Goal: Task Accomplishment & Management: Manage account settings

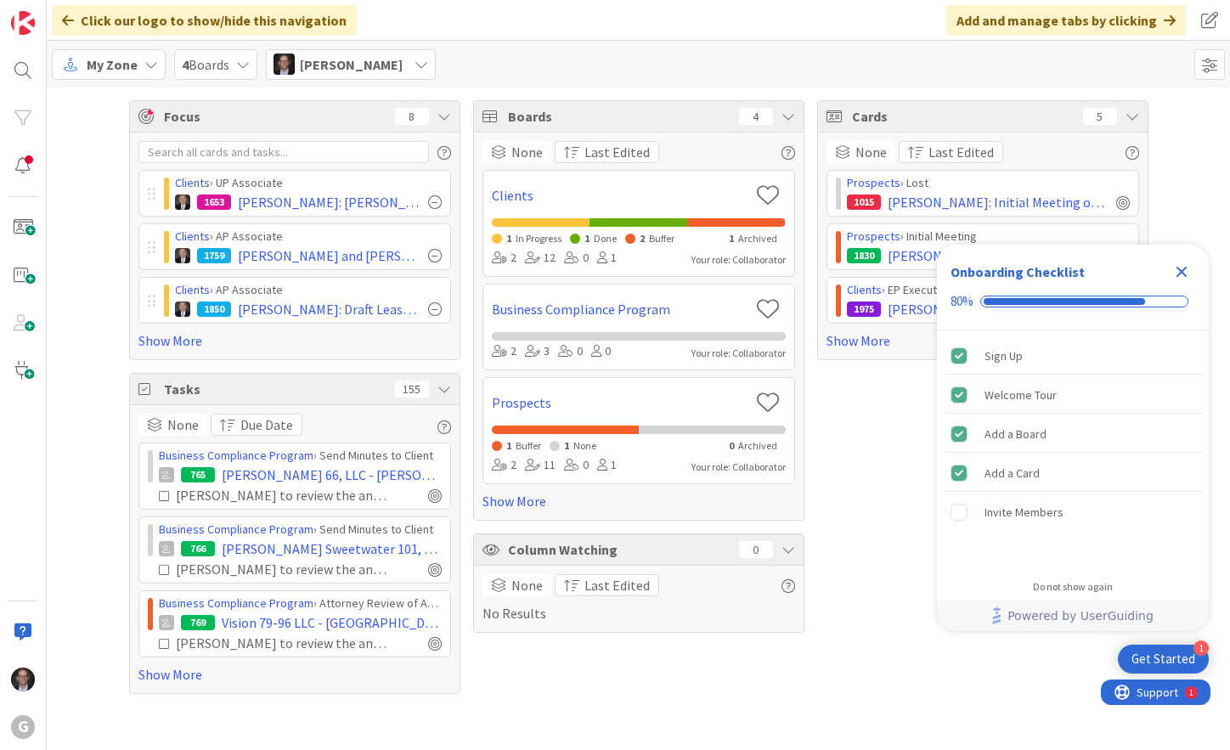
click at [139, 69] on div "My Zone" at bounding box center [109, 64] width 114 height 31
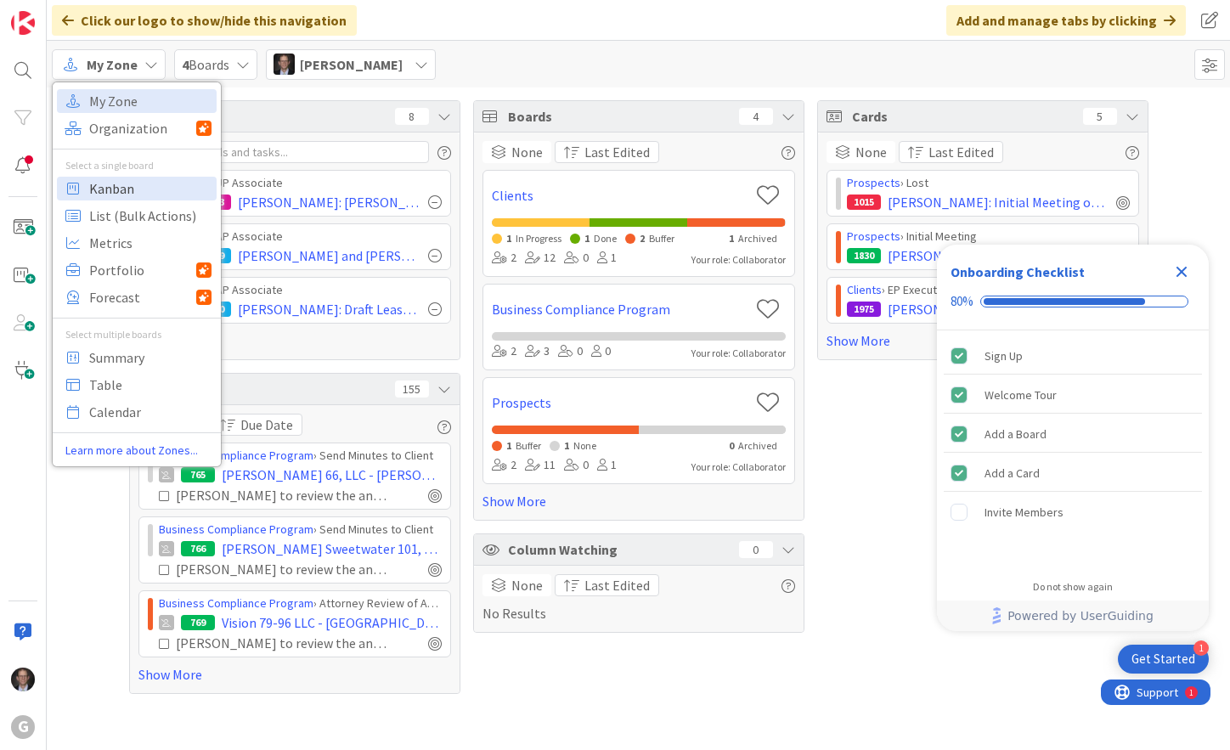
click at [121, 194] on span "Kanban" at bounding box center [150, 188] width 122 height 25
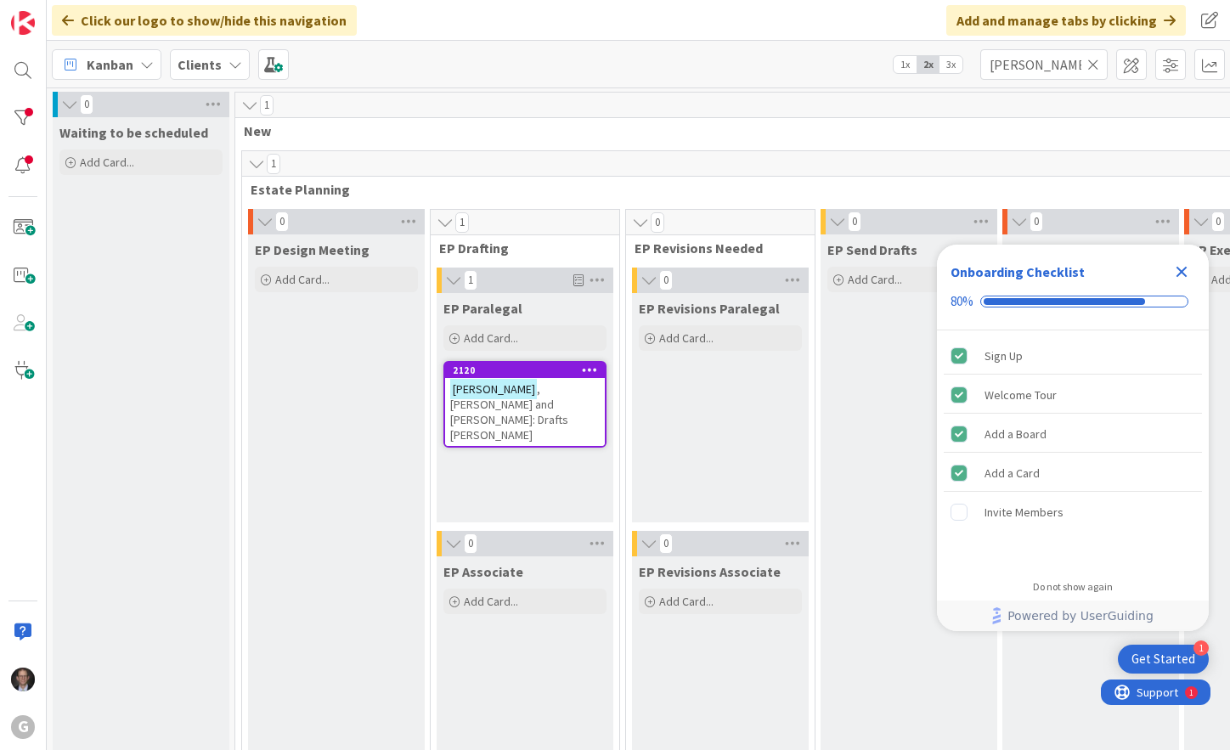
click at [1183, 273] on icon "Close Checklist" at bounding box center [1182, 272] width 11 height 11
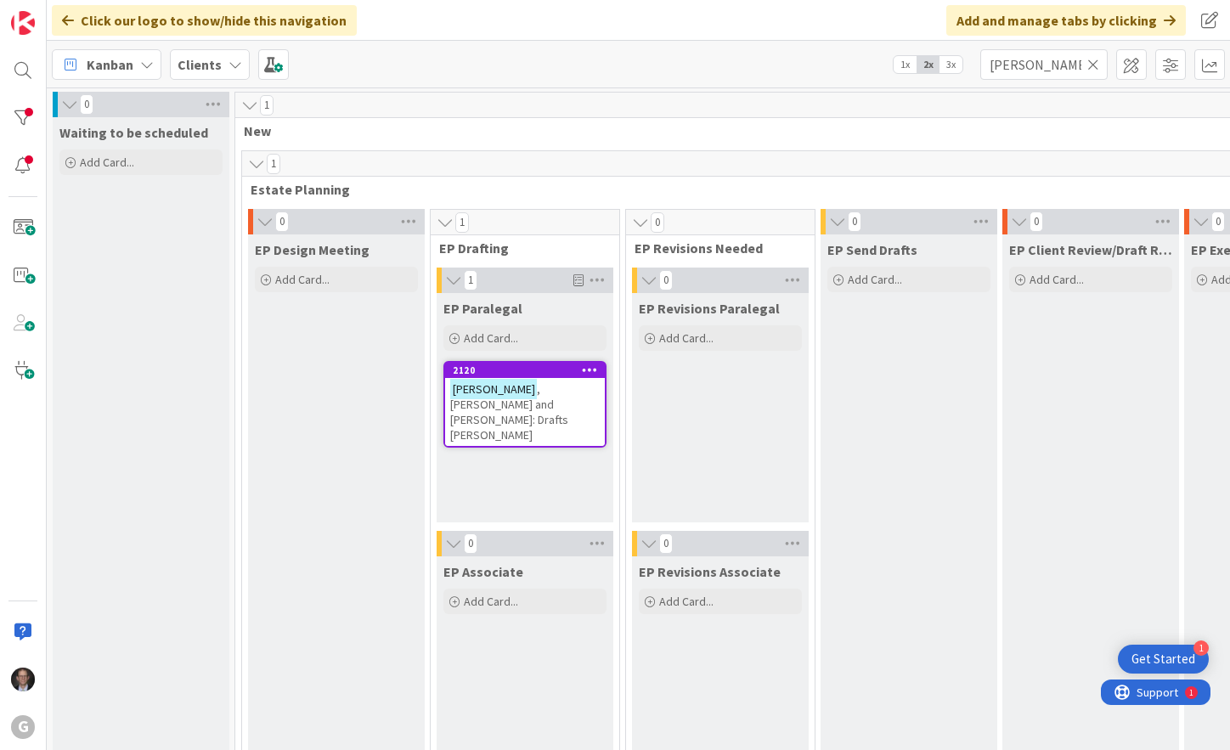
click at [1096, 69] on icon at bounding box center [1093, 64] width 12 height 15
click at [1061, 62] on input "text" at bounding box center [1043, 64] width 127 height 31
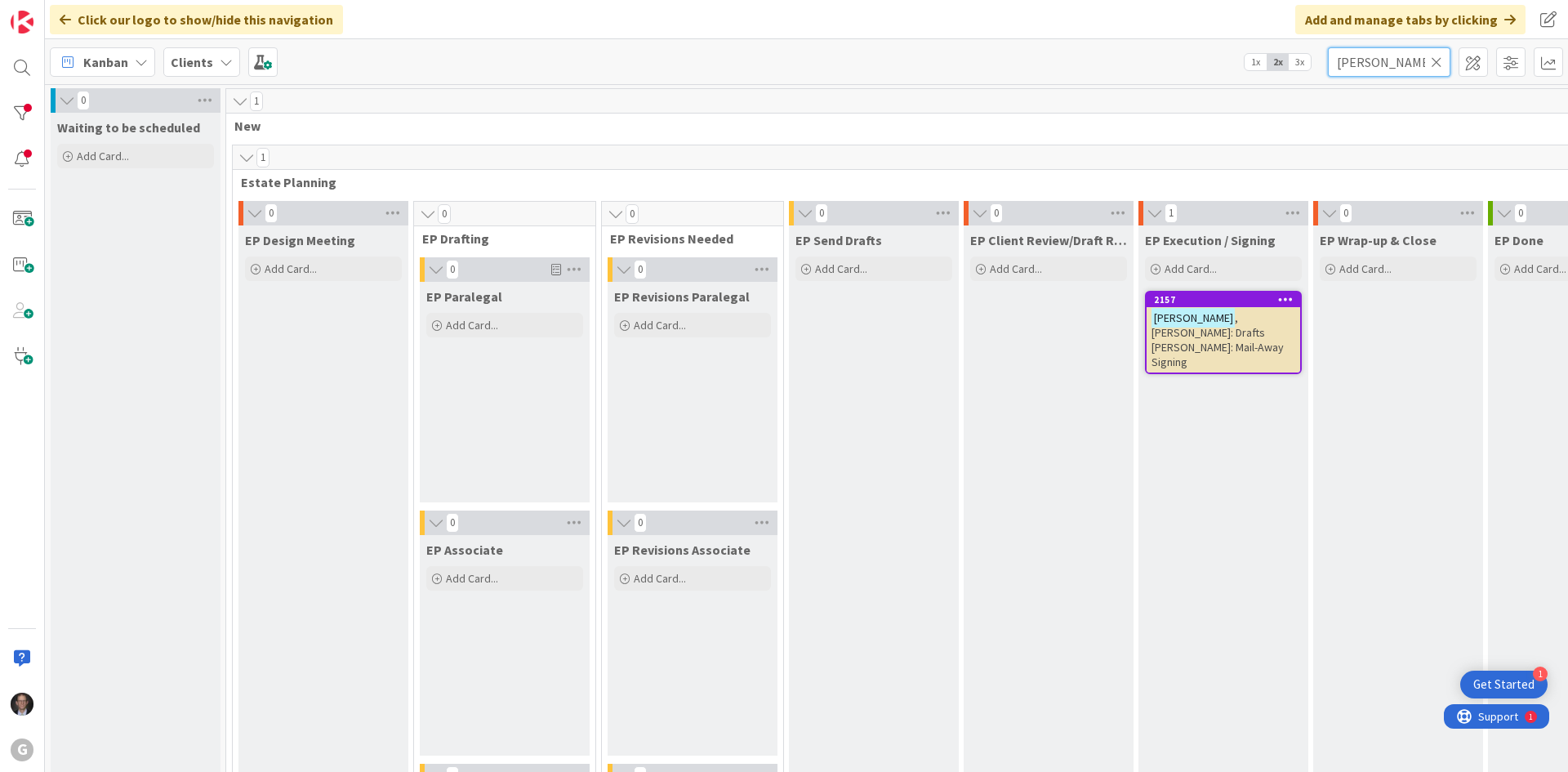
type input "[PERSON_NAME]"
click at [1182, 334] on span ", [PERSON_NAME]: Drafts [PERSON_NAME]: Mail-Away Signing" at bounding box center [1218, 339] width 133 height 59
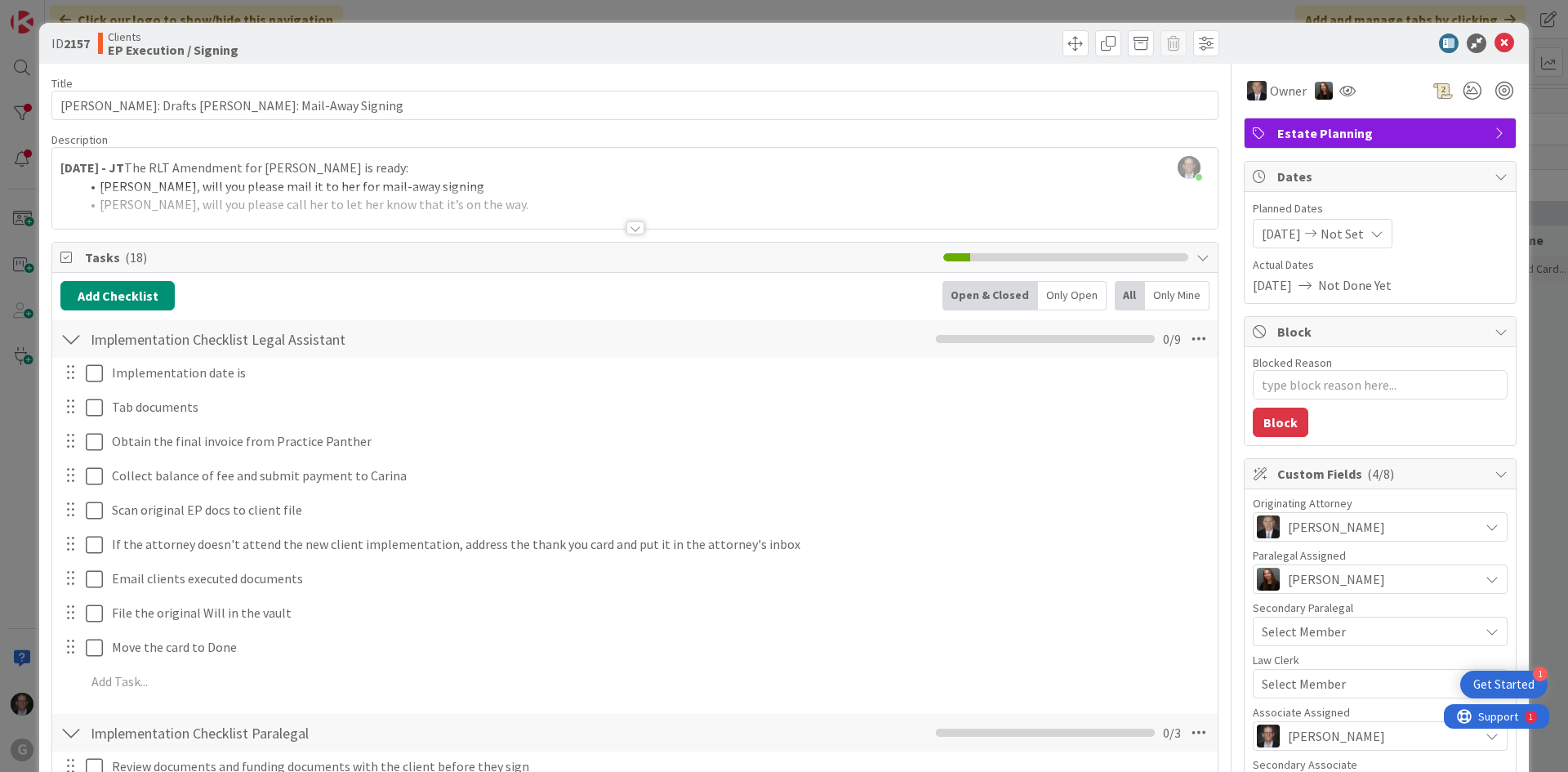
click at [633, 225] on div at bounding box center [635, 228] width 18 height 13
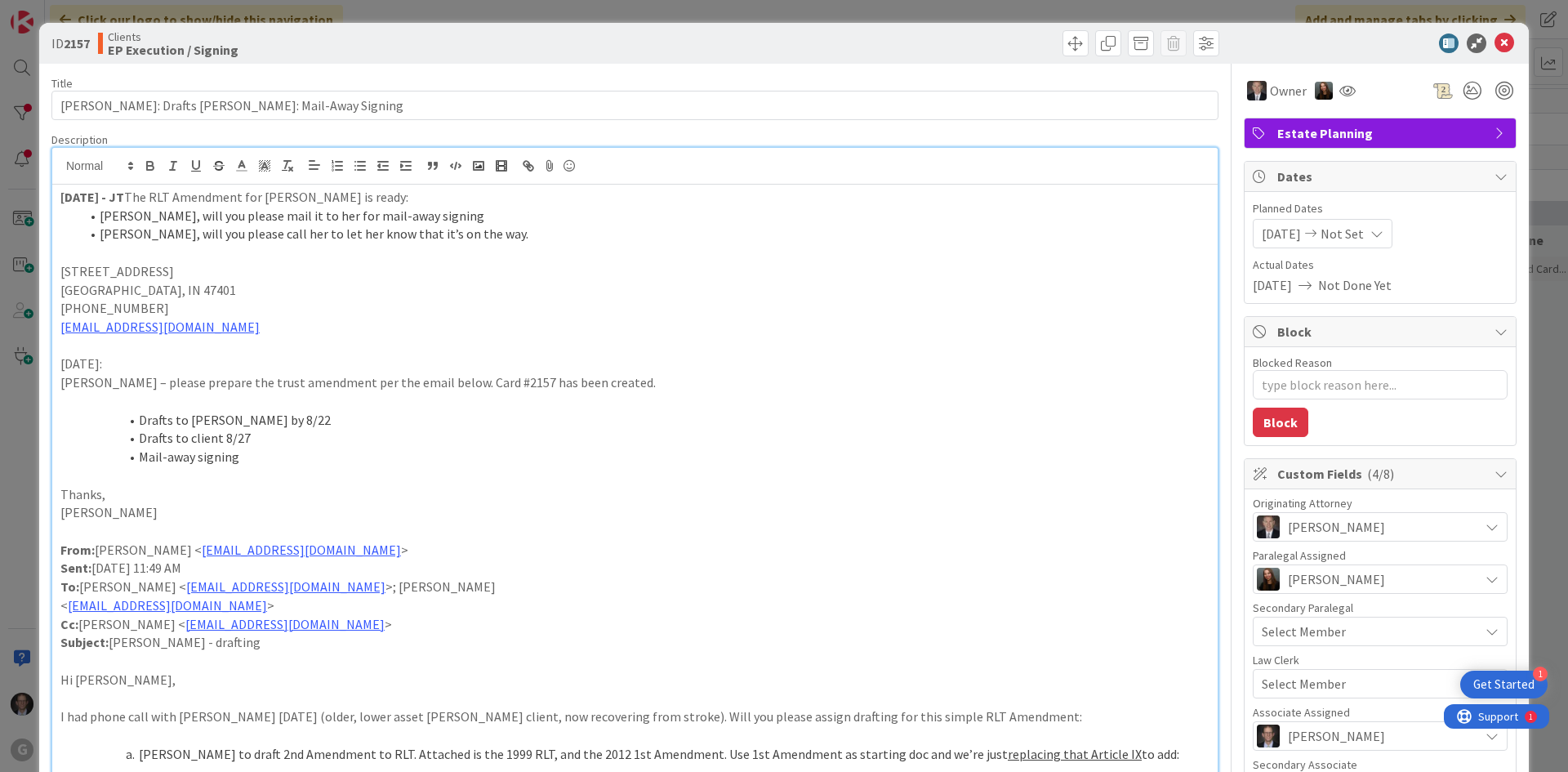
click at [420, 37] on div "Clients EP Execution / Signing" at bounding box center [364, 42] width 534 height 26
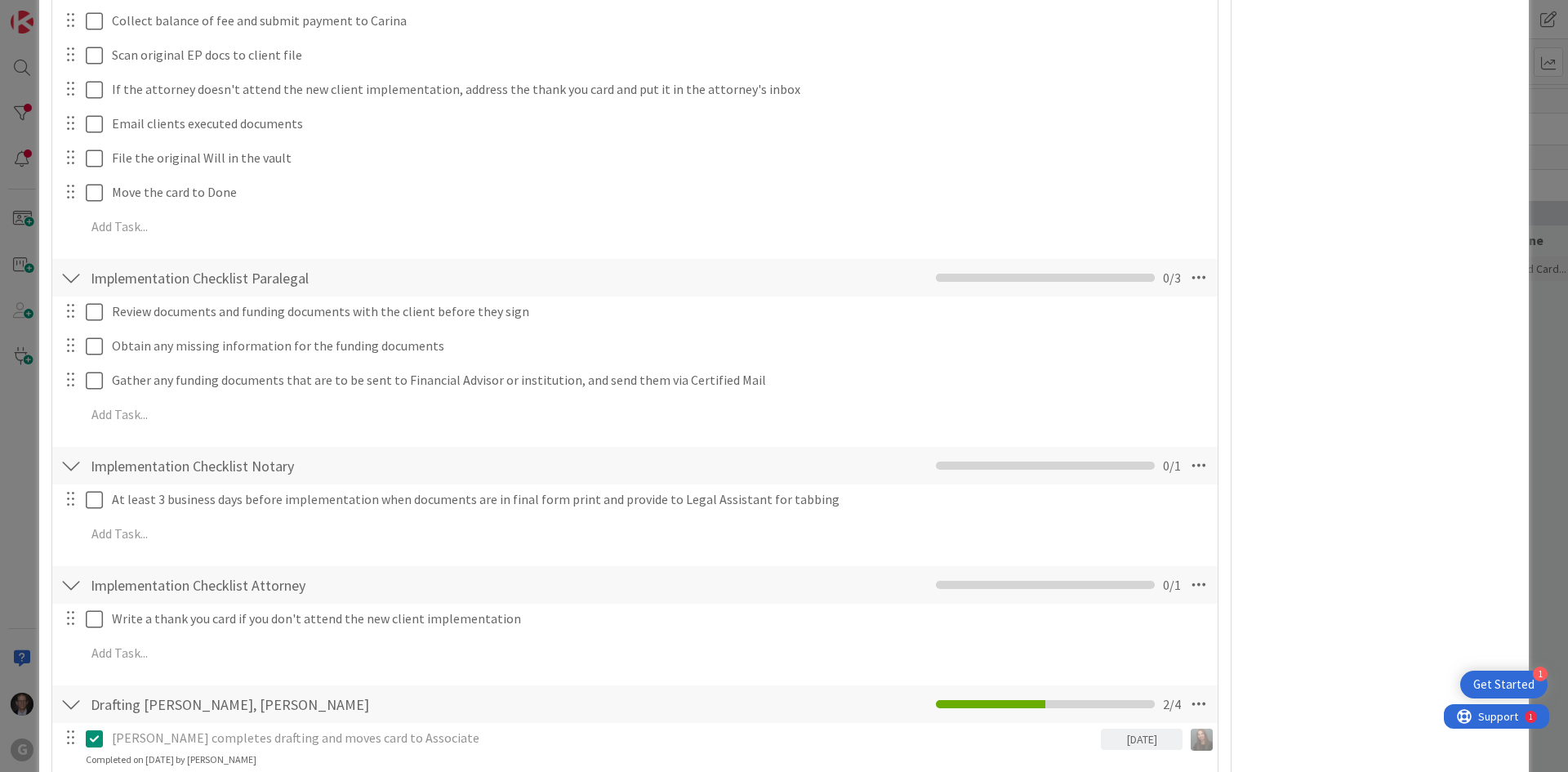
scroll to position [1633, 0]
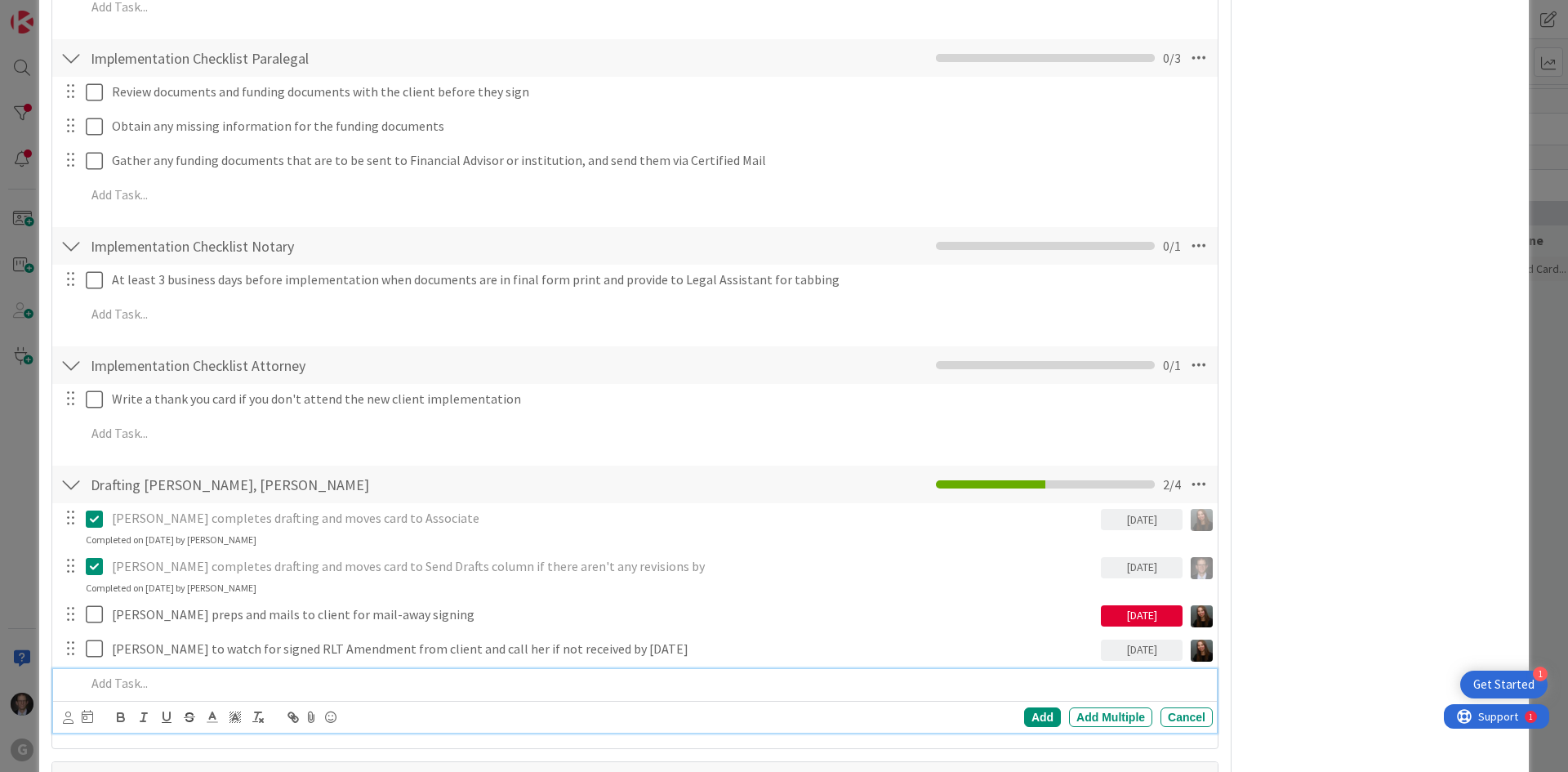
type textarea "x"
click at [123, 677] on p at bounding box center [646, 684] width 1121 height 19
click at [65, 716] on icon at bounding box center [67, 717] width 11 height 12
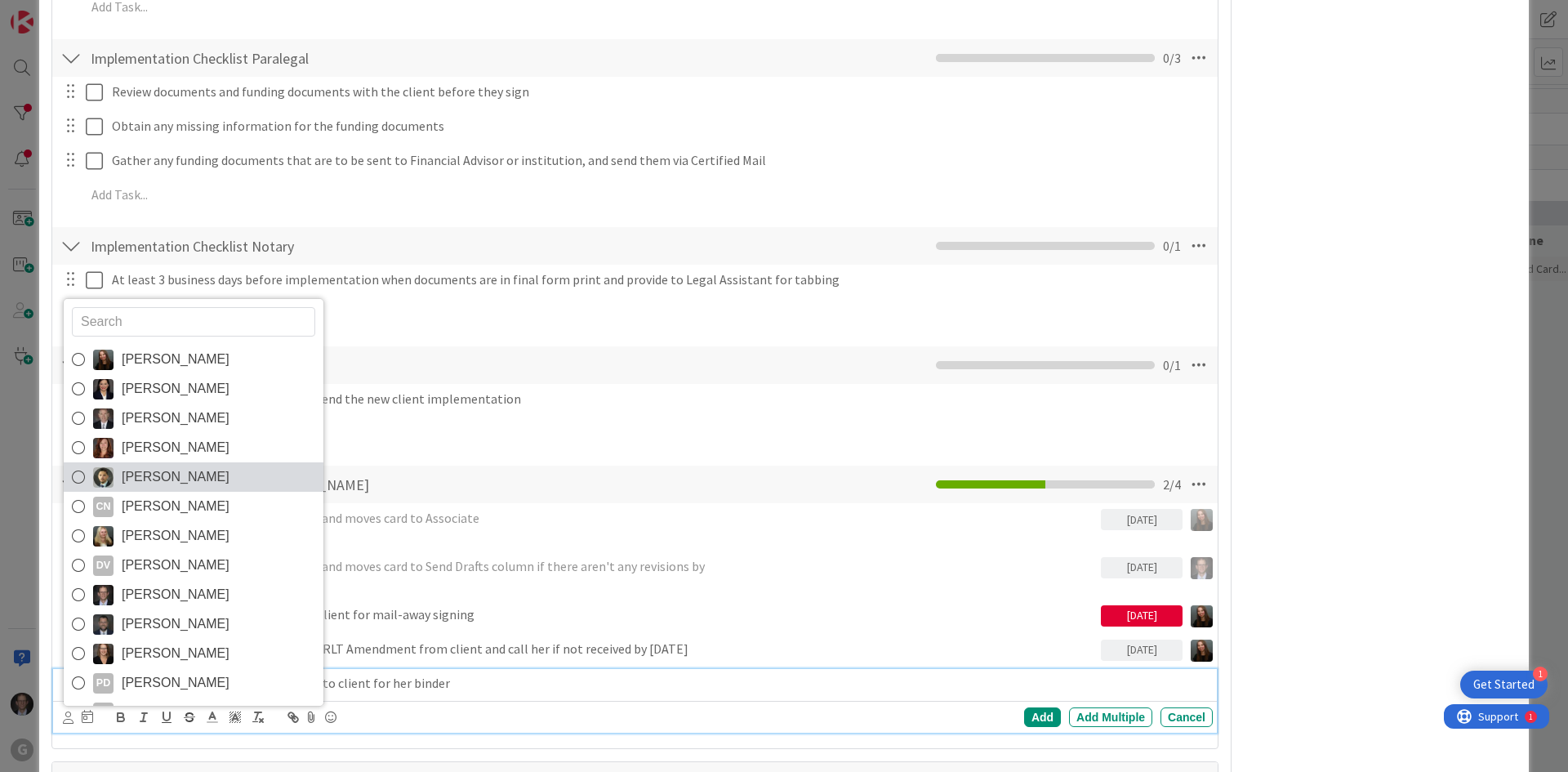
scroll to position [57, 0]
click at [79, 476] on icon at bounding box center [79, 478] width 13 height 24
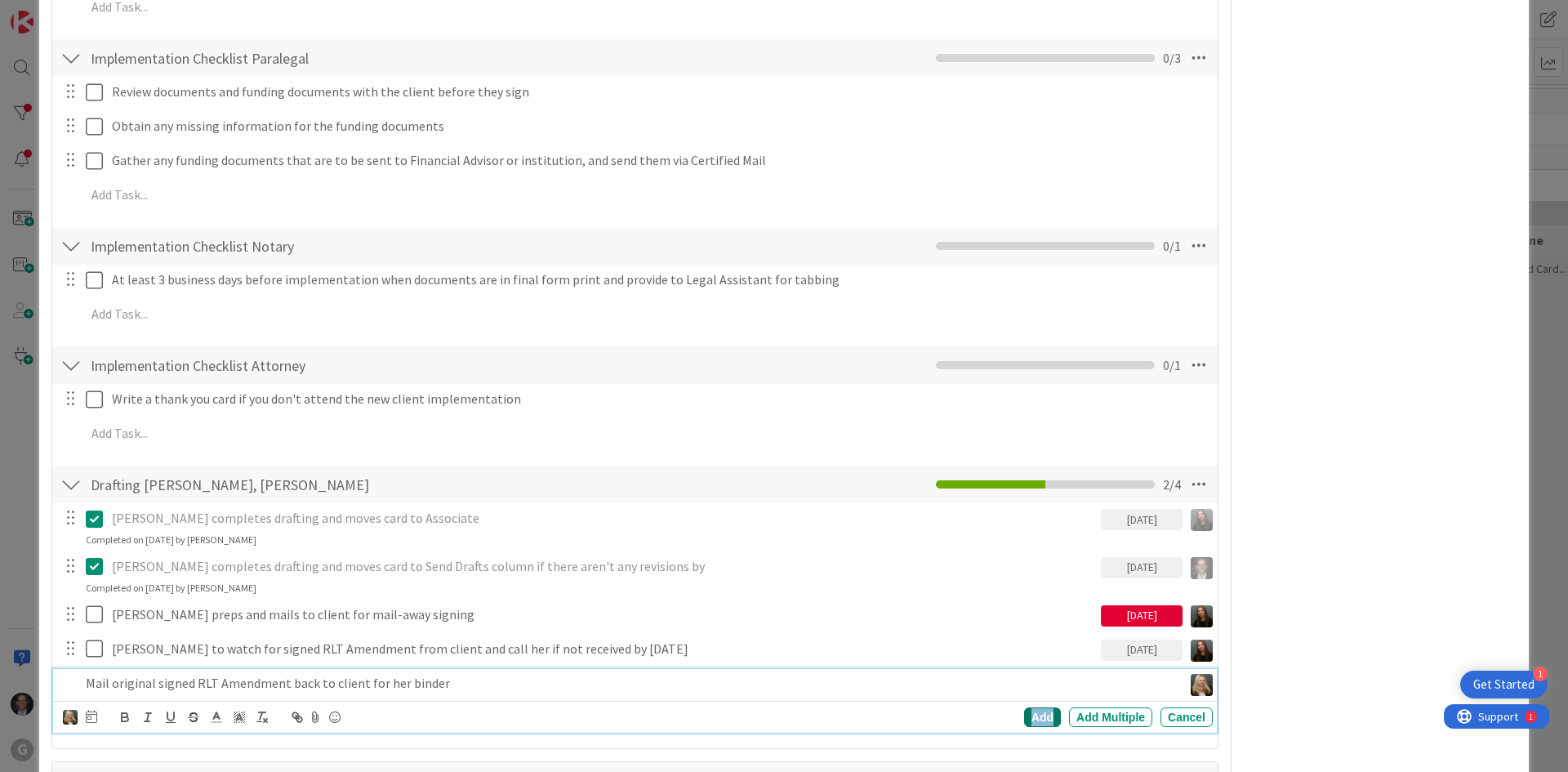
click at [1025, 720] on div "Add" at bounding box center [1042, 717] width 37 height 19
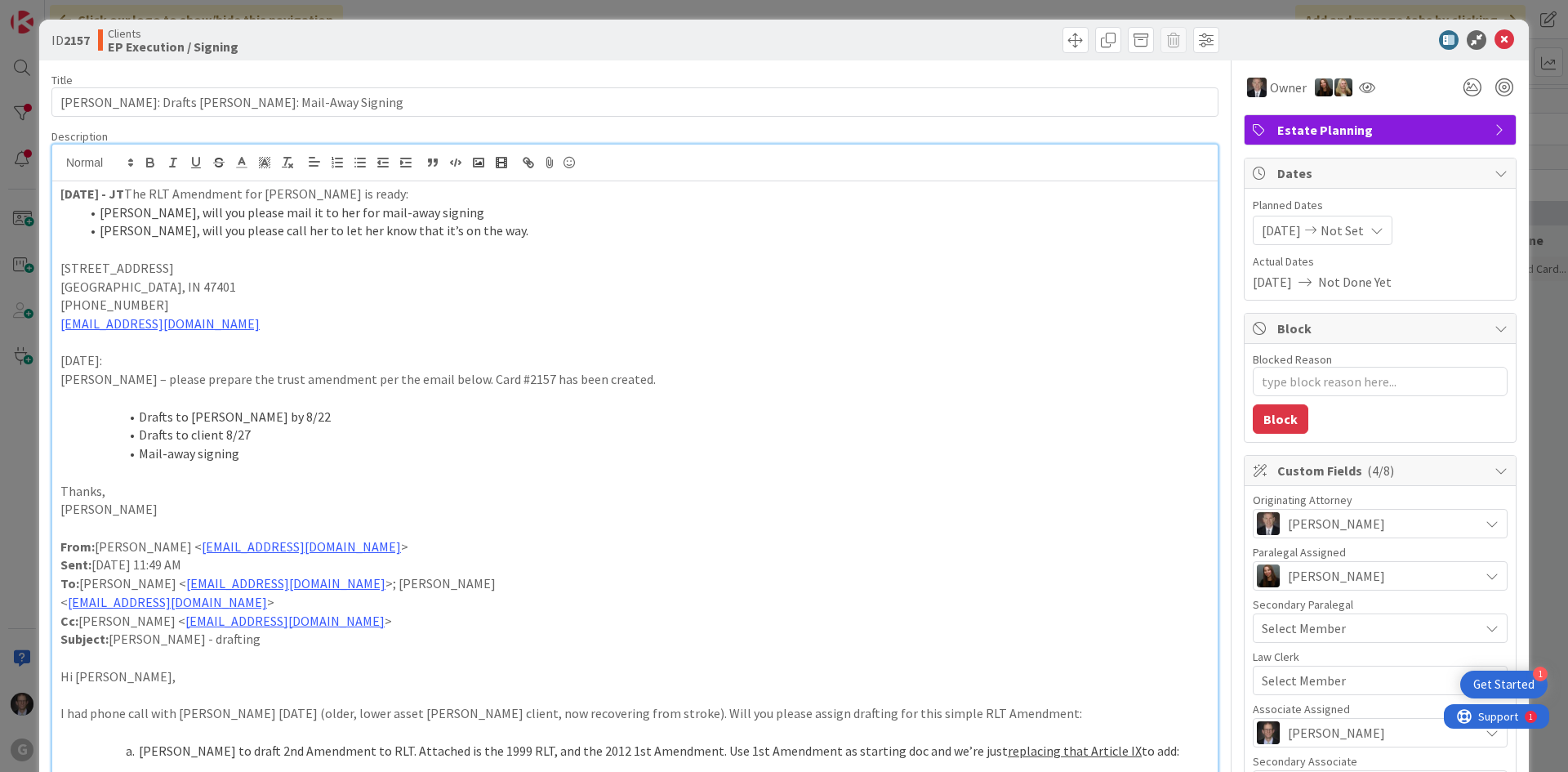
scroll to position [0, 0]
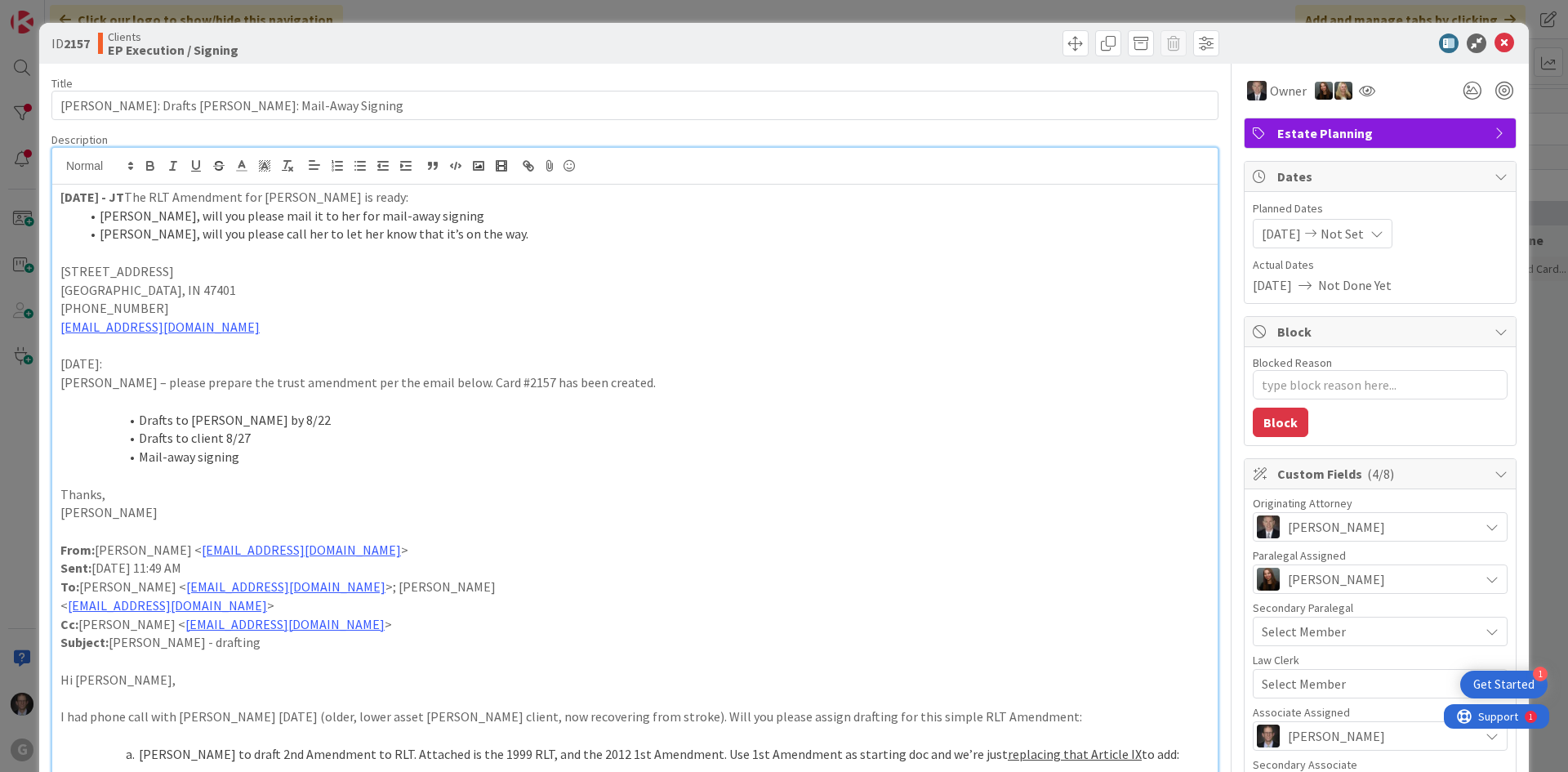
click at [62, 197] on strong "[DATE] - JT" at bounding box center [92, 196] width 63 height 16
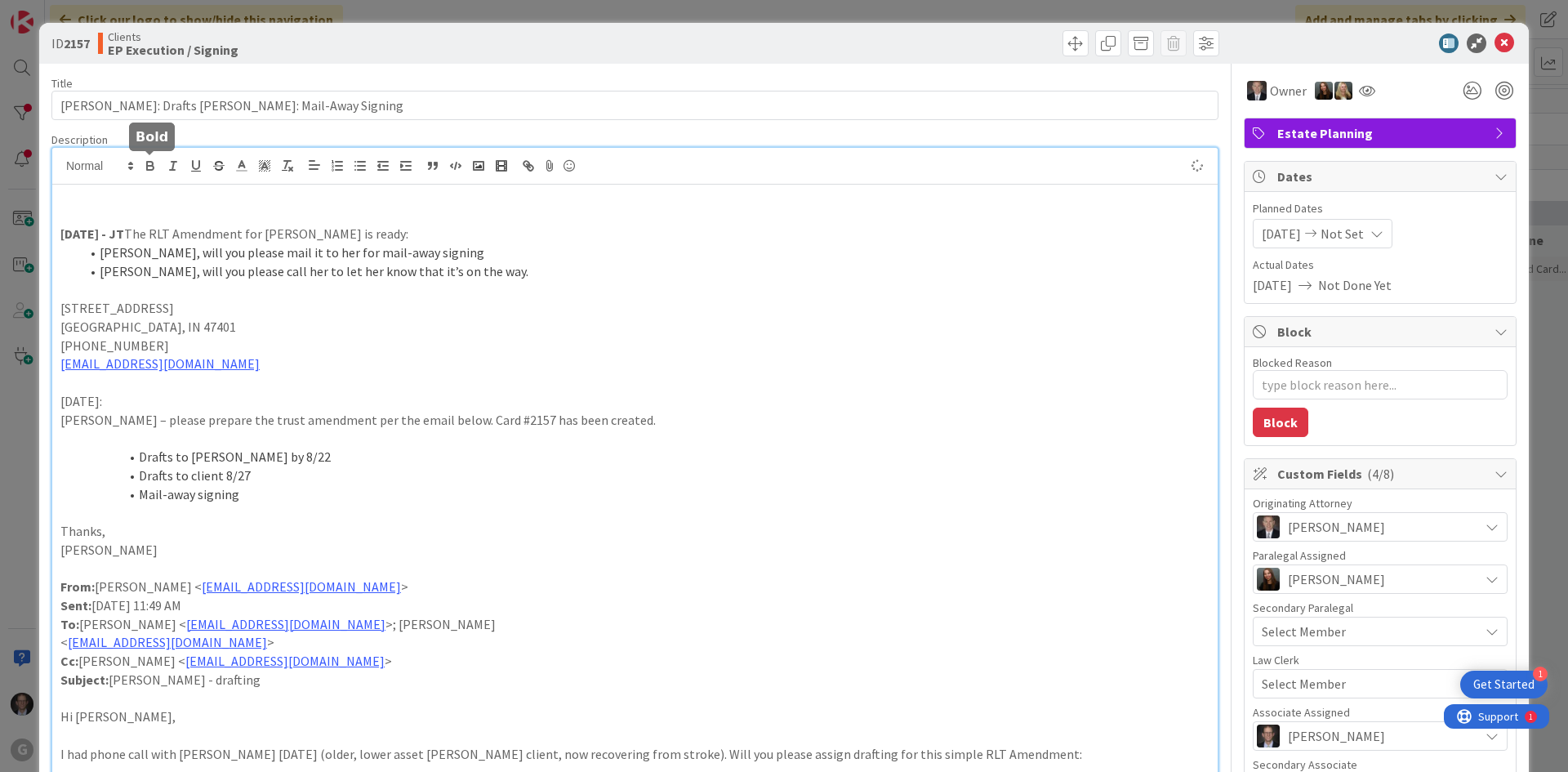
type textarea "x"
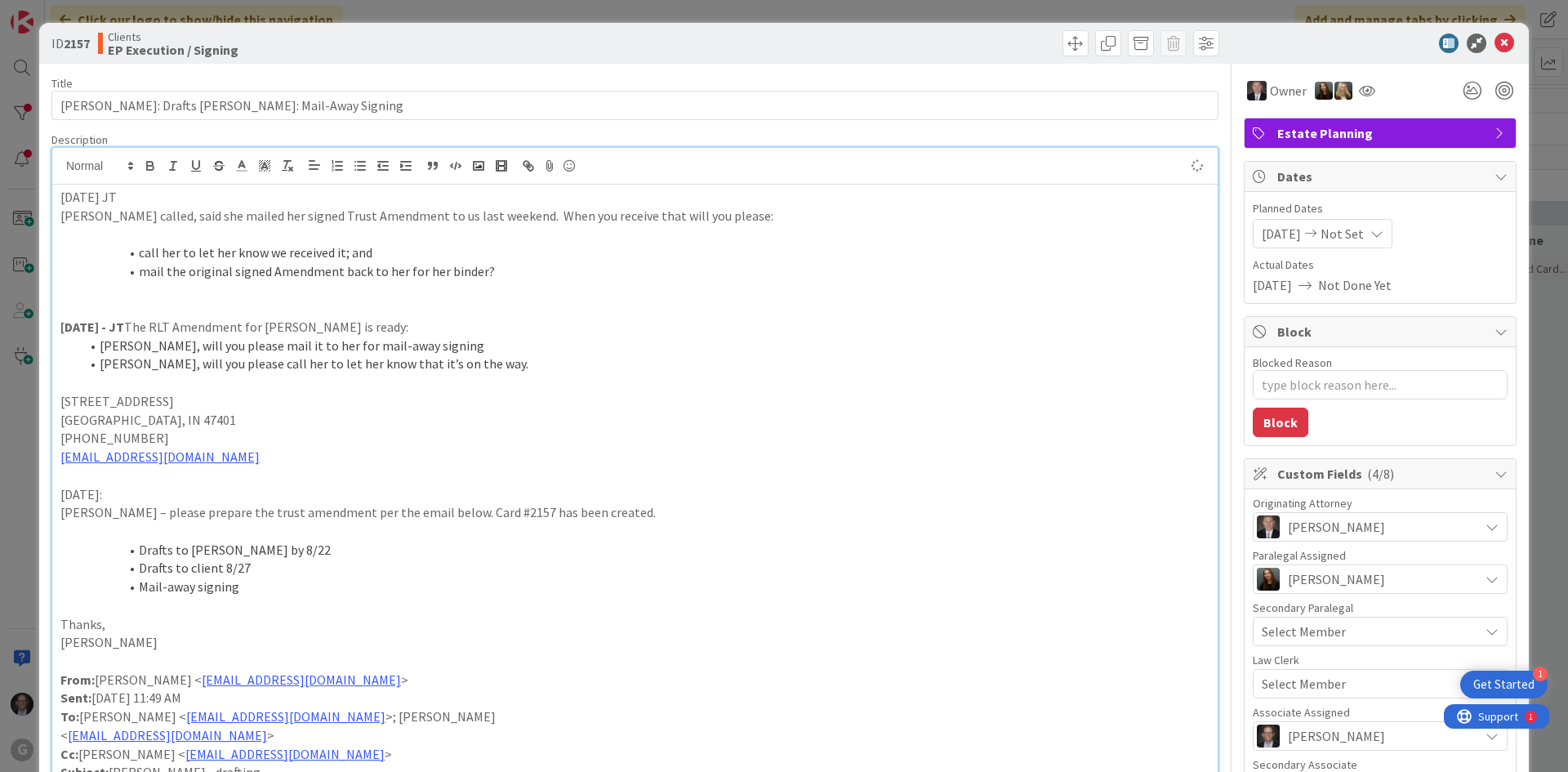
drag, startPoint x: 59, startPoint y: 193, endPoint x: 187, endPoint y: 196, distance: 128.0
click at [187, 196] on div "[DATE] JT [PERSON_NAME] called, said she mailed her signed Trust Amendment to u…" at bounding box center [635, 751] width 1165 height 1133
click at [153, 168] on icon "button" at bounding box center [150, 167] width 7 height 4
drag, startPoint x: 84, startPoint y: 220, endPoint x: 70, endPoint y: 218, distance: 14.1
click at [82, 220] on p "[PERSON_NAME] called, said she mailed her signed Trust Amendment to us last wee…" at bounding box center [635, 216] width 1149 height 19
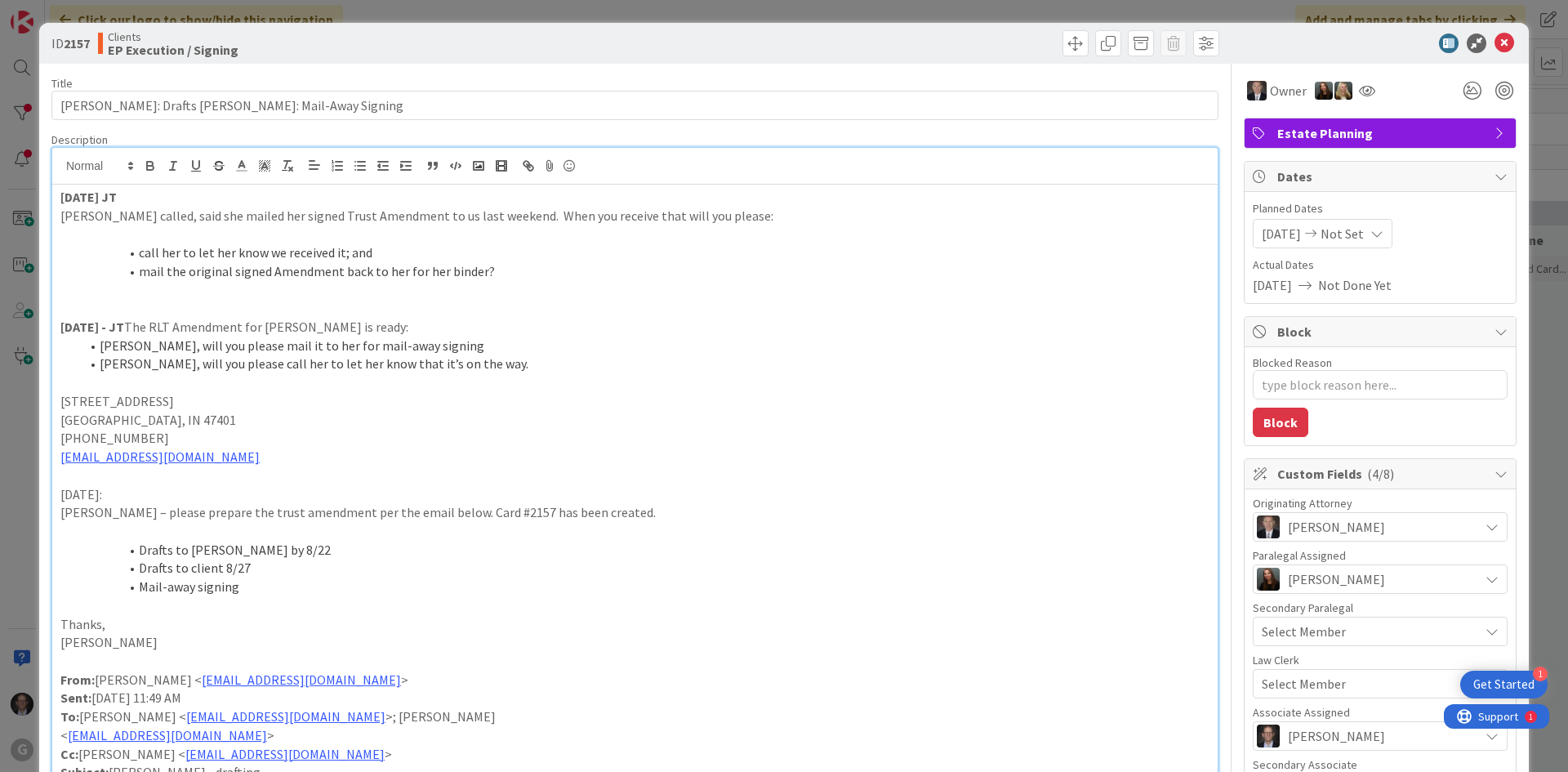
click at [61, 216] on p "[PERSON_NAME] called, said she mailed her signed Trust Amendment to us last wee…" at bounding box center [635, 216] width 1149 height 19
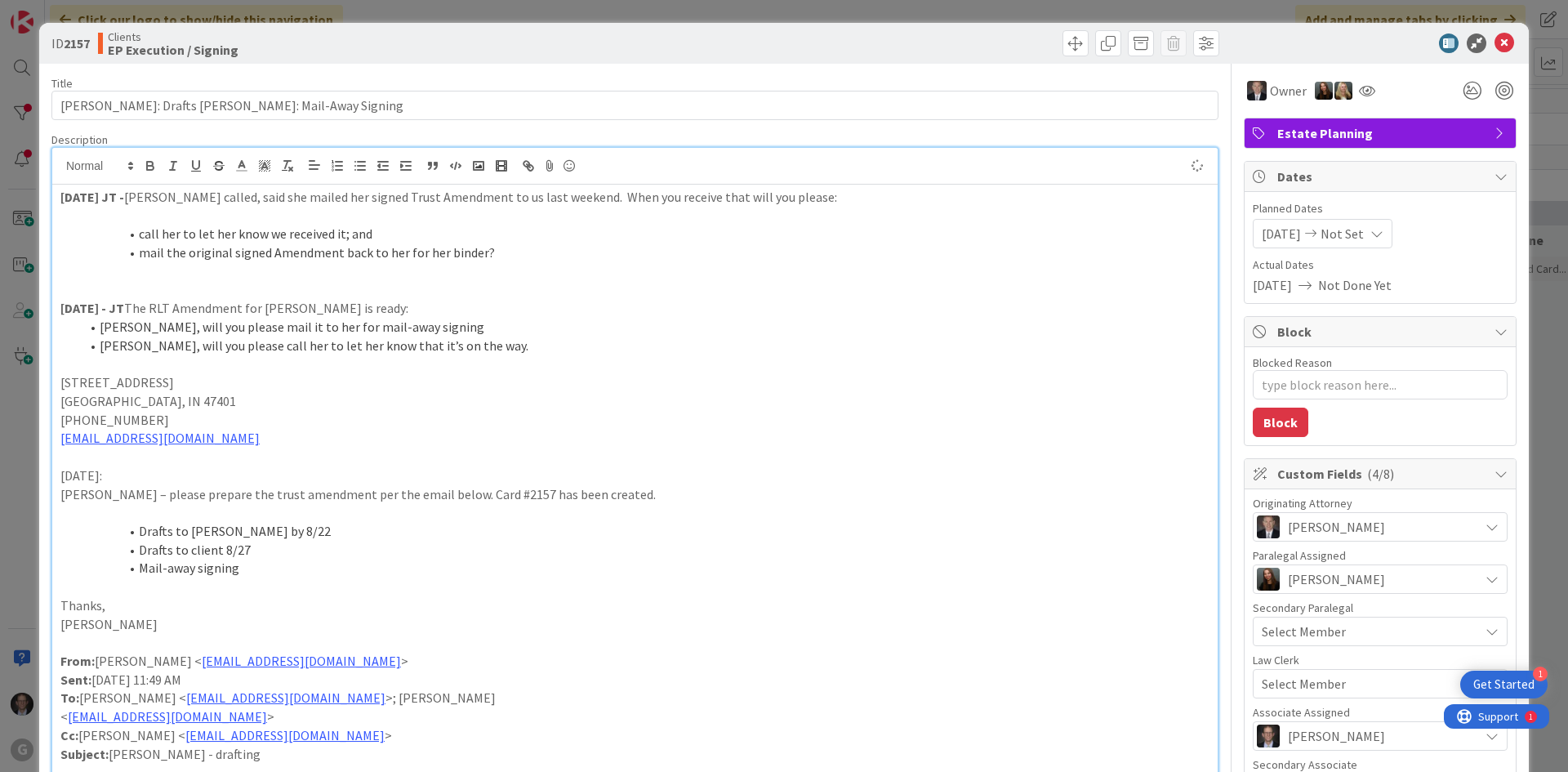
type textarea "x"
drag, startPoint x: 138, startPoint y: 237, endPoint x: 191, endPoint y: 223, distance: 54.8
click at [140, 237] on li "call her to let her know we received it; and" at bounding box center [644, 235] width 1130 height 19
click at [158, 274] on p at bounding box center [635, 272] width 1149 height 19
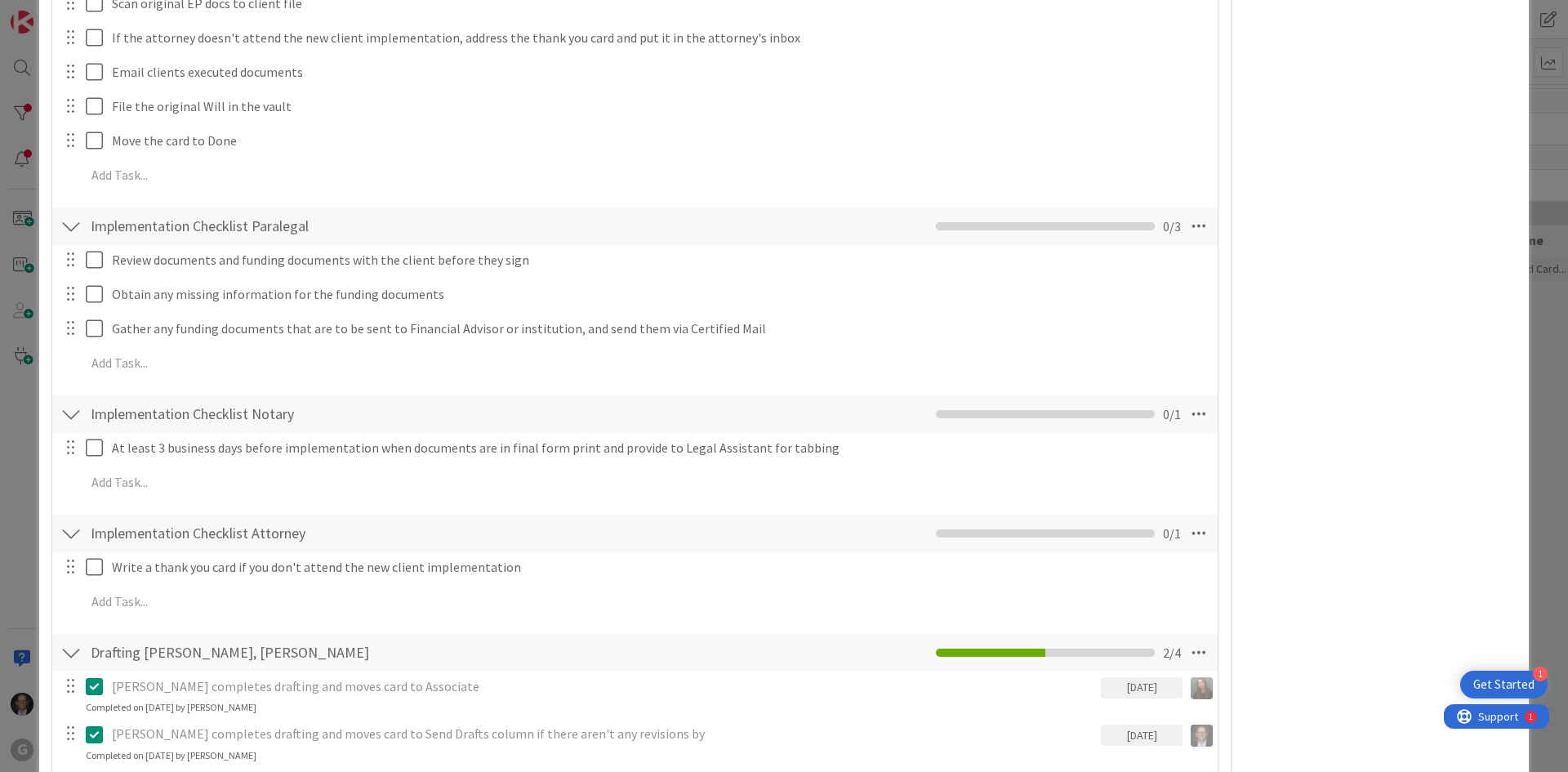
scroll to position [1797, 0]
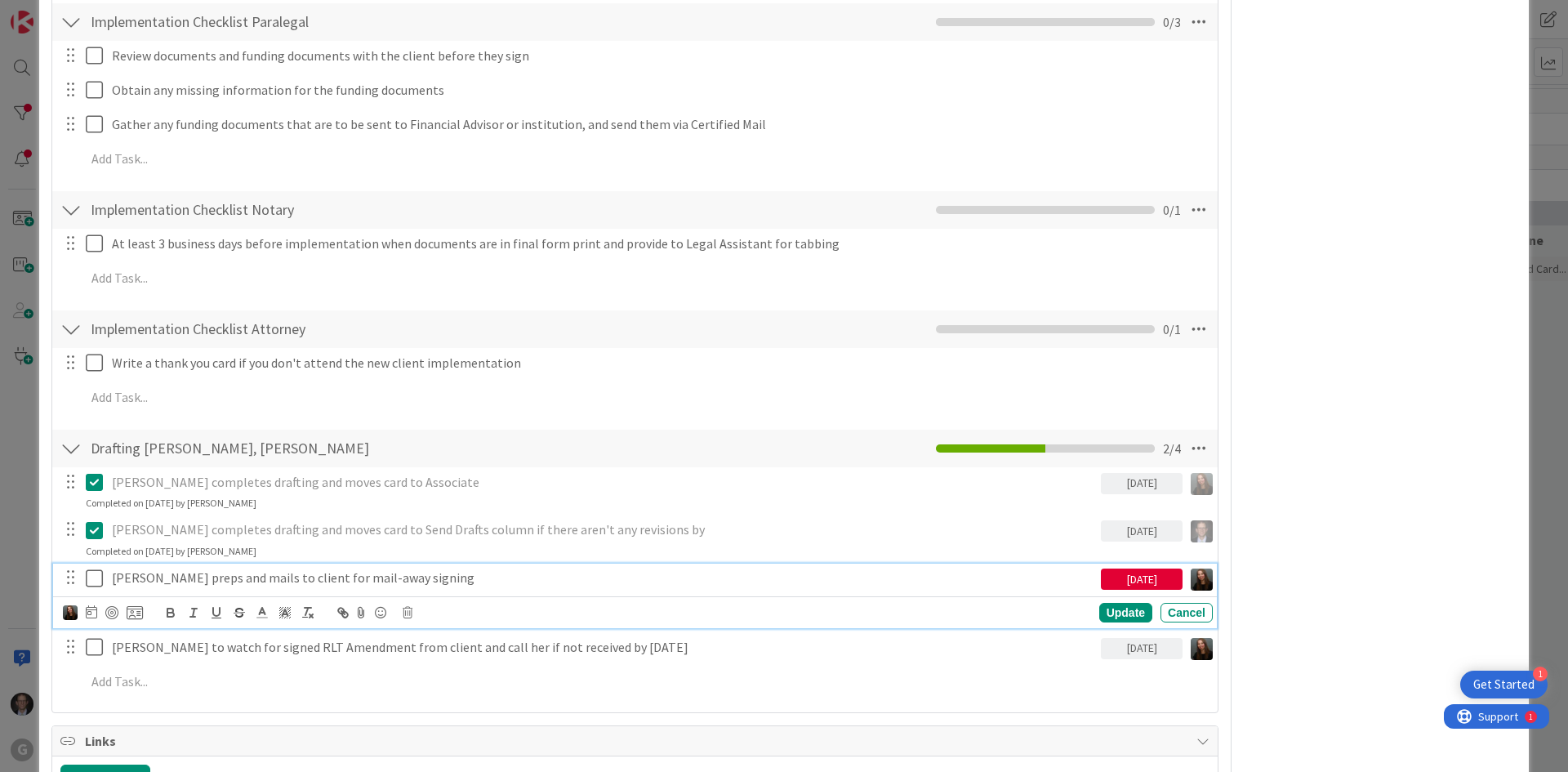
click at [95, 578] on icon at bounding box center [94, 578] width 17 height 19
type textarea "x"
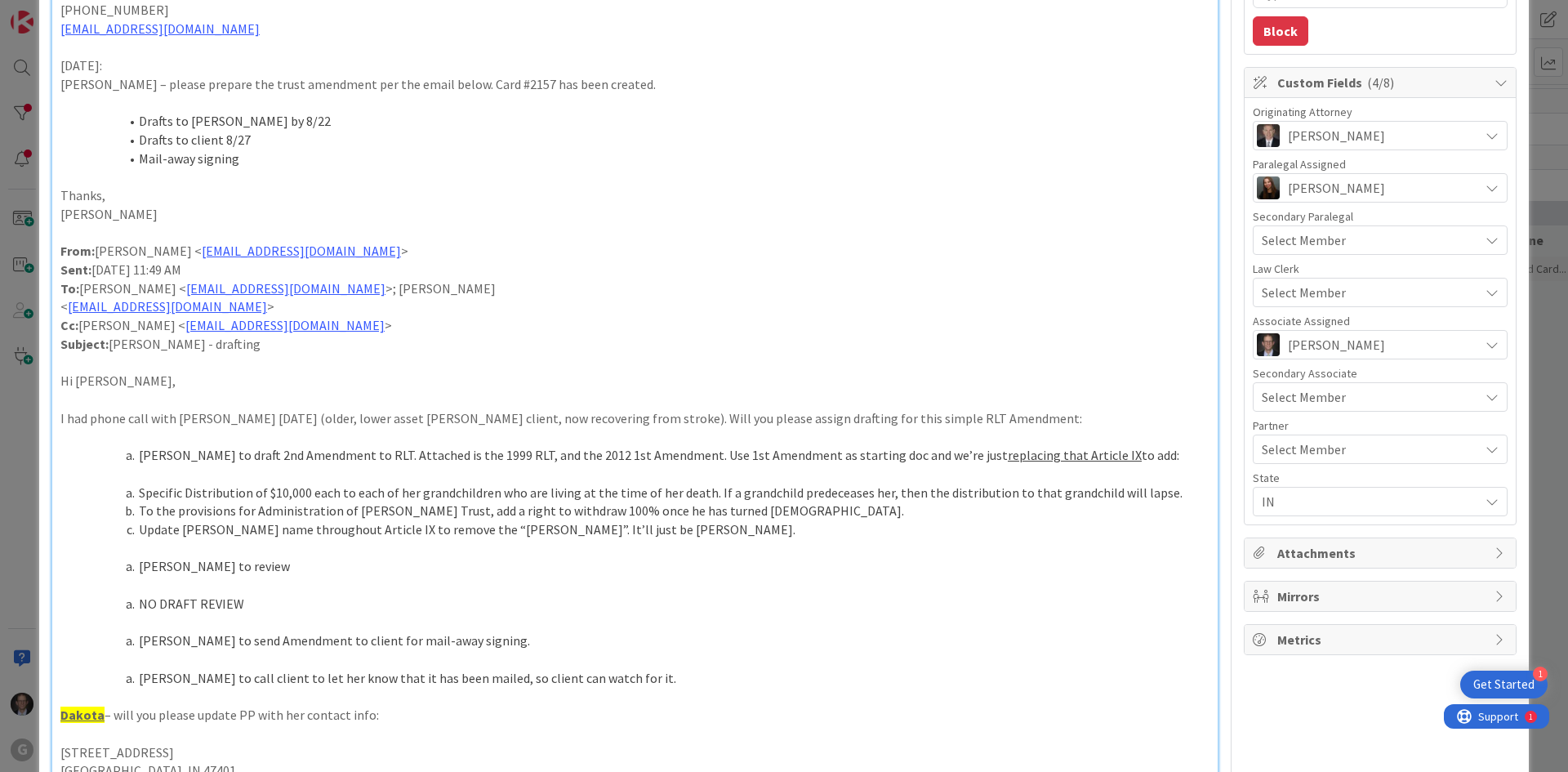
scroll to position [0, 0]
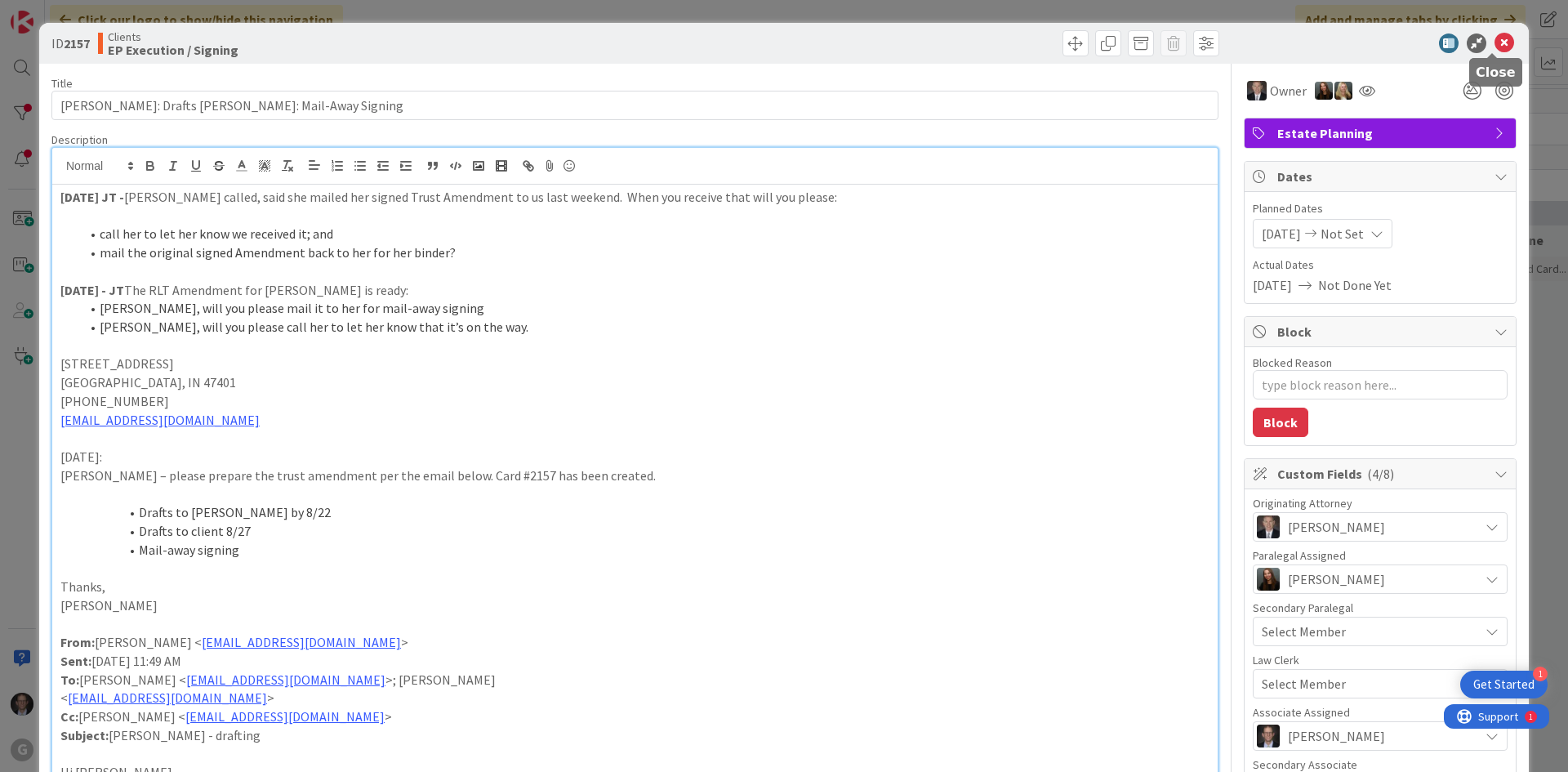
click at [1182, 39] on icon at bounding box center [1505, 43] width 19 height 19
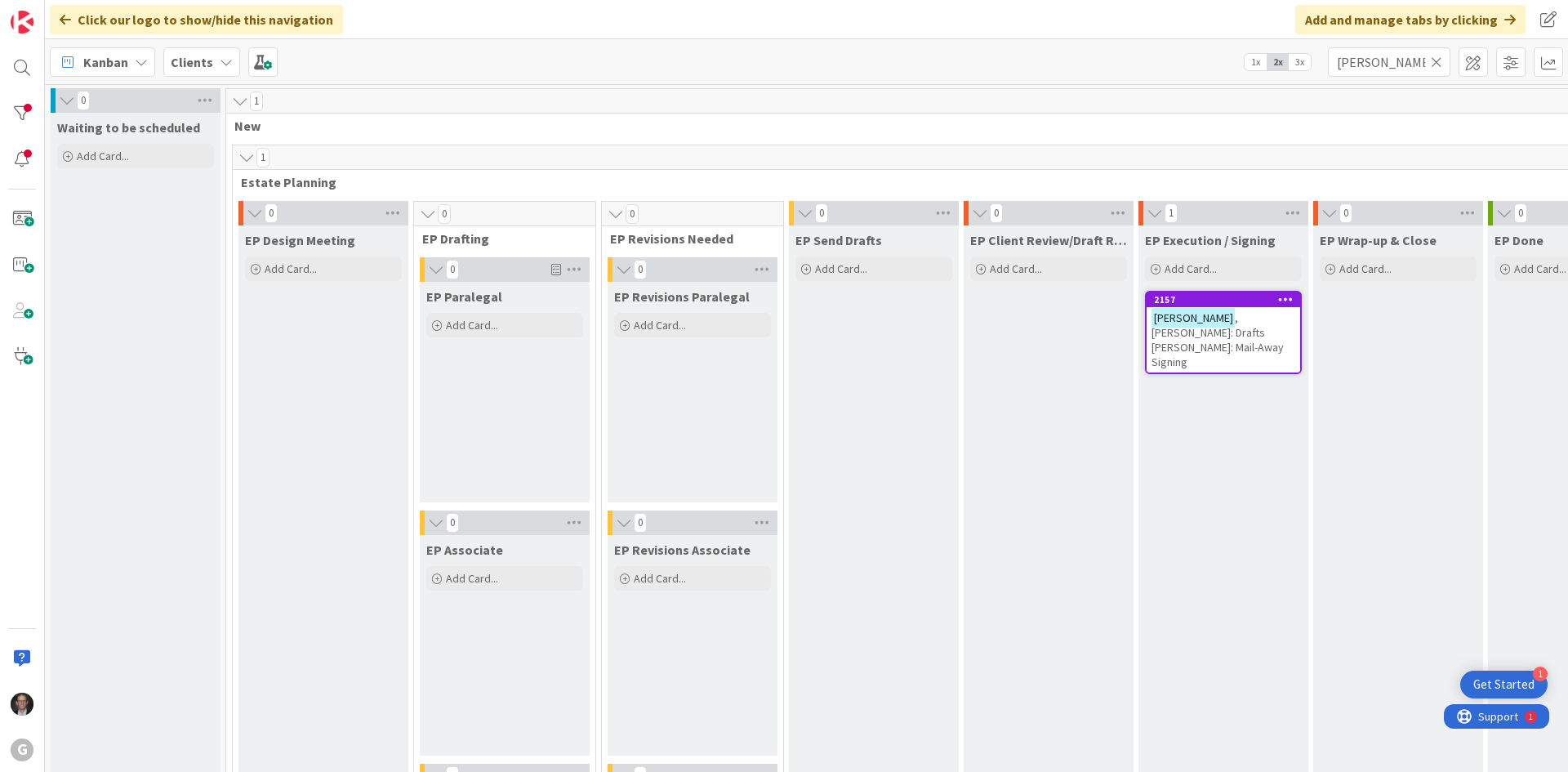
click at [1182, 61] on icon at bounding box center [1436, 62] width 12 height 14
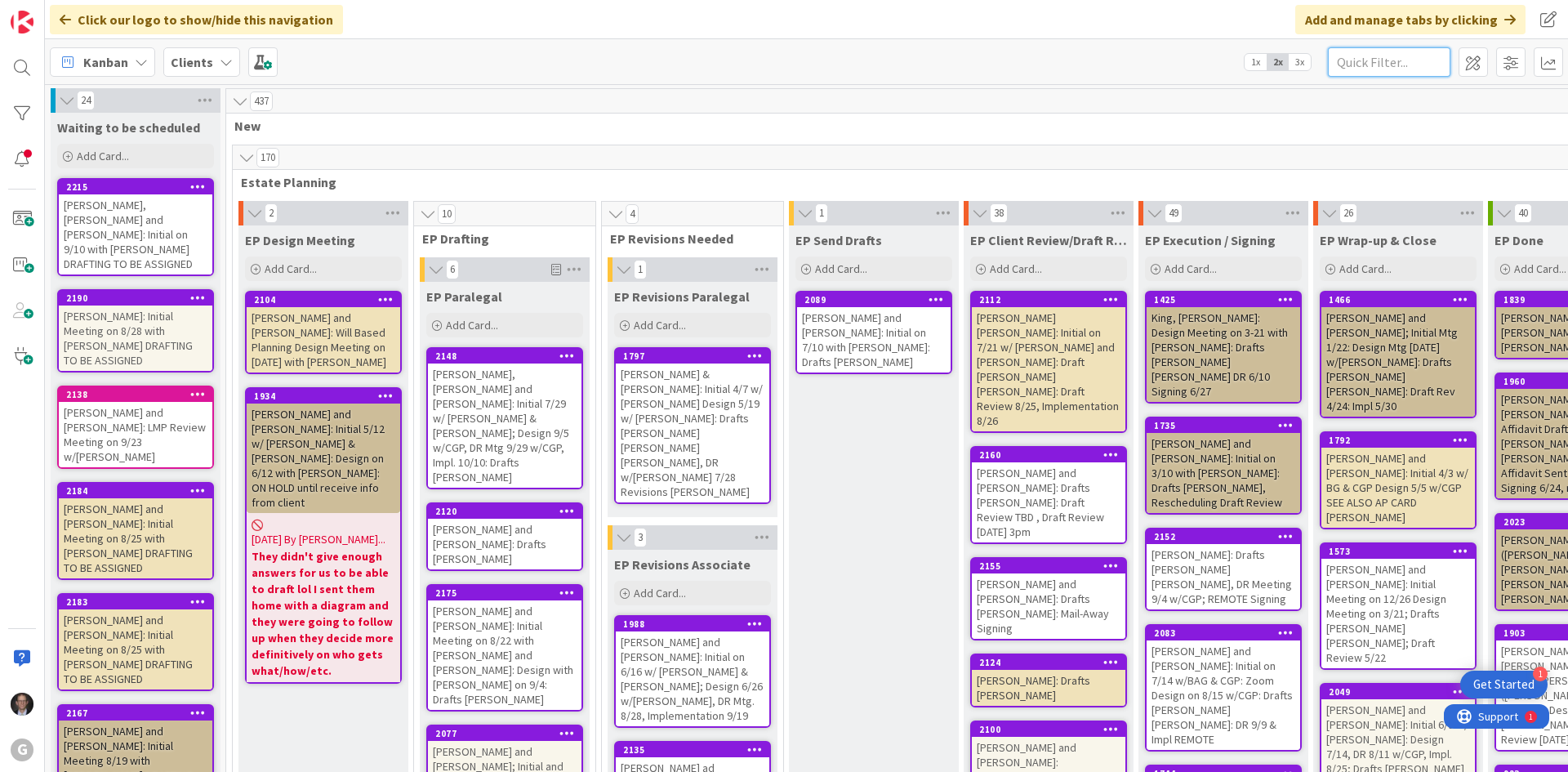
click at [1182, 59] on input "text" at bounding box center [1388, 62] width 122 height 30
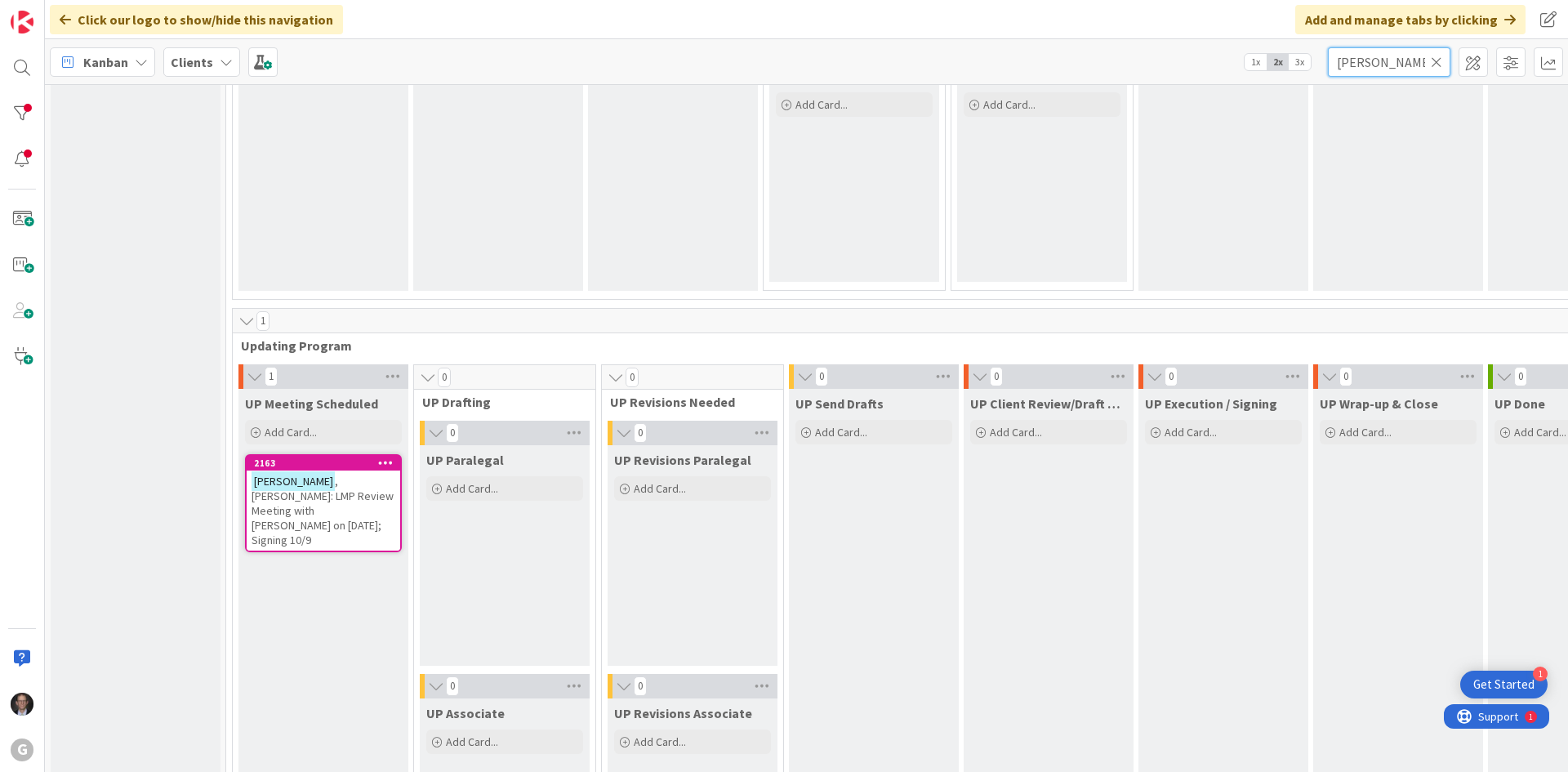
scroll to position [2287, 0]
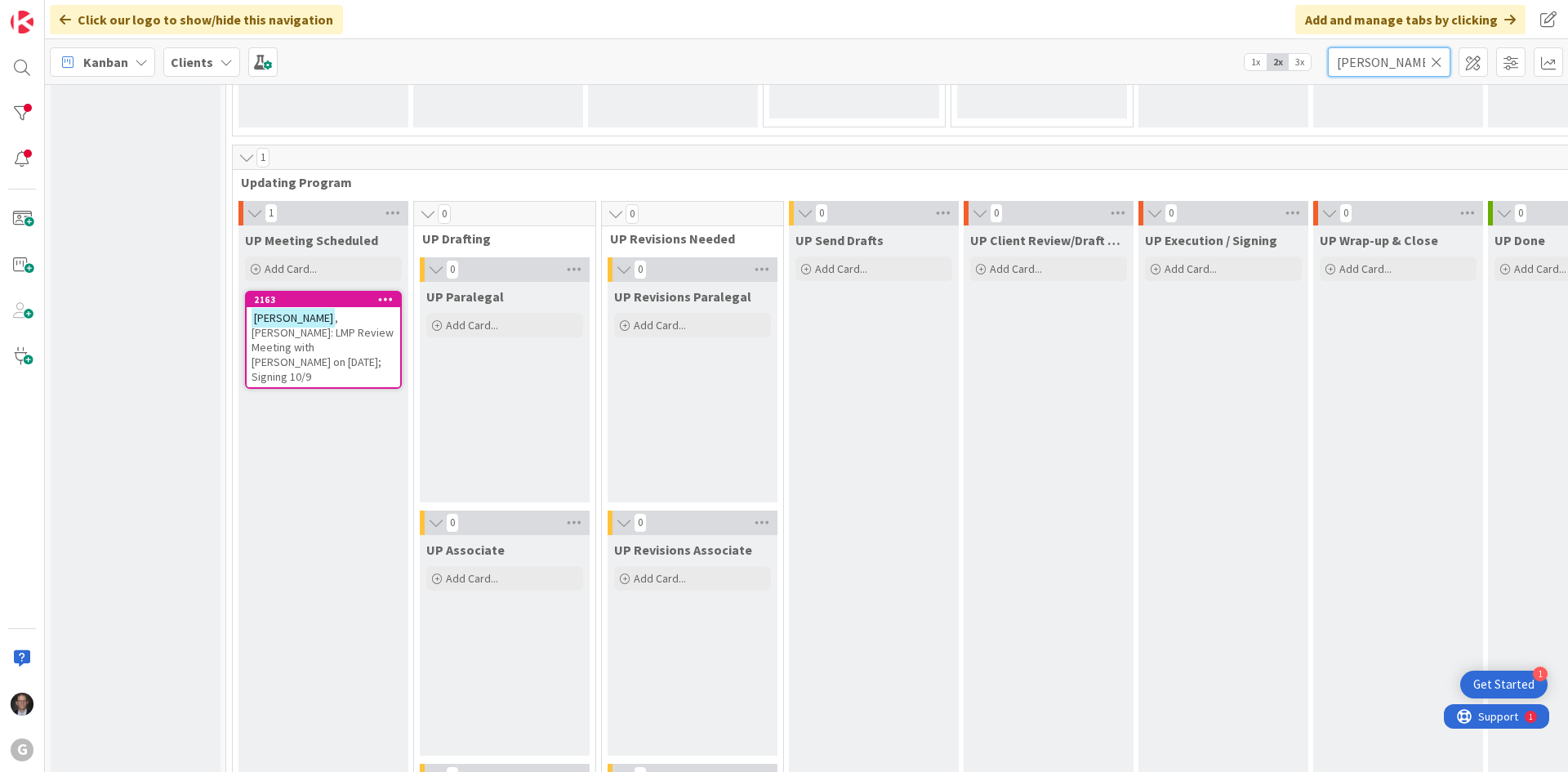
type input "[PERSON_NAME]"
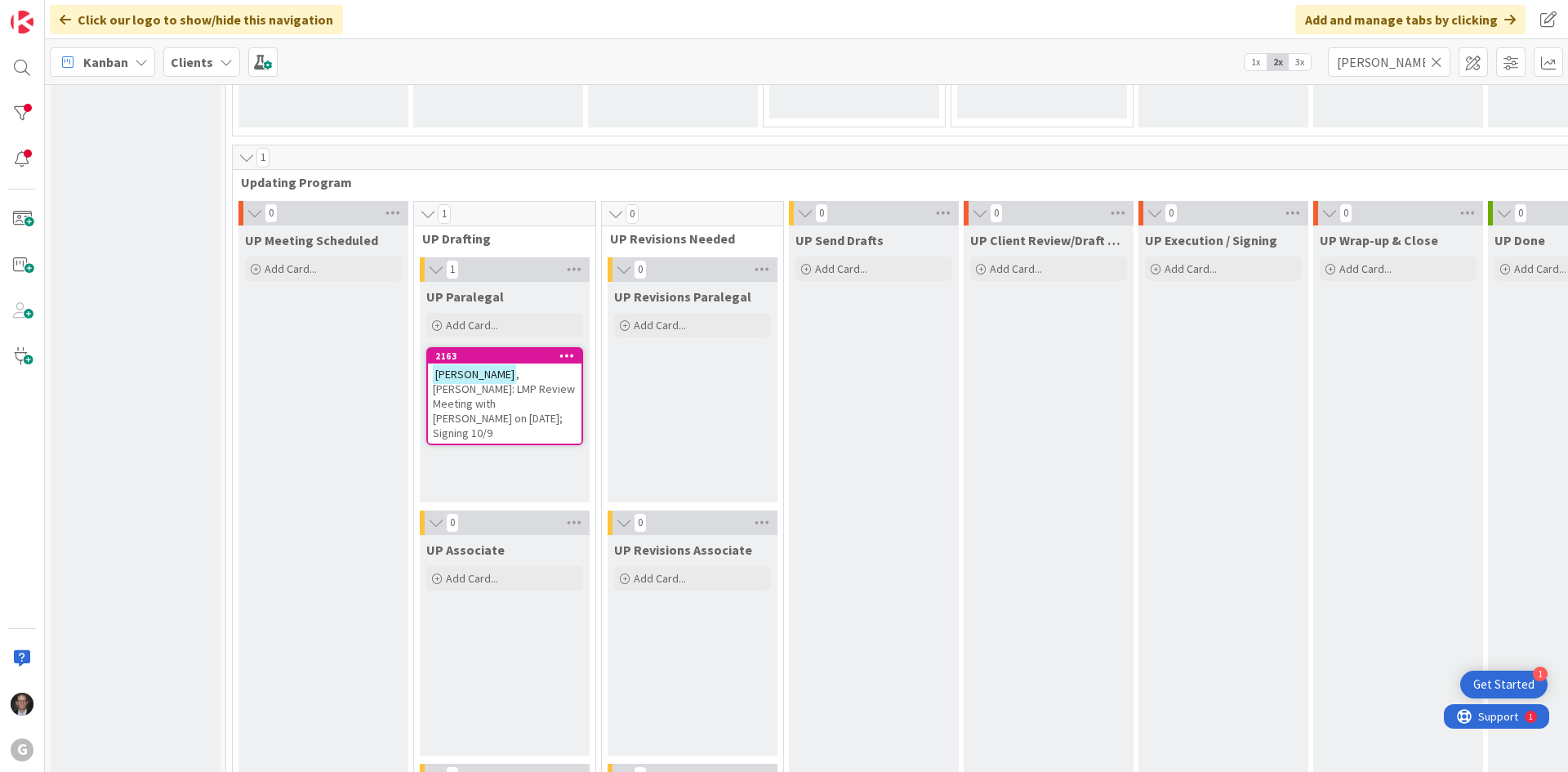
click at [485, 383] on span ", [PERSON_NAME]: LMP Review Meeting with [PERSON_NAME] on [DATE]; Signing 10/9" at bounding box center [504, 403] width 142 height 73
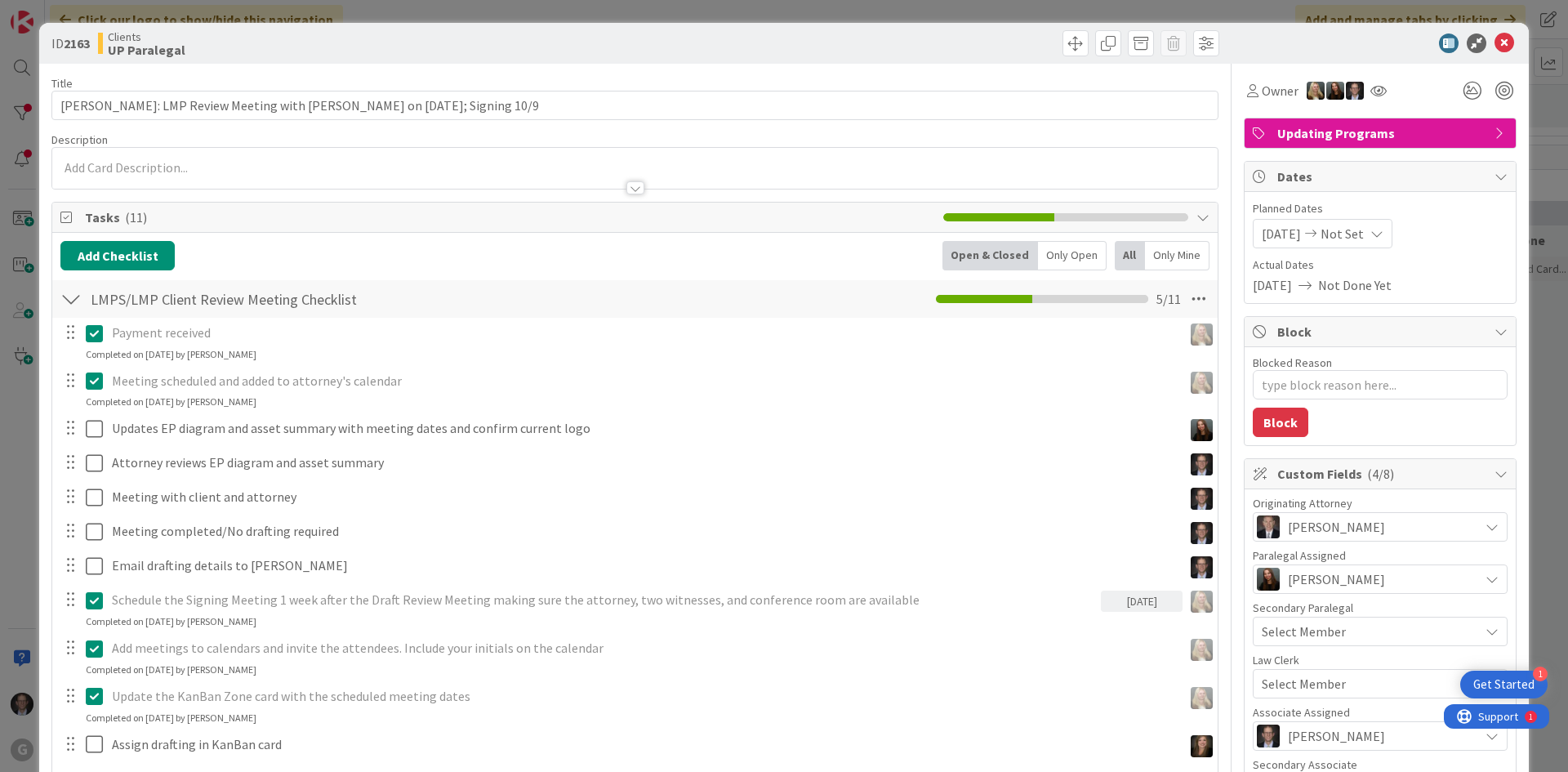
click at [92, 169] on p at bounding box center [635, 168] width 1149 height 19
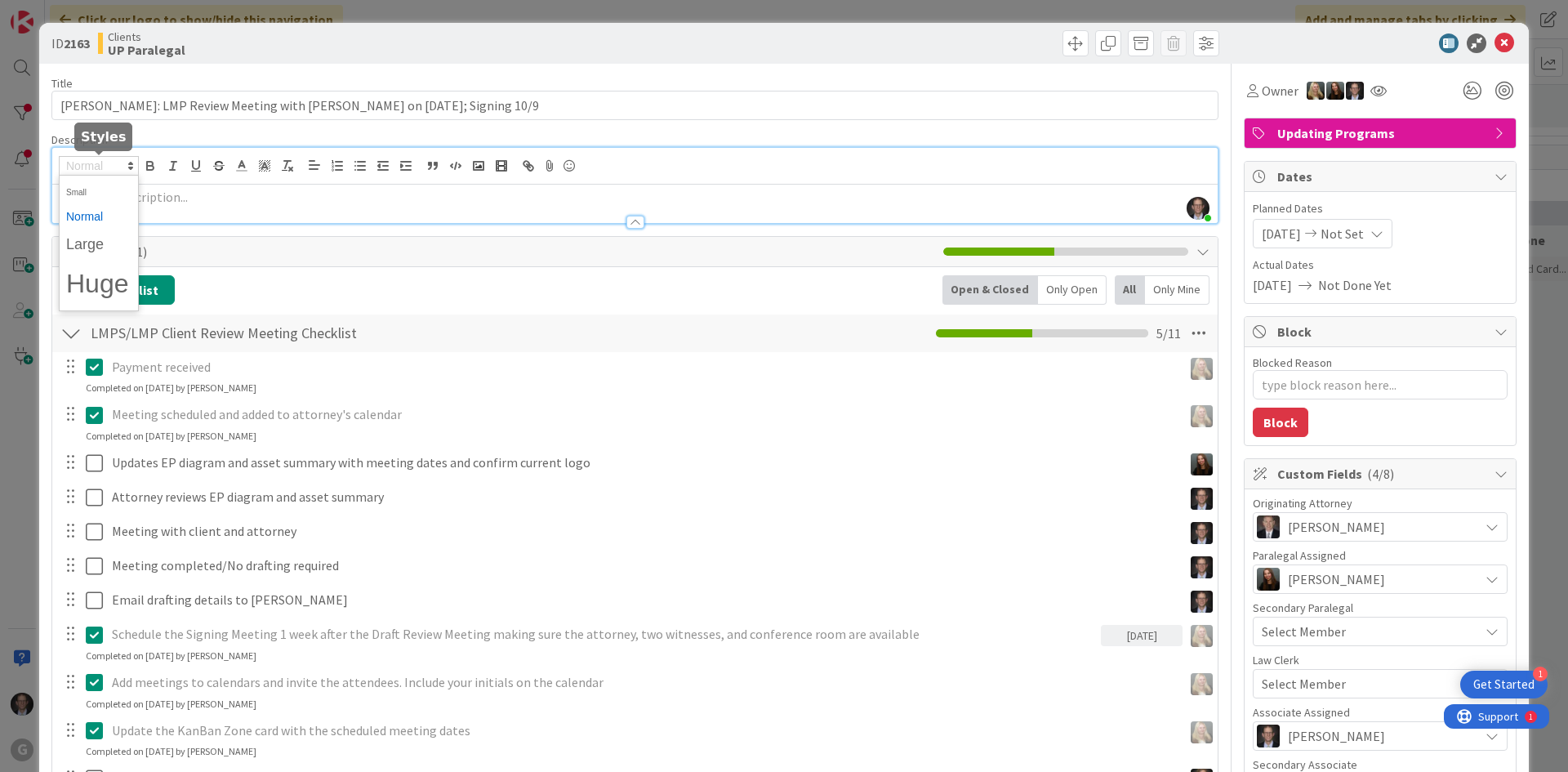
drag, startPoint x: 92, startPoint y: 169, endPoint x: 476, endPoint y: 199, distance: 385.2
click at [476, 199] on p at bounding box center [635, 197] width 1149 height 19
paste div
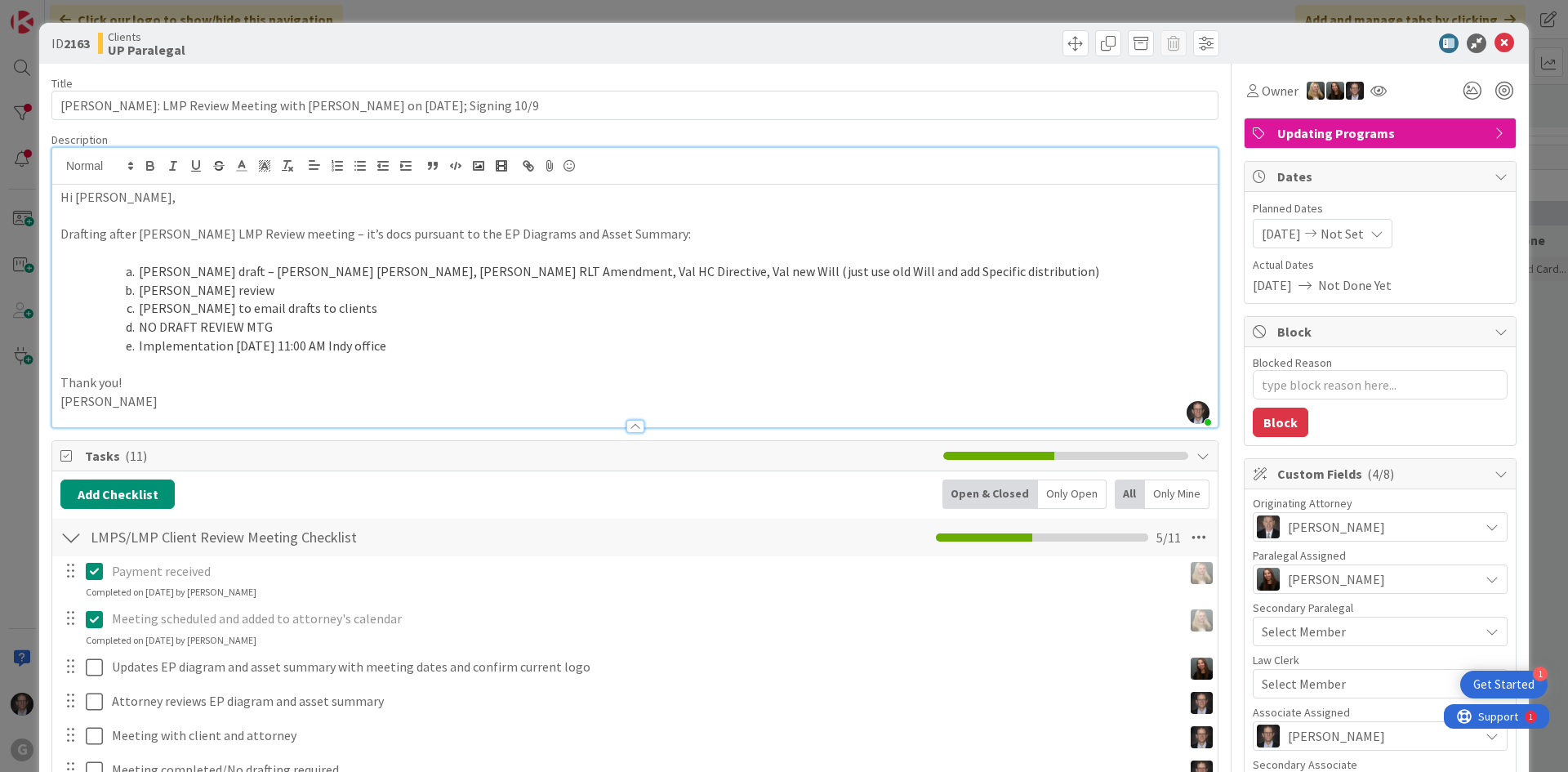
click at [62, 194] on p "Hi [PERSON_NAME]," at bounding box center [635, 197] width 1149 height 19
type textarea "x"
drag, startPoint x: 57, startPoint y: 195, endPoint x: 193, endPoint y: 192, distance: 136.0
click at [193, 192] on div "[DATE] JT: Drafting after [PERSON_NAME] LMP Review meeting – it’s docs pursuant…" at bounding box center [635, 306] width 1165 height 242
click at [144, 160] on icon "button" at bounding box center [150, 165] width 14 height 14
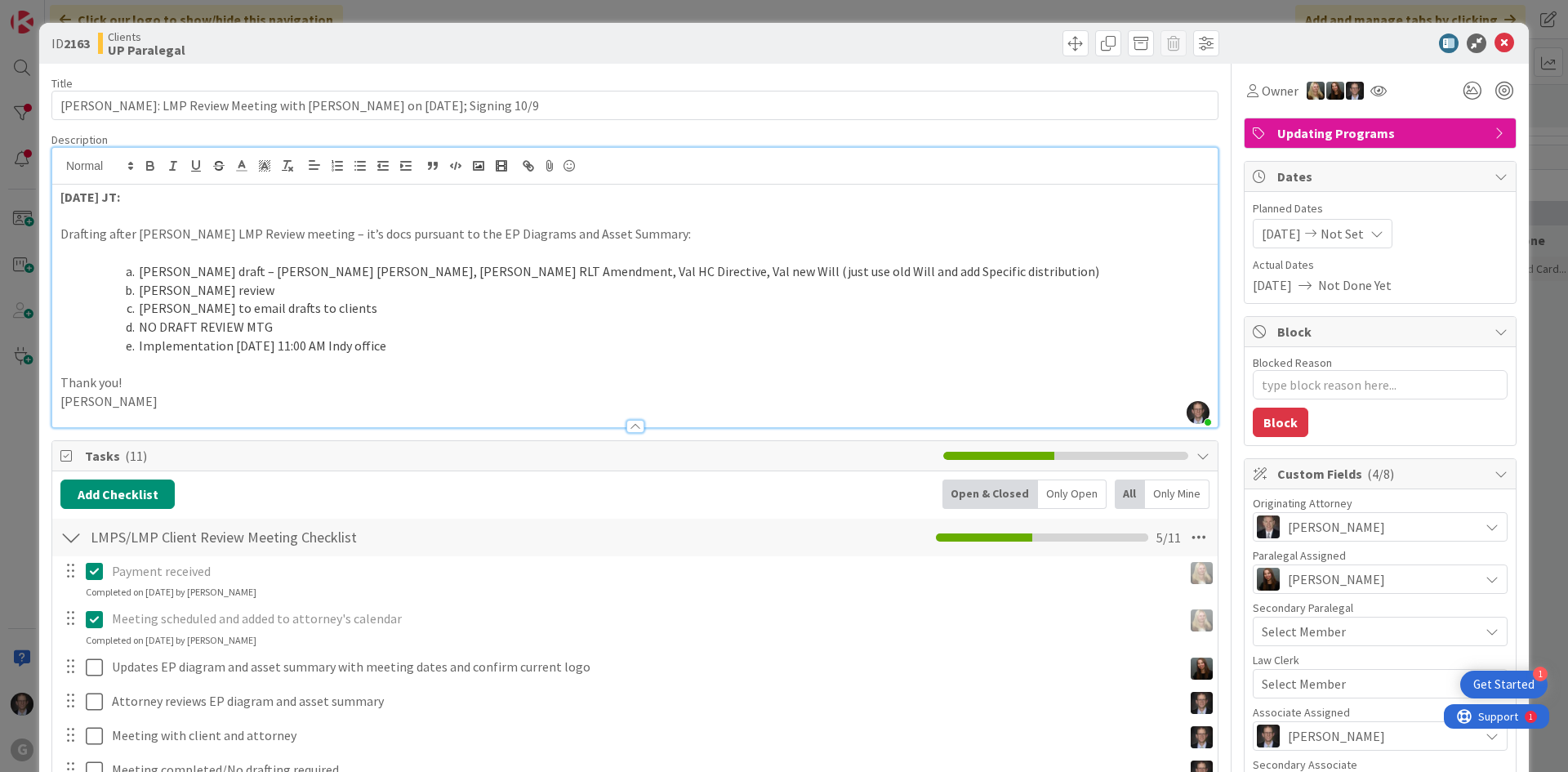
drag, startPoint x: 62, startPoint y: 236, endPoint x: 103, endPoint y: 204, distance: 52.0
click at [62, 236] on p "Drafting after [PERSON_NAME] LMP Review meeting – it’s docs pursuant to the EP …" at bounding box center [635, 235] width 1149 height 19
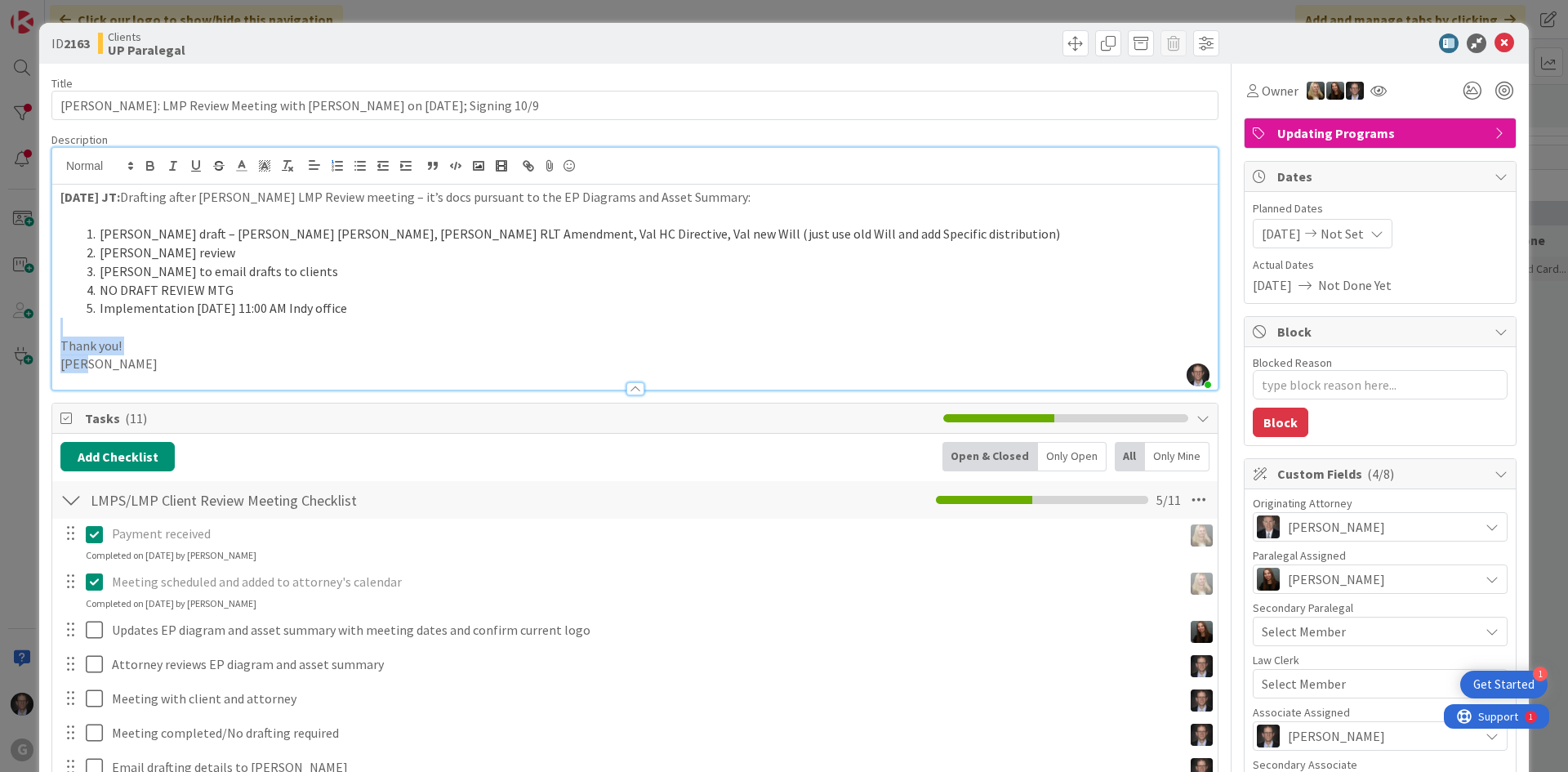
drag, startPoint x: 70, startPoint y: 333, endPoint x: 236, endPoint y: 361, distance: 168.3
click at [236, 361] on div "[DATE] JT: Drafting after [PERSON_NAME] LMP Review meeting – it’s docs pursuant…" at bounding box center [635, 286] width 1165 height 205
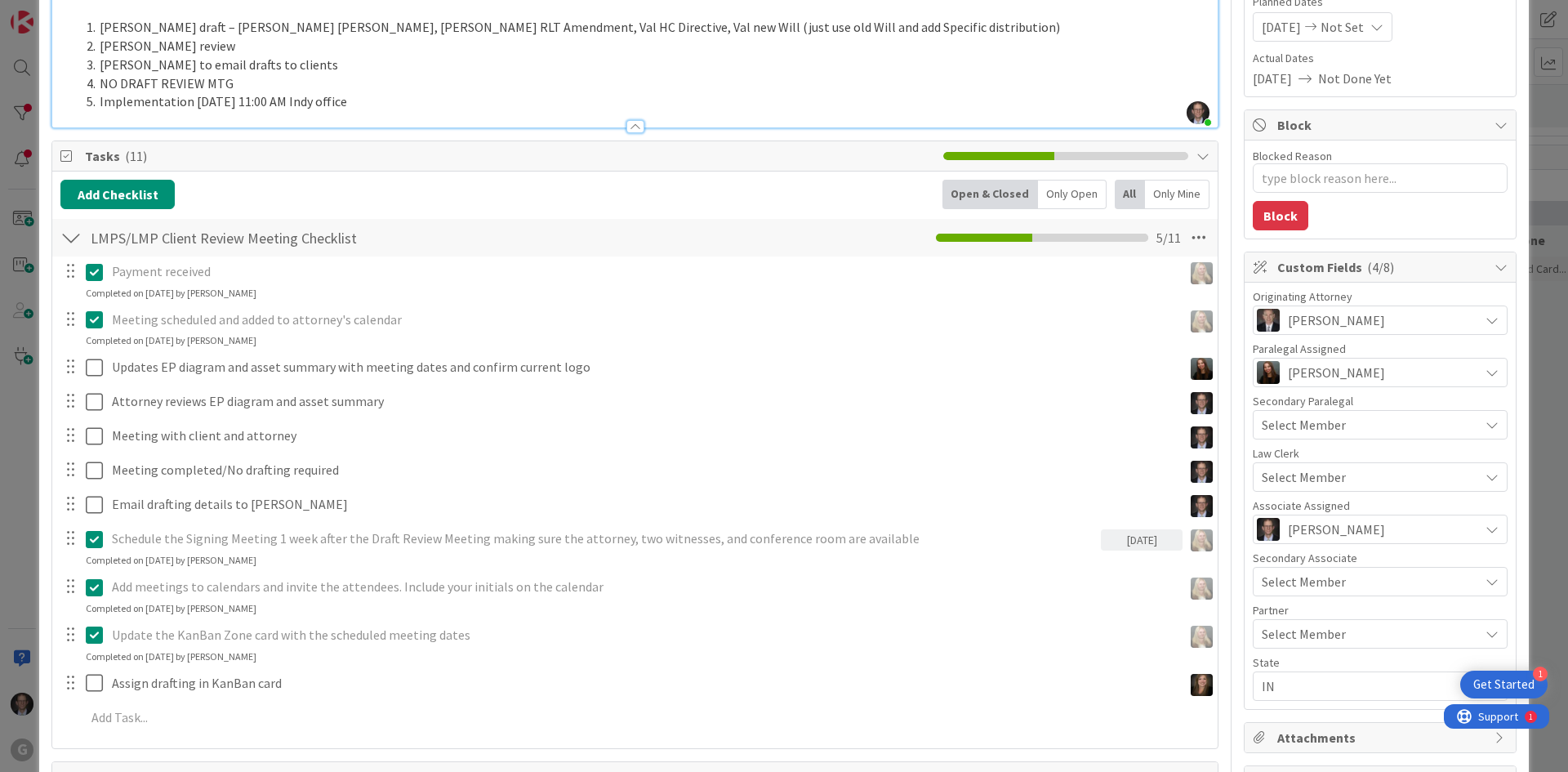
scroll to position [245, 0]
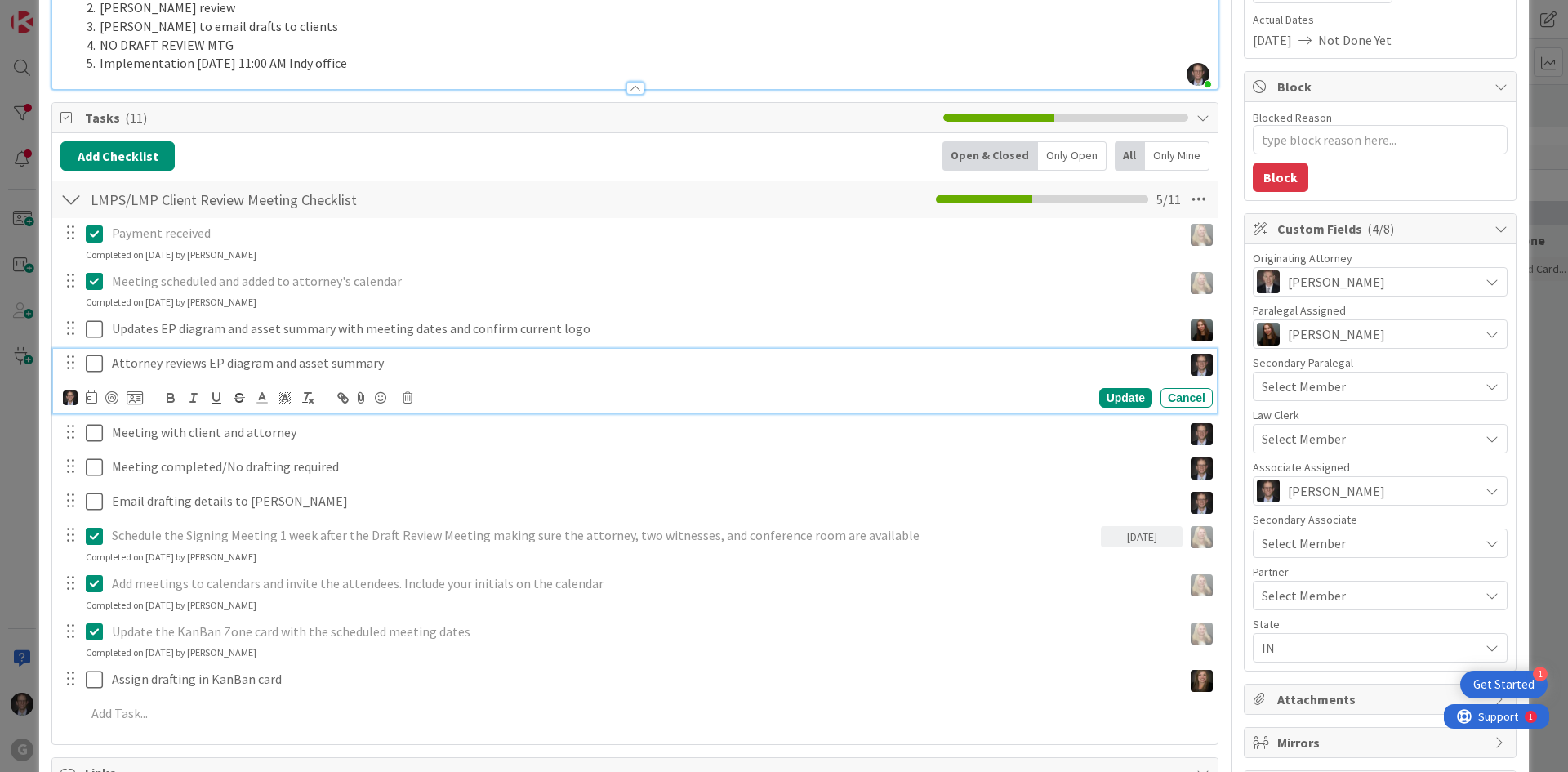
click at [98, 365] on icon at bounding box center [94, 363] width 17 height 19
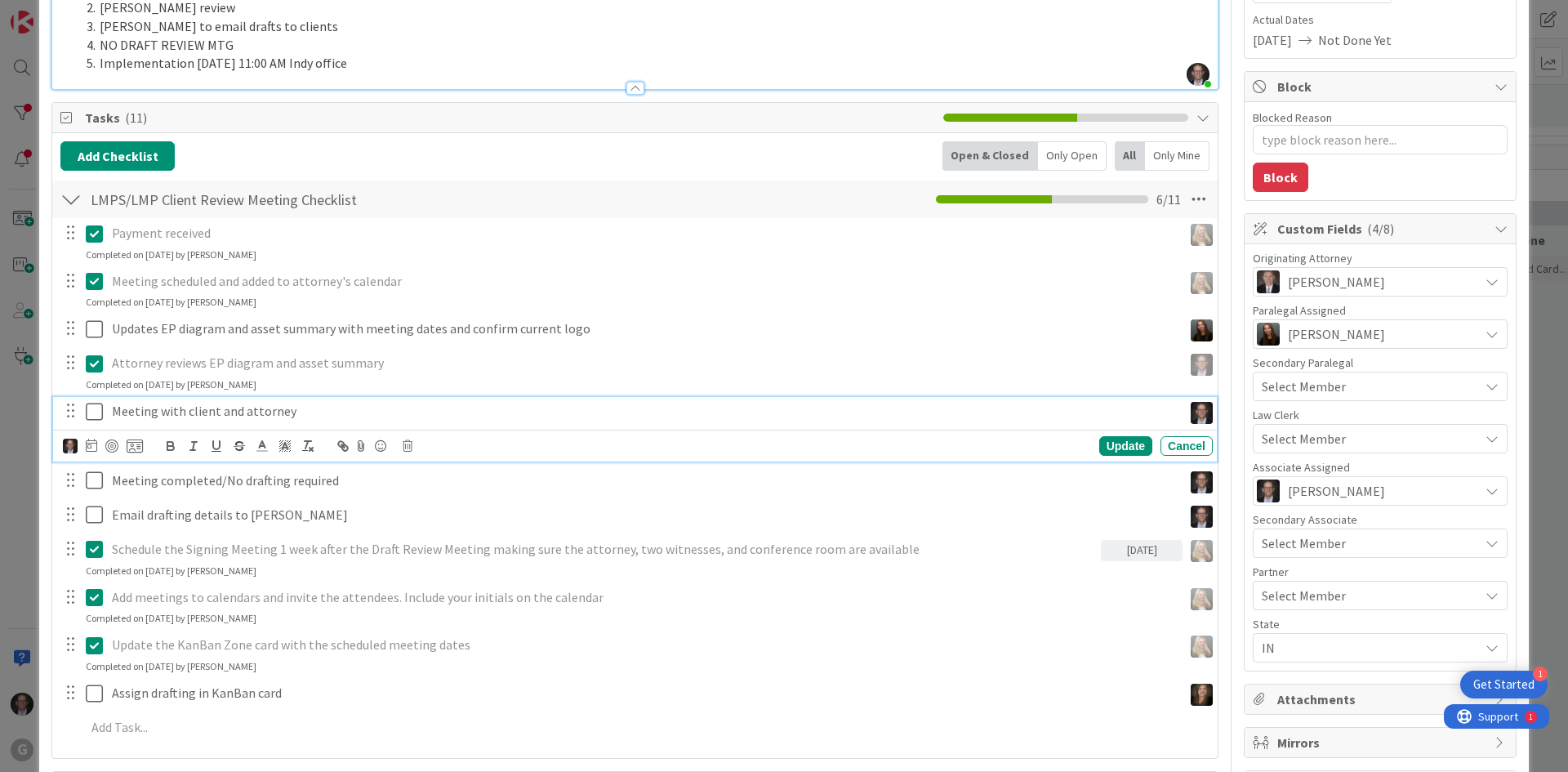
click at [97, 406] on icon at bounding box center [94, 411] width 17 height 19
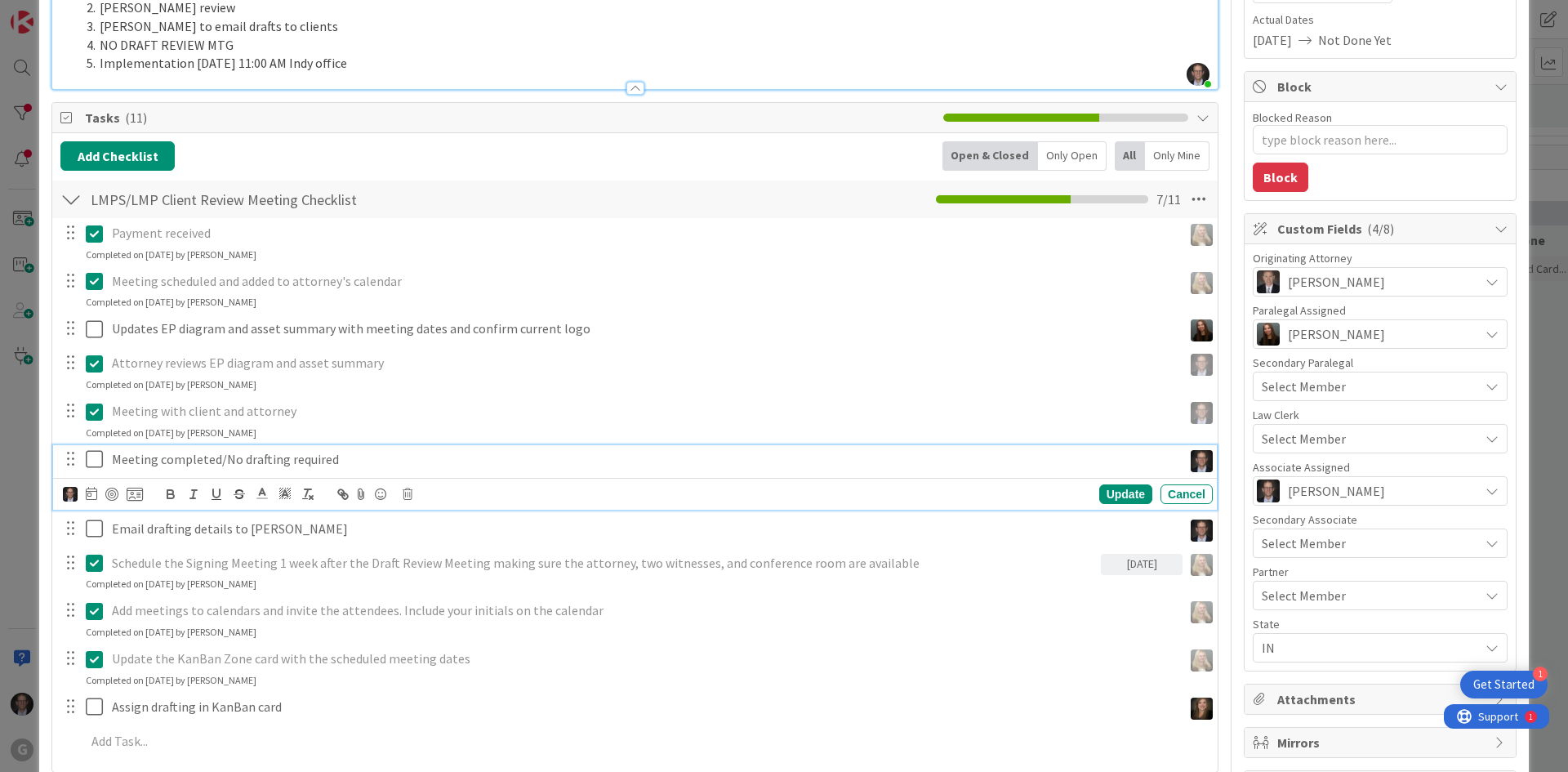
click at [172, 459] on p "Meeting completed/No drafting required" at bounding box center [643, 460] width 1064 height 19
click at [408, 491] on icon at bounding box center [408, 494] width 10 height 12
click at [456, 564] on div "Delete" at bounding box center [449, 563] width 61 height 30
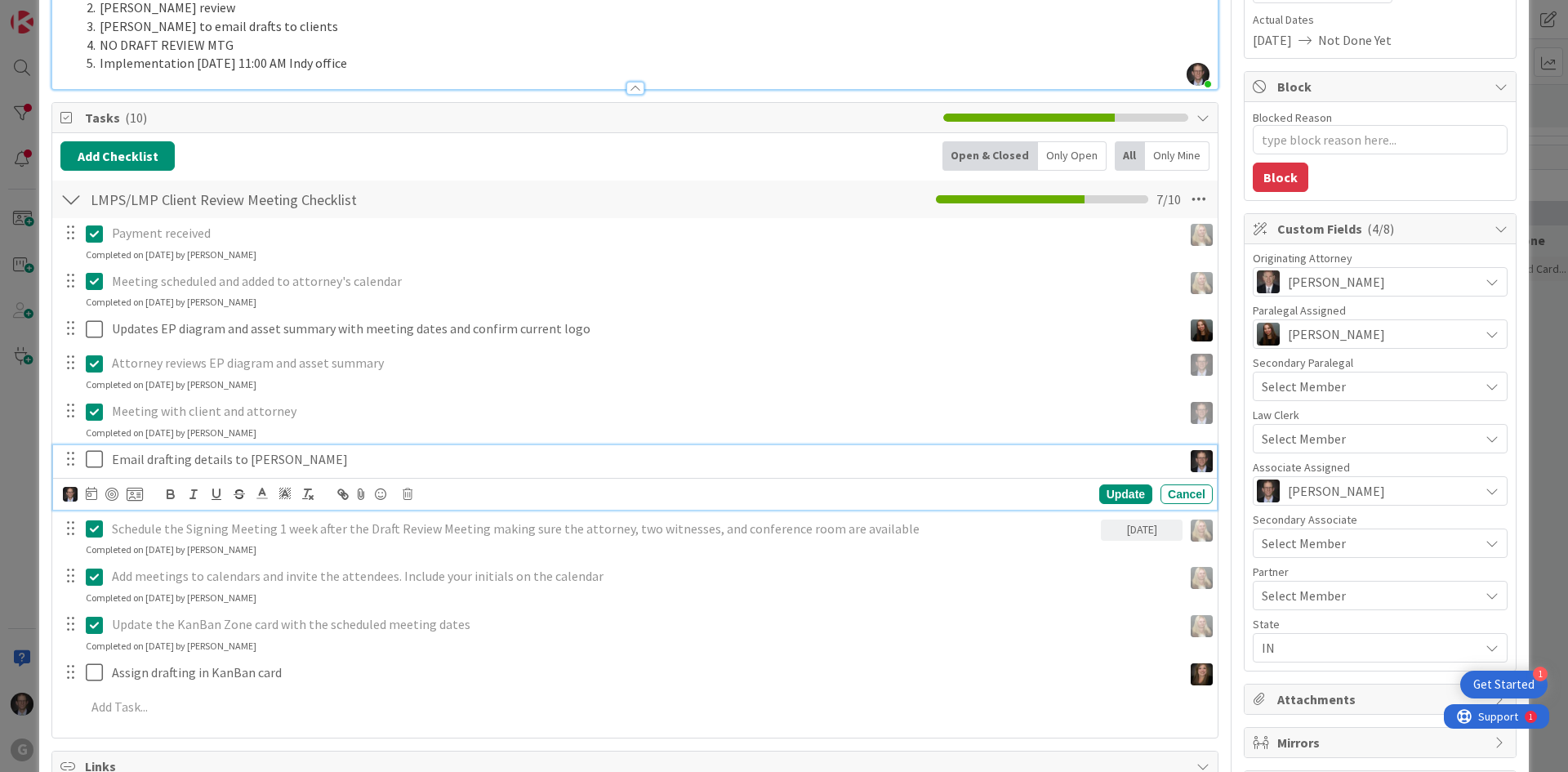
click at [99, 459] on icon at bounding box center [94, 459] width 17 height 19
type textarea "x"
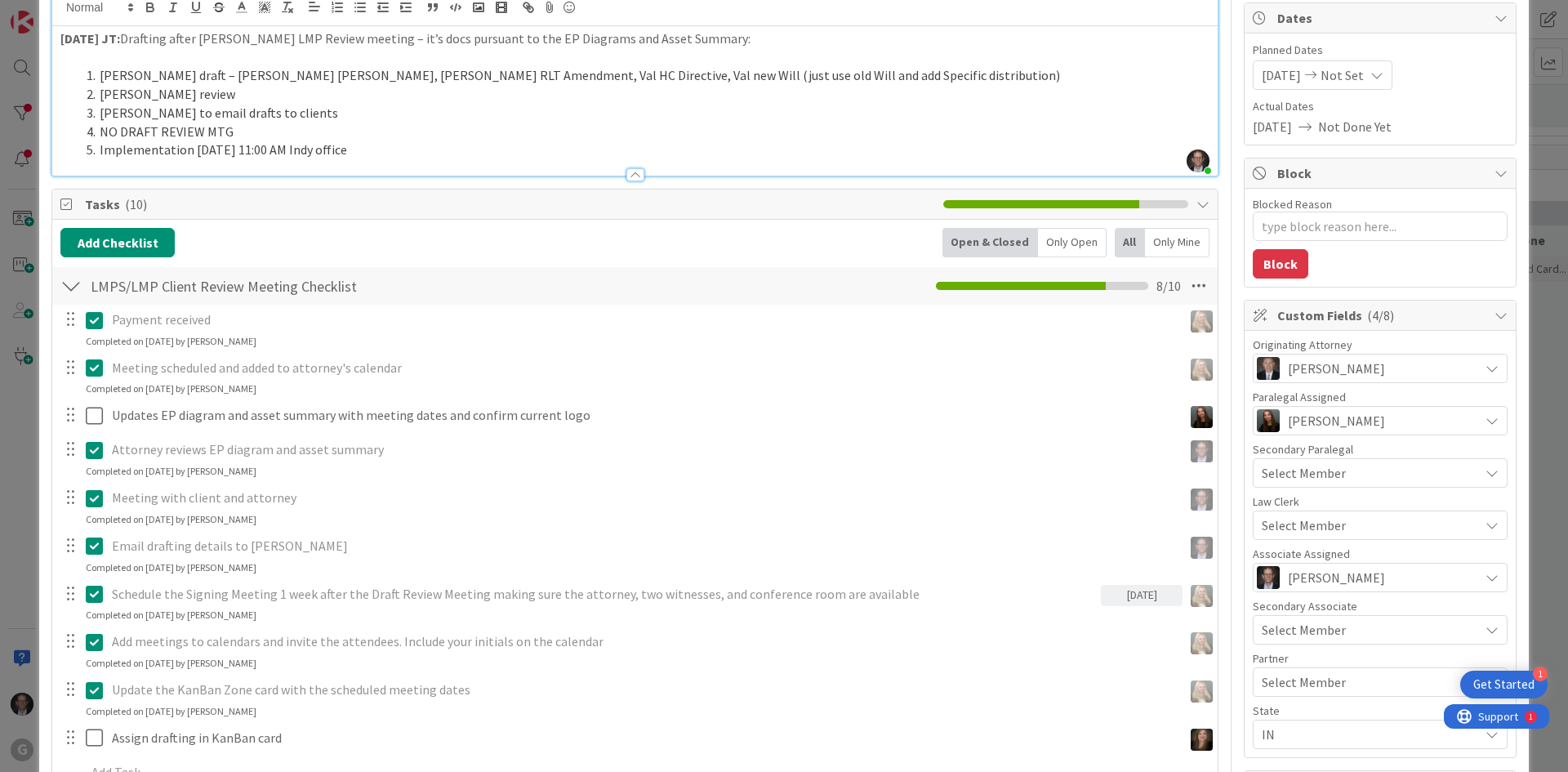
scroll to position [0, 0]
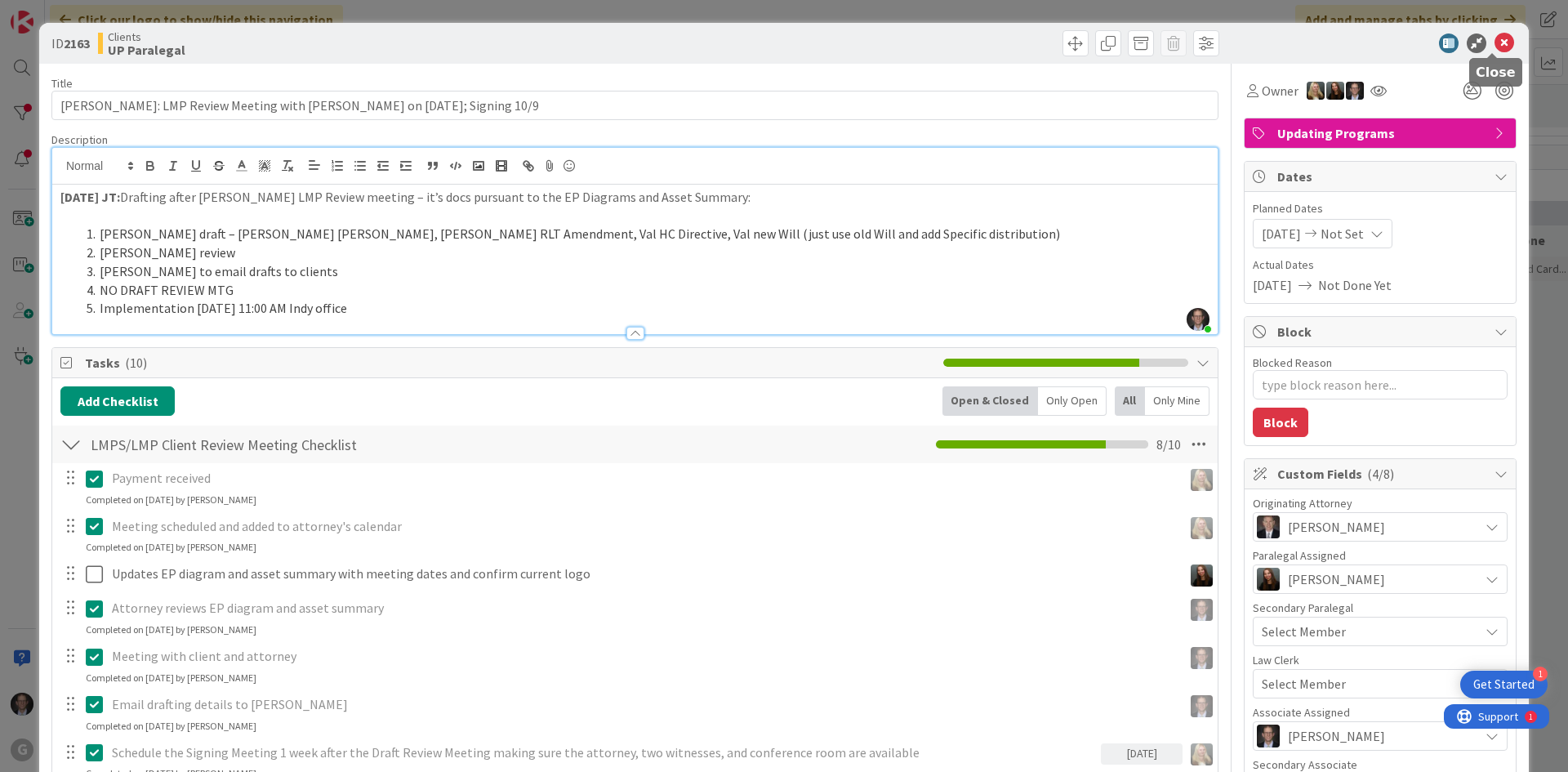
click at [1182, 42] on icon at bounding box center [1505, 43] width 19 height 19
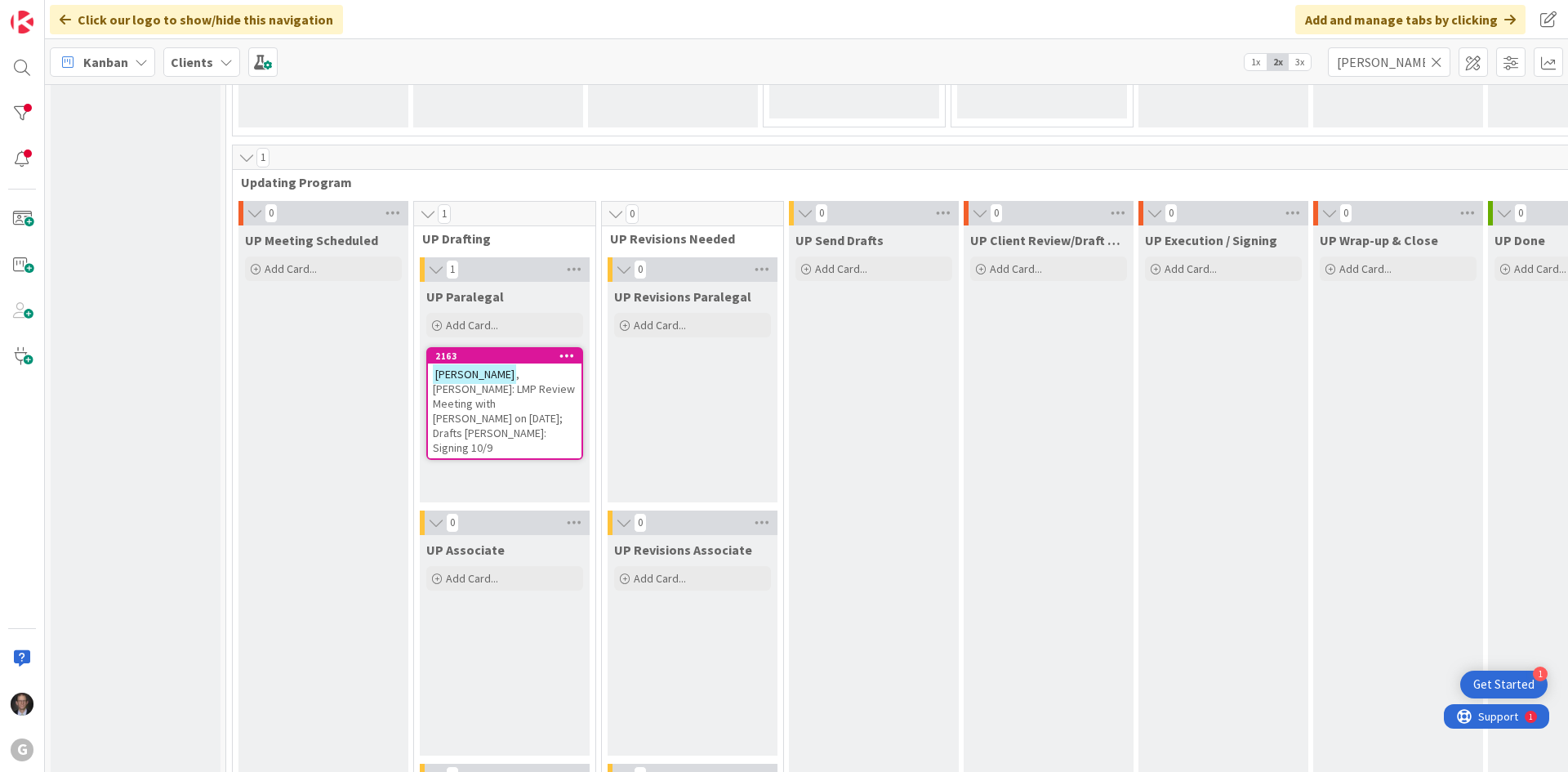
click at [1182, 64] on icon at bounding box center [1436, 62] width 12 height 14
click at [1182, 62] on input "text" at bounding box center [1388, 62] width 122 height 30
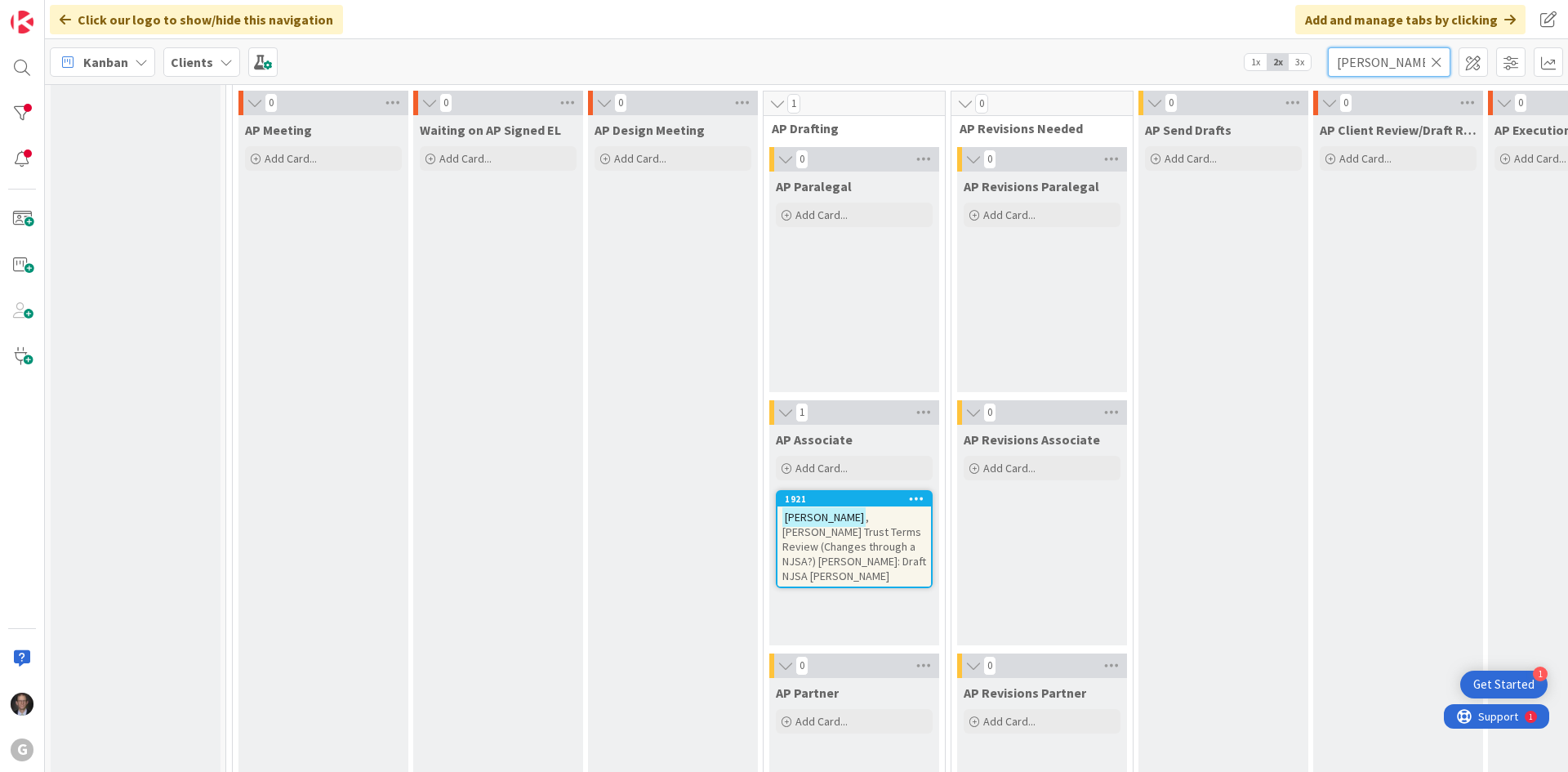
scroll to position [1225, 0]
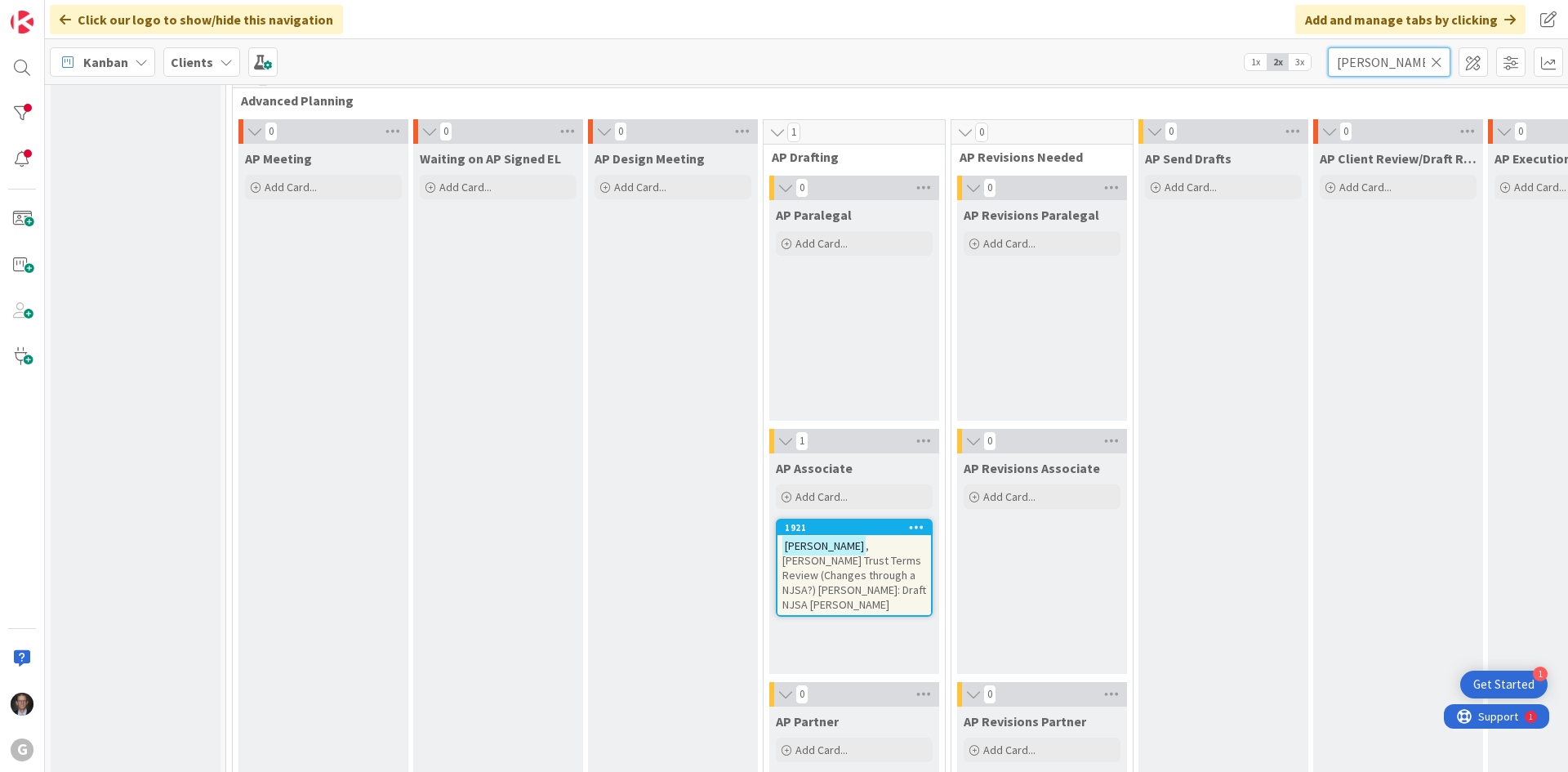
type input "[PERSON_NAME]"
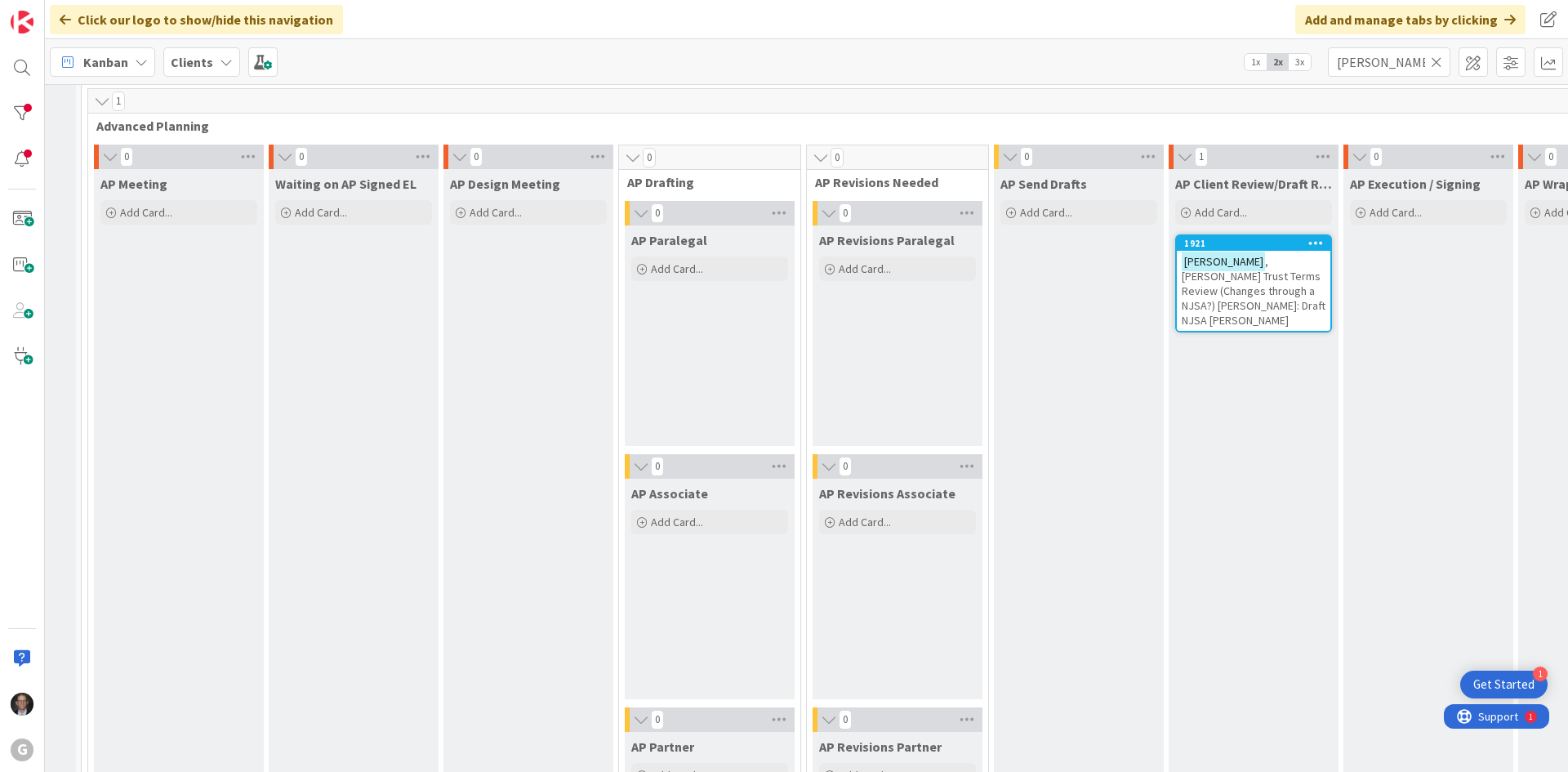
scroll to position [1198, 144]
click at [1182, 290] on span ", [PERSON_NAME] Trust Terms Review (Changes through a NJSA?) [PERSON_NAME]: Dra…" at bounding box center [1254, 292] width 144 height 73
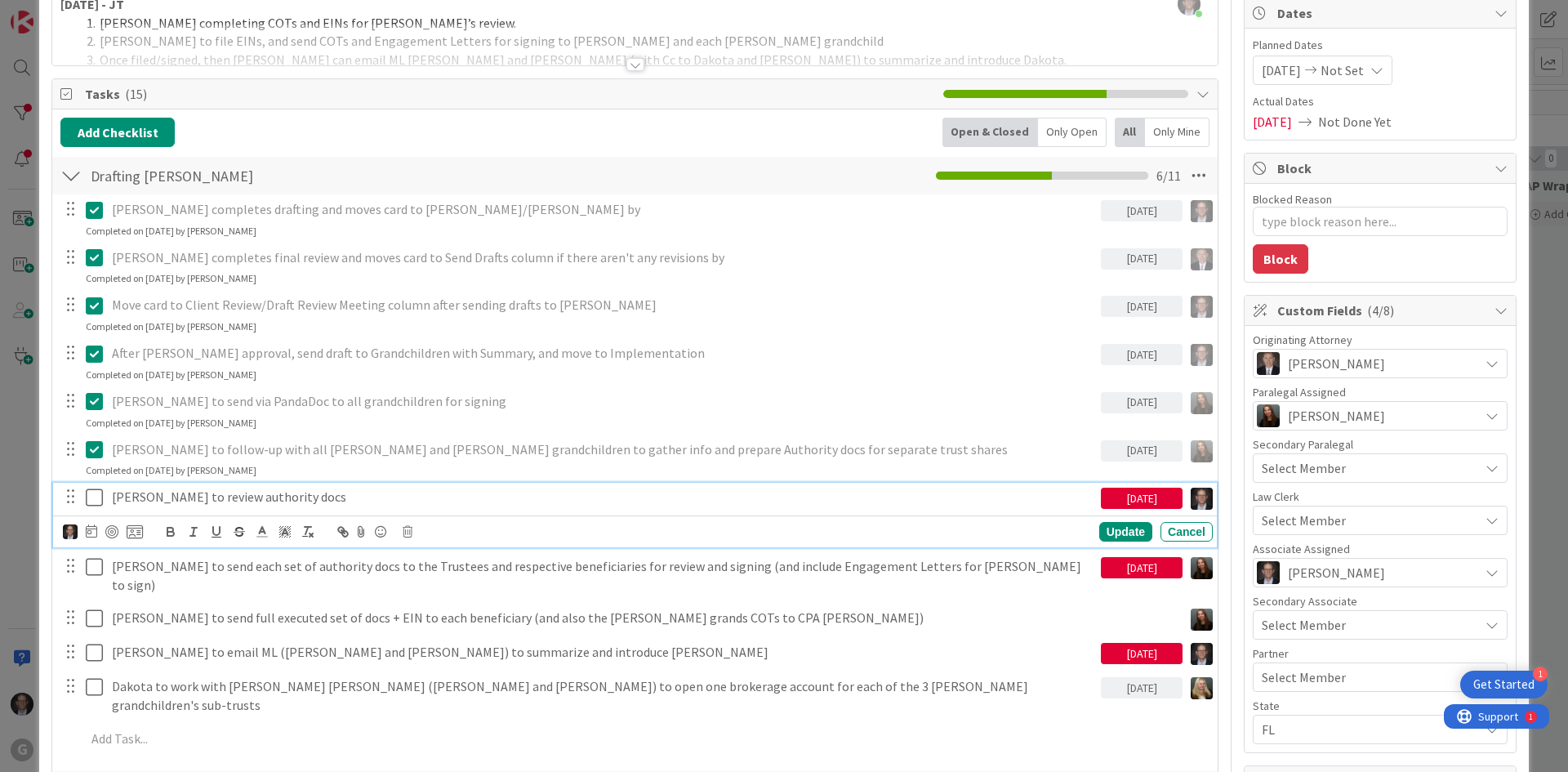
click at [88, 497] on icon at bounding box center [94, 497] width 17 height 19
type textarea "x"
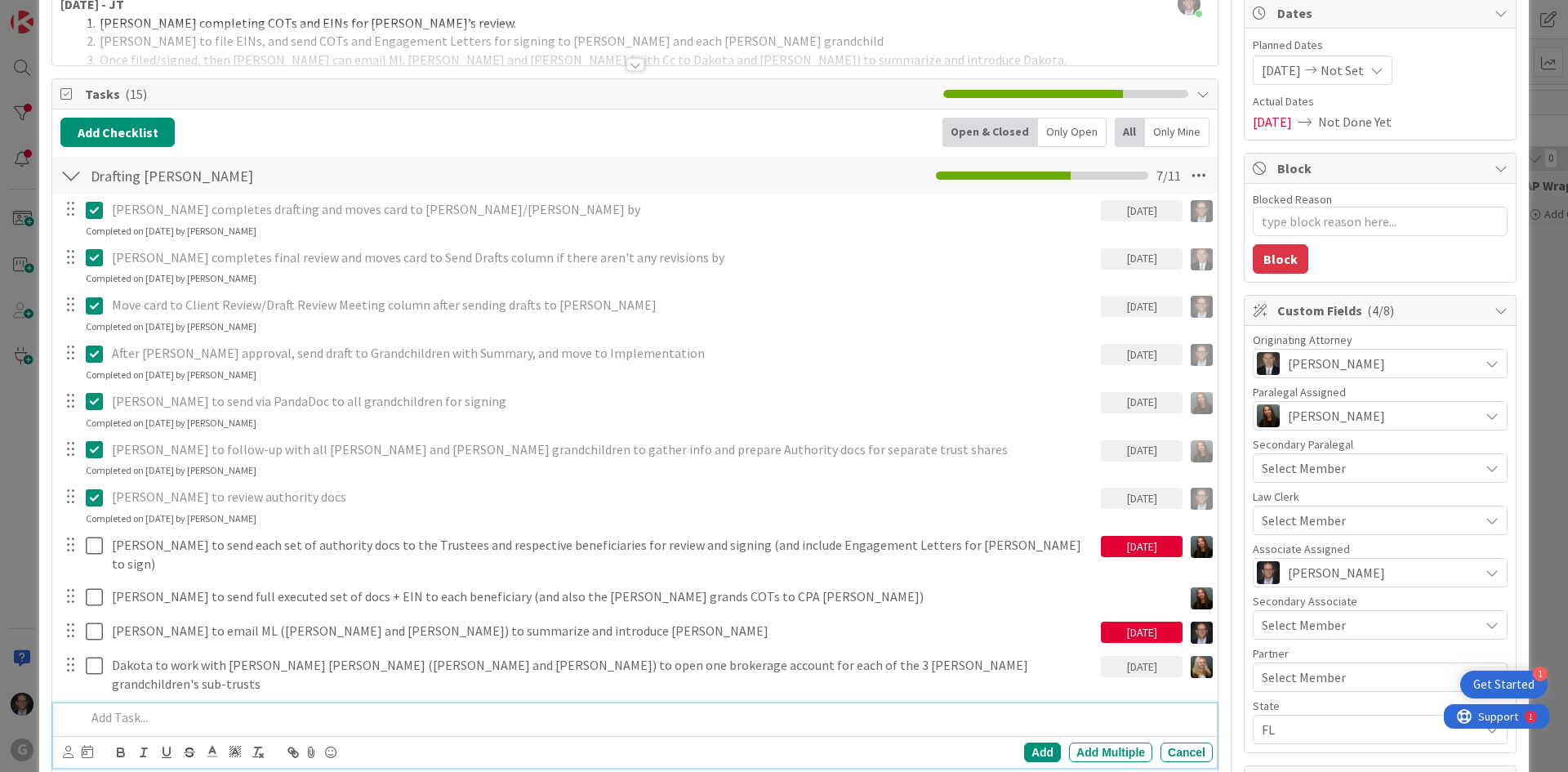
click at [111, 709] on p at bounding box center [646, 718] width 1121 height 19
click at [101, 709] on p "[PERSON_NAME] to apply for [PERSON_NAME] EINs" at bounding box center [646, 718] width 1121 height 19
click at [64, 720] on icon at bounding box center [67, 752] width 11 height 12
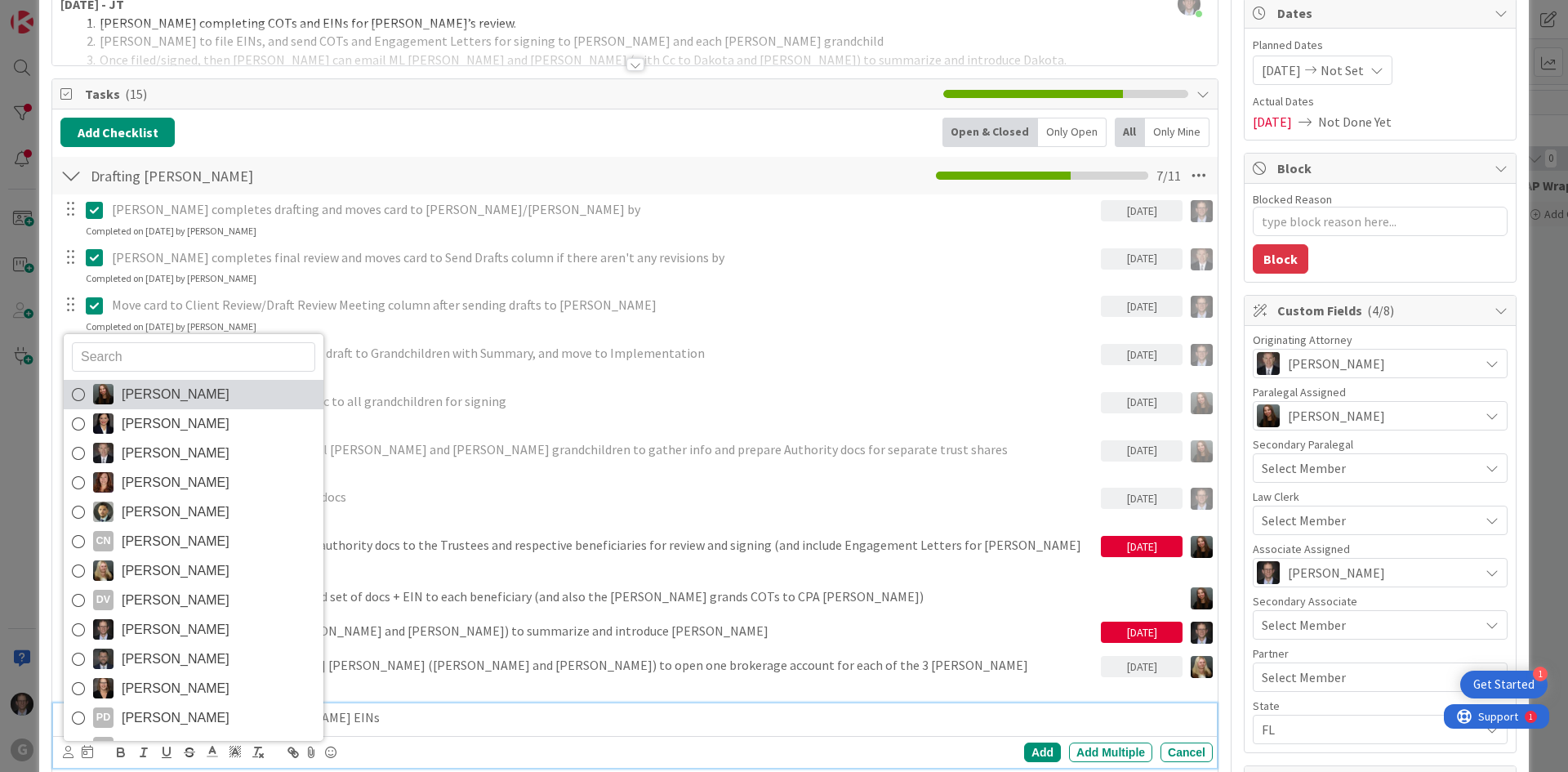
click at [78, 383] on icon at bounding box center [79, 394] width 13 height 24
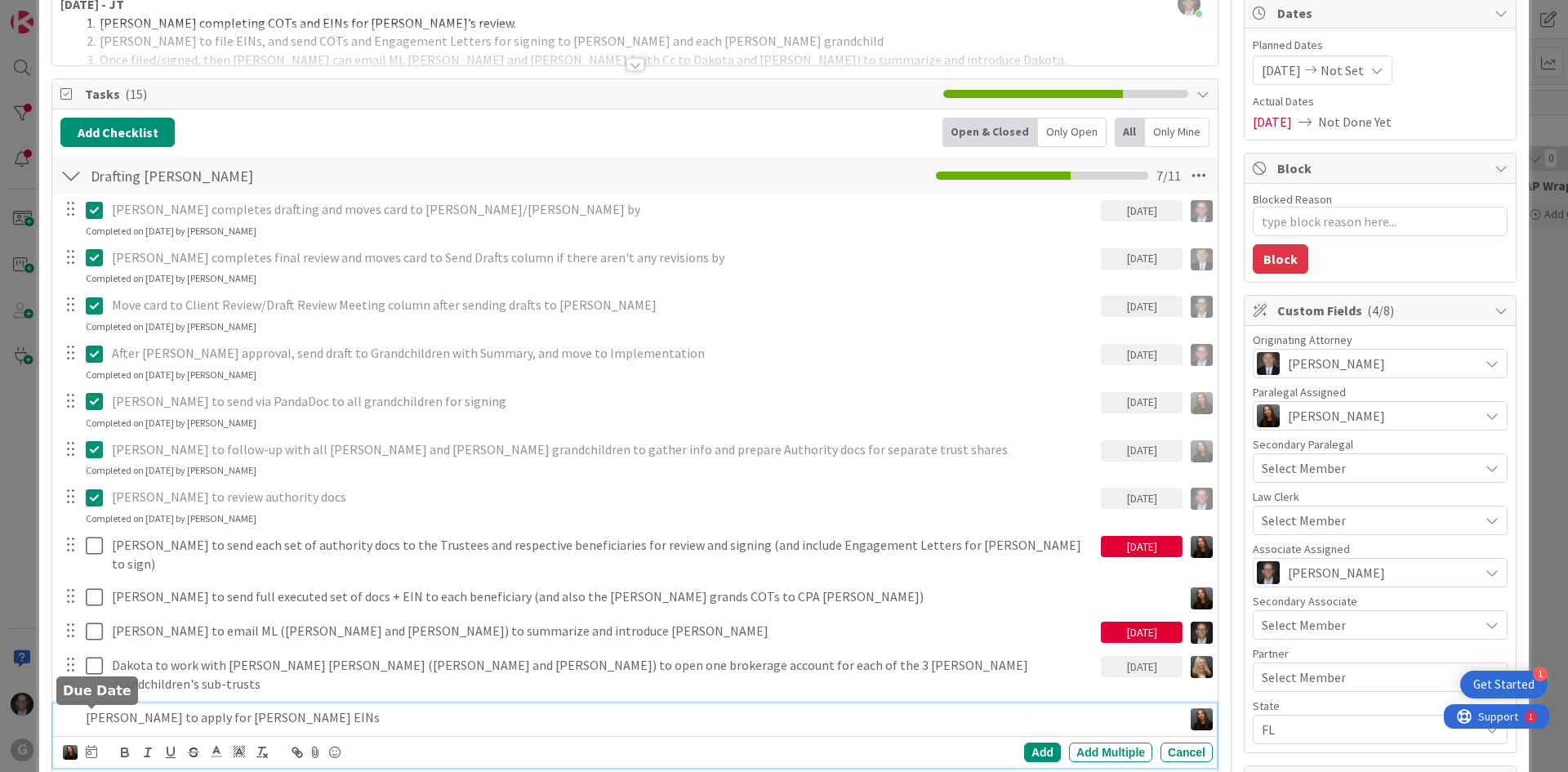
click at [90, 720] on icon at bounding box center [91, 752] width 12 height 13
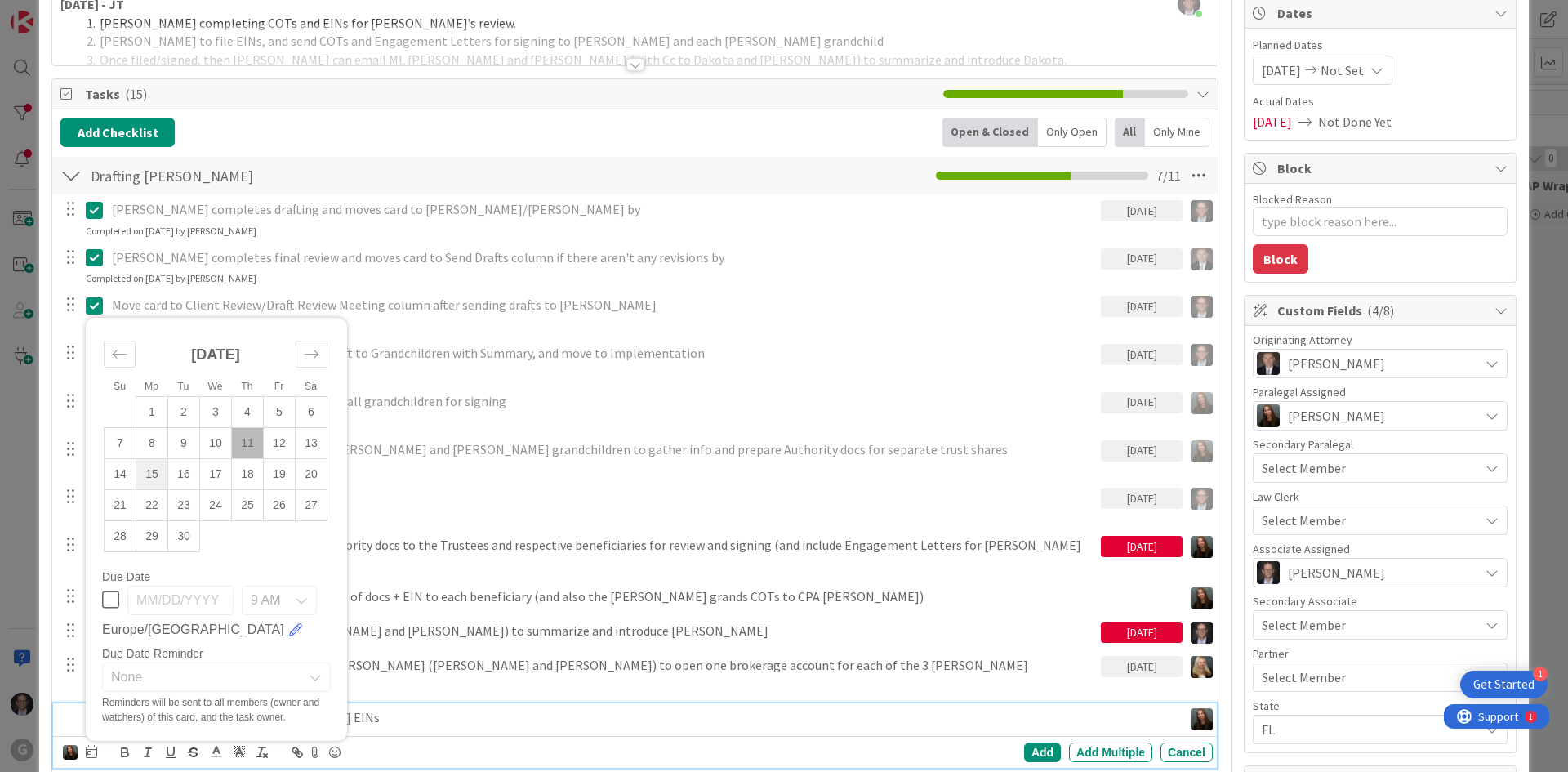
click at [151, 459] on td "15" at bounding box center [152, 474] width 32 height 31
click at [1029, 720] on div "Add" at bounding box center [1042, 752] width 37 height 19
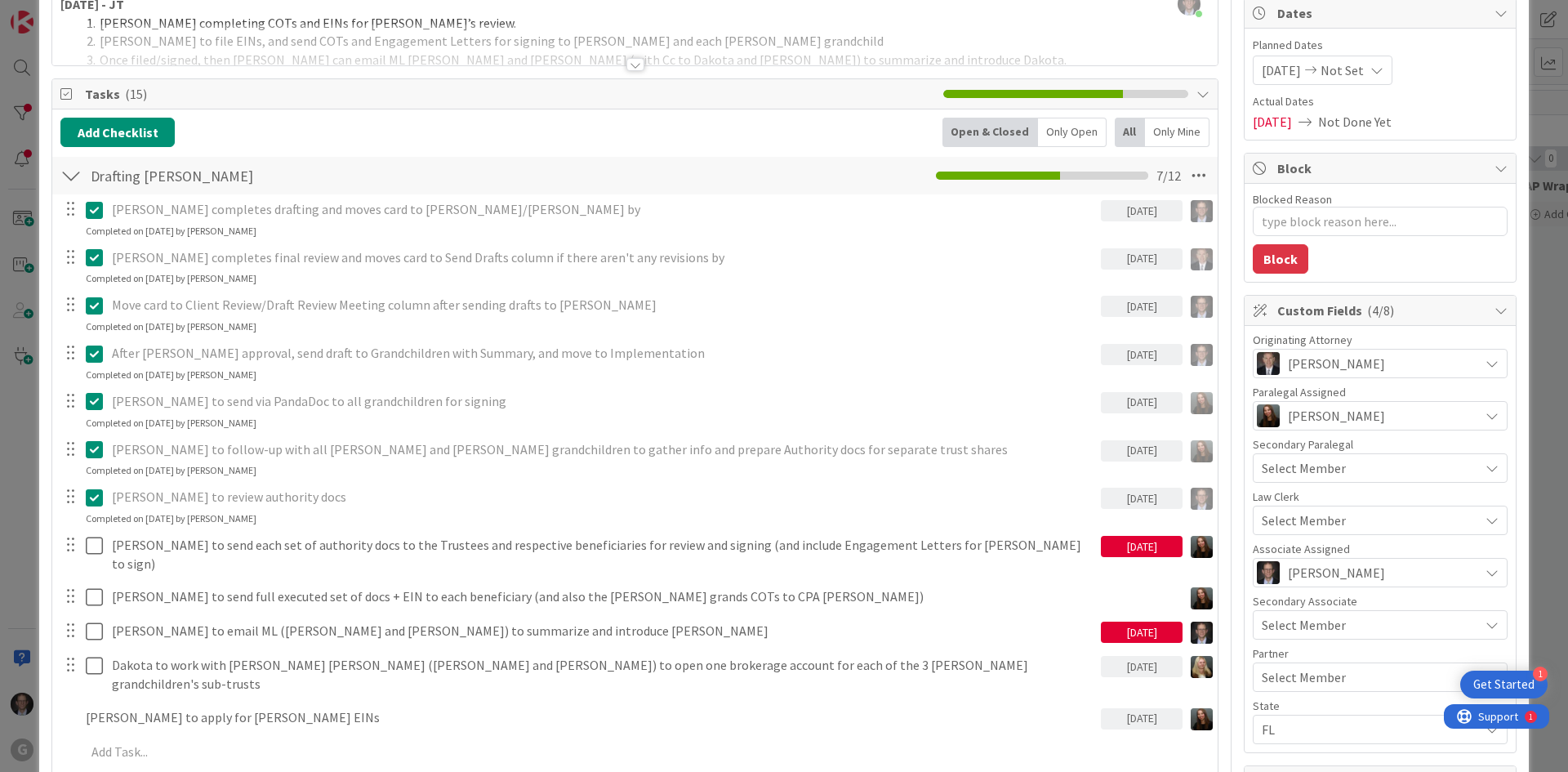
type textarea "x"
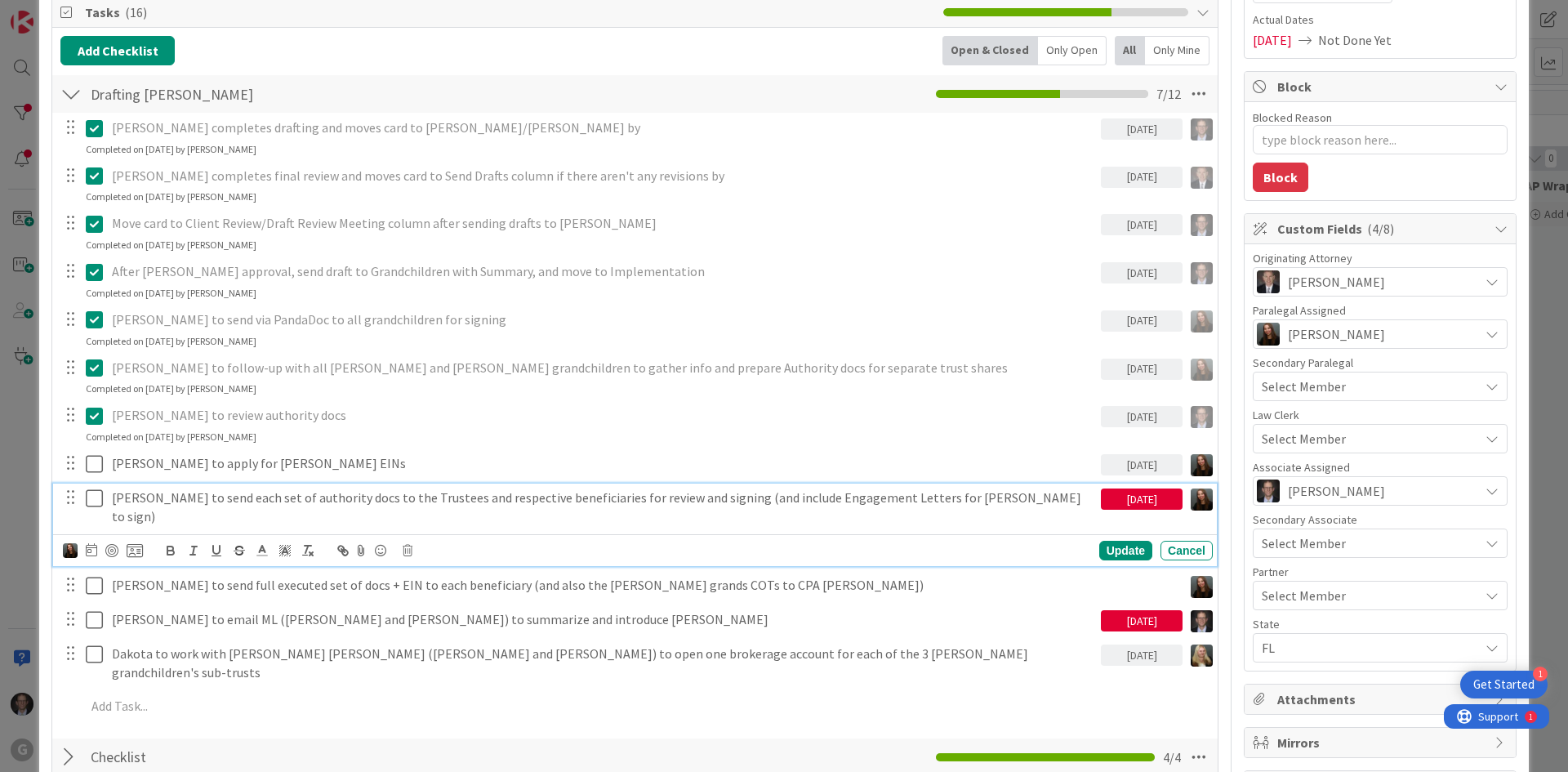
click at [211, 498] on p "[PERSON_NAME] to send each set of authority docs to the Trustees and respective…" at bounding box center [603, 507] width 983 height 37
drag, startPoint x: 205, startPoint y: 497, endPoint x: 255, endPoint y: 479, distance: 53.1
click at [205, 498] on p "[PERSON_NAME] to send each set of authority docs to the Trustees and respective…" at bounding box center [603, 507] width 983 height 37
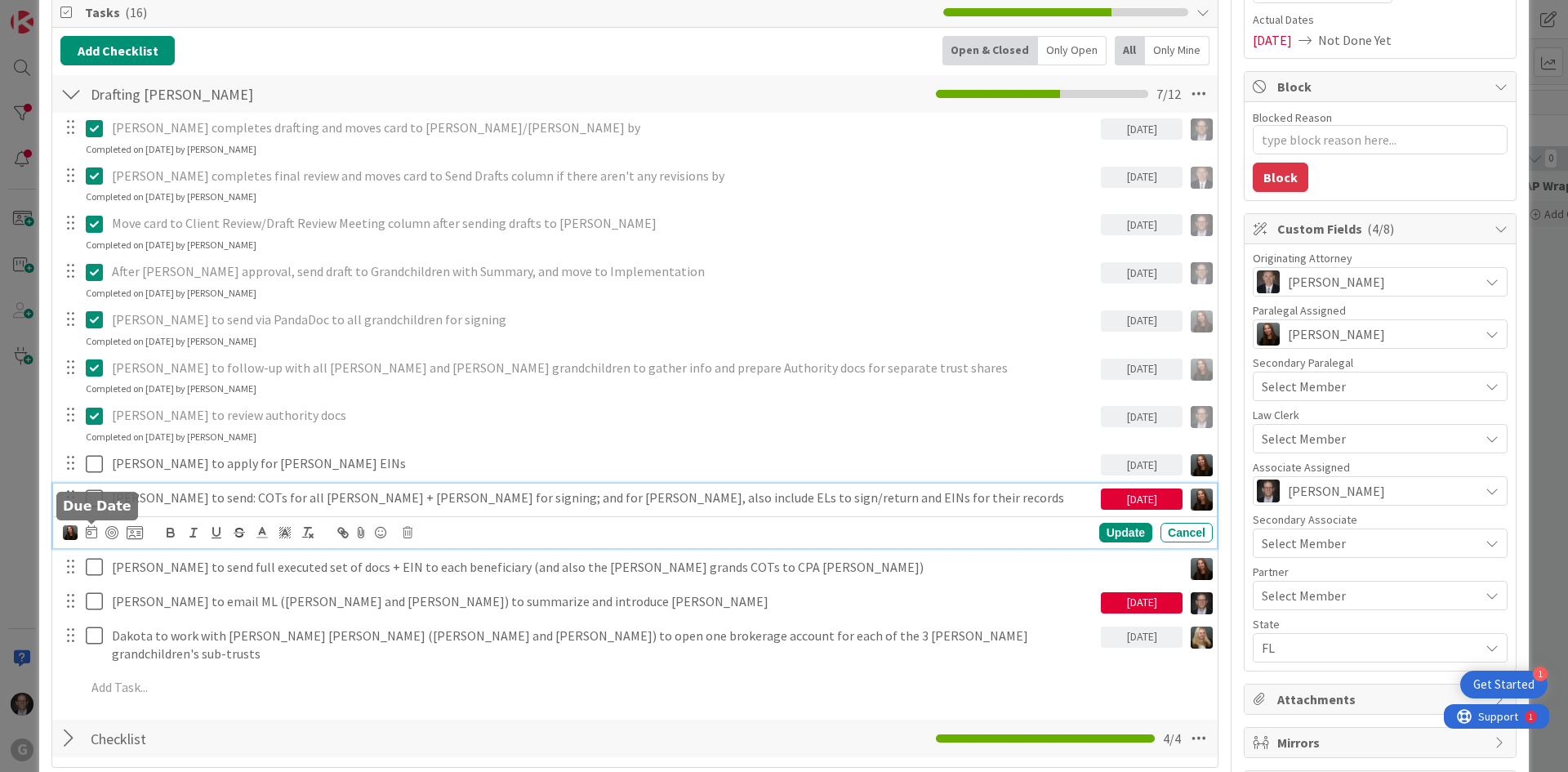
click at [88, 531] on icon at bounding box center [91, 532] width 12 height 13
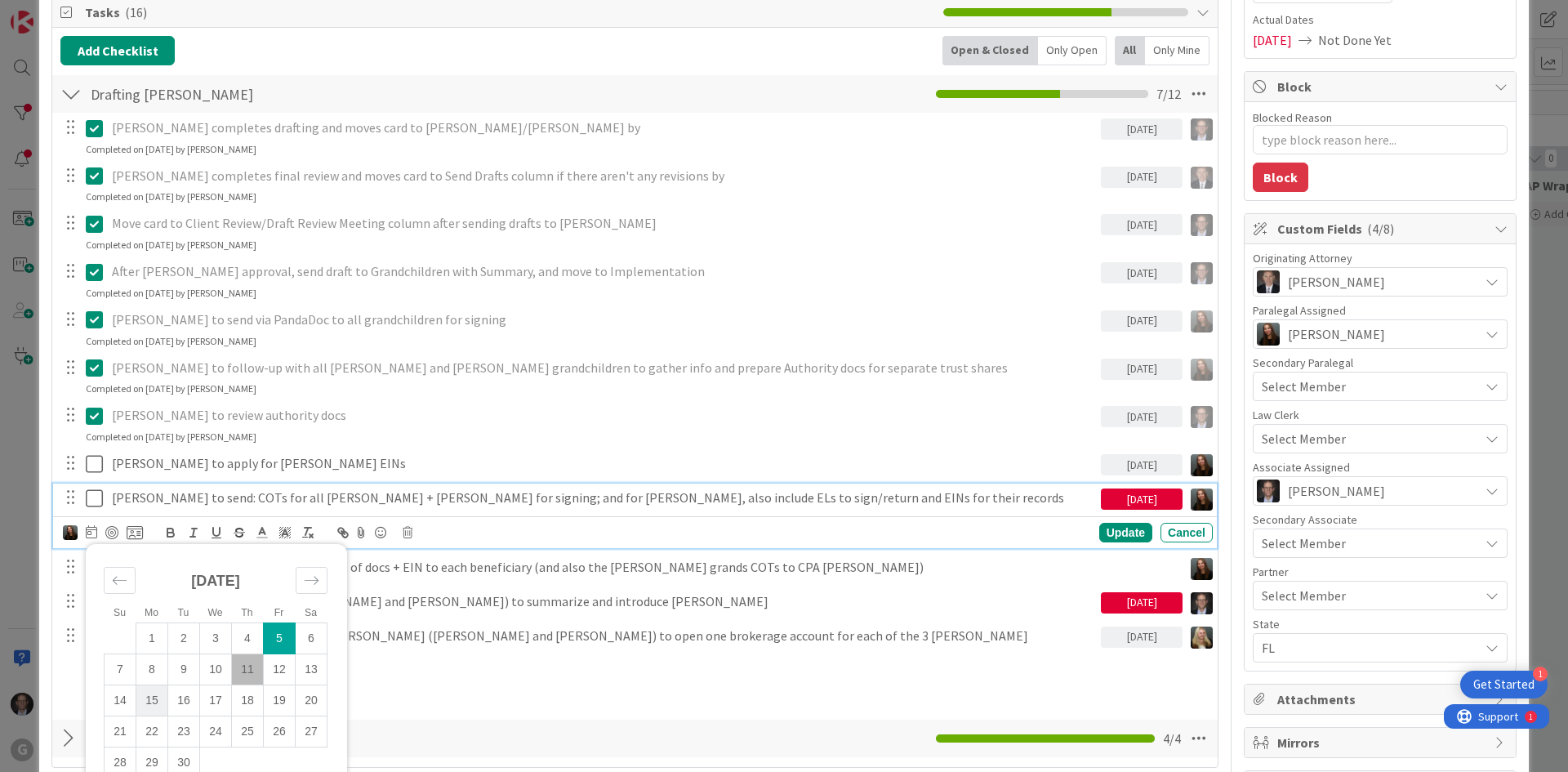
click at [154, 703] on td "15" at bounding box center [152, 700] width 32 height 31
type input "[DATE]"
click at [1099, 532] on div "Update" at bounding box center [1125, 533] width 53 height 19
type textarea "x"
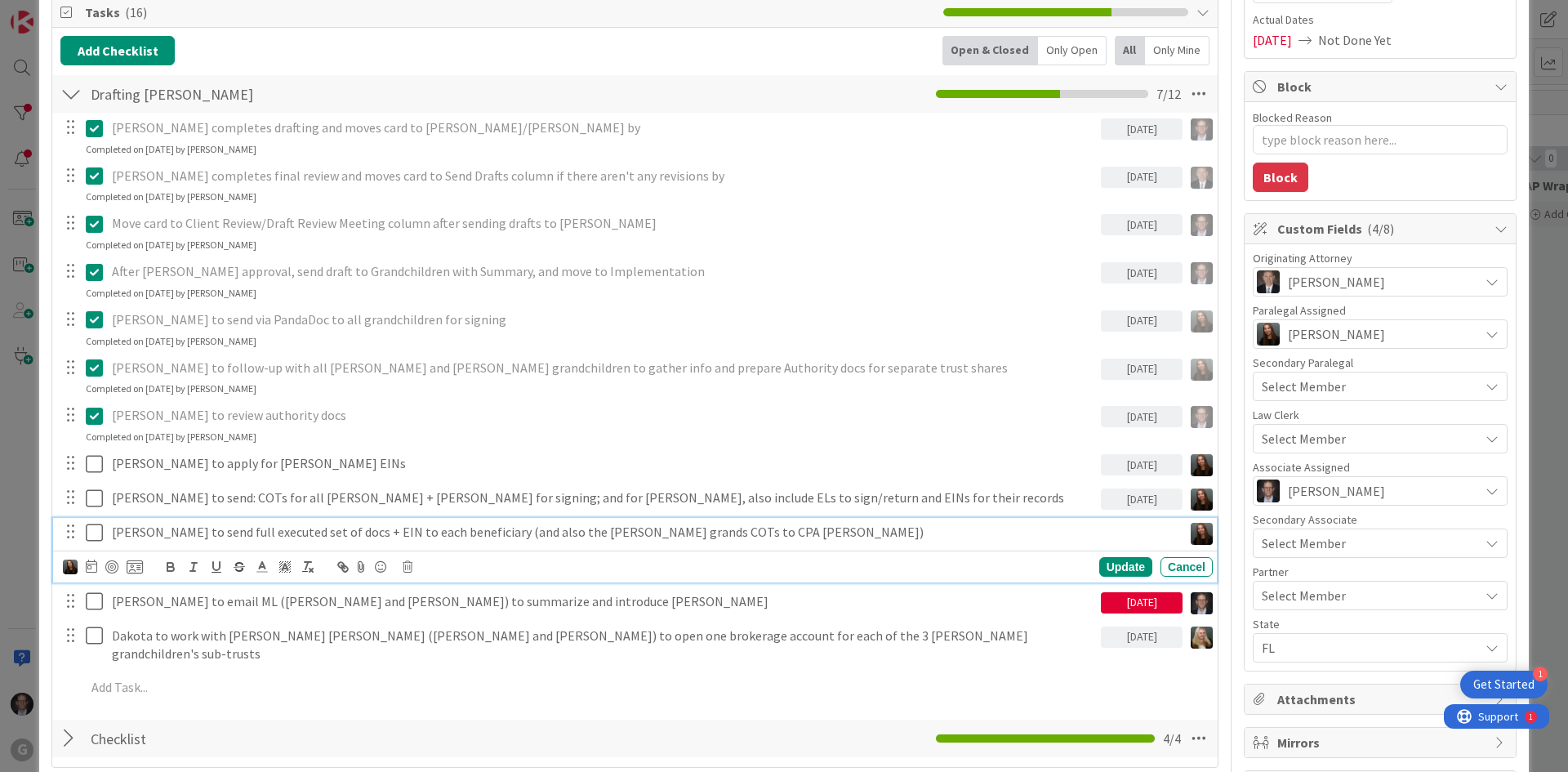
click at [336, 534] on p "[PERSON_NAME] to send full executed set of docs + EIN to each beneficiary (and …" at bounding box center [643, 533] width 1064 height 19
click at [1105, 562] on div "Update" at bounding box center [1125, 566] width 53 height 19
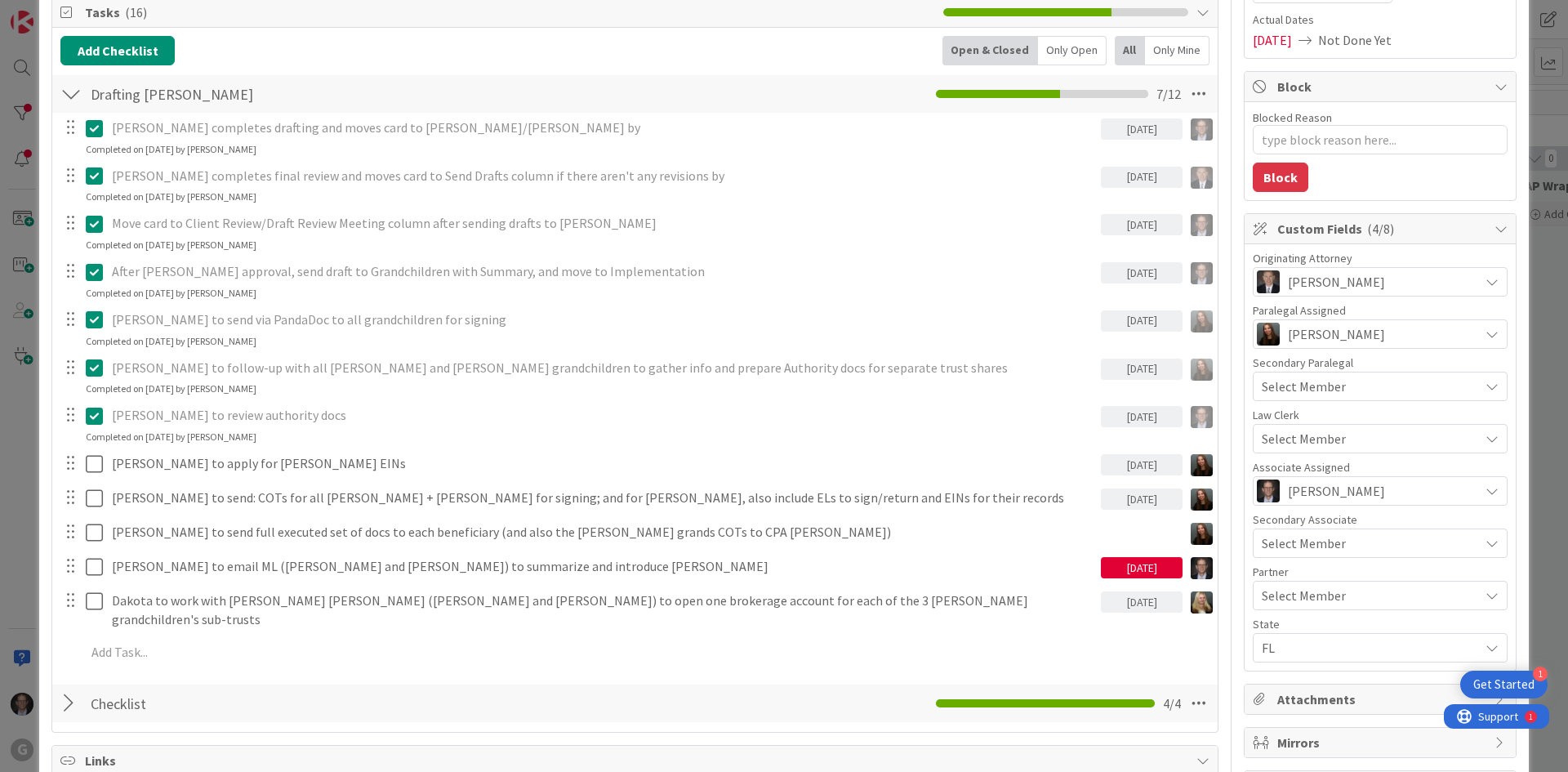
type textarea "x"
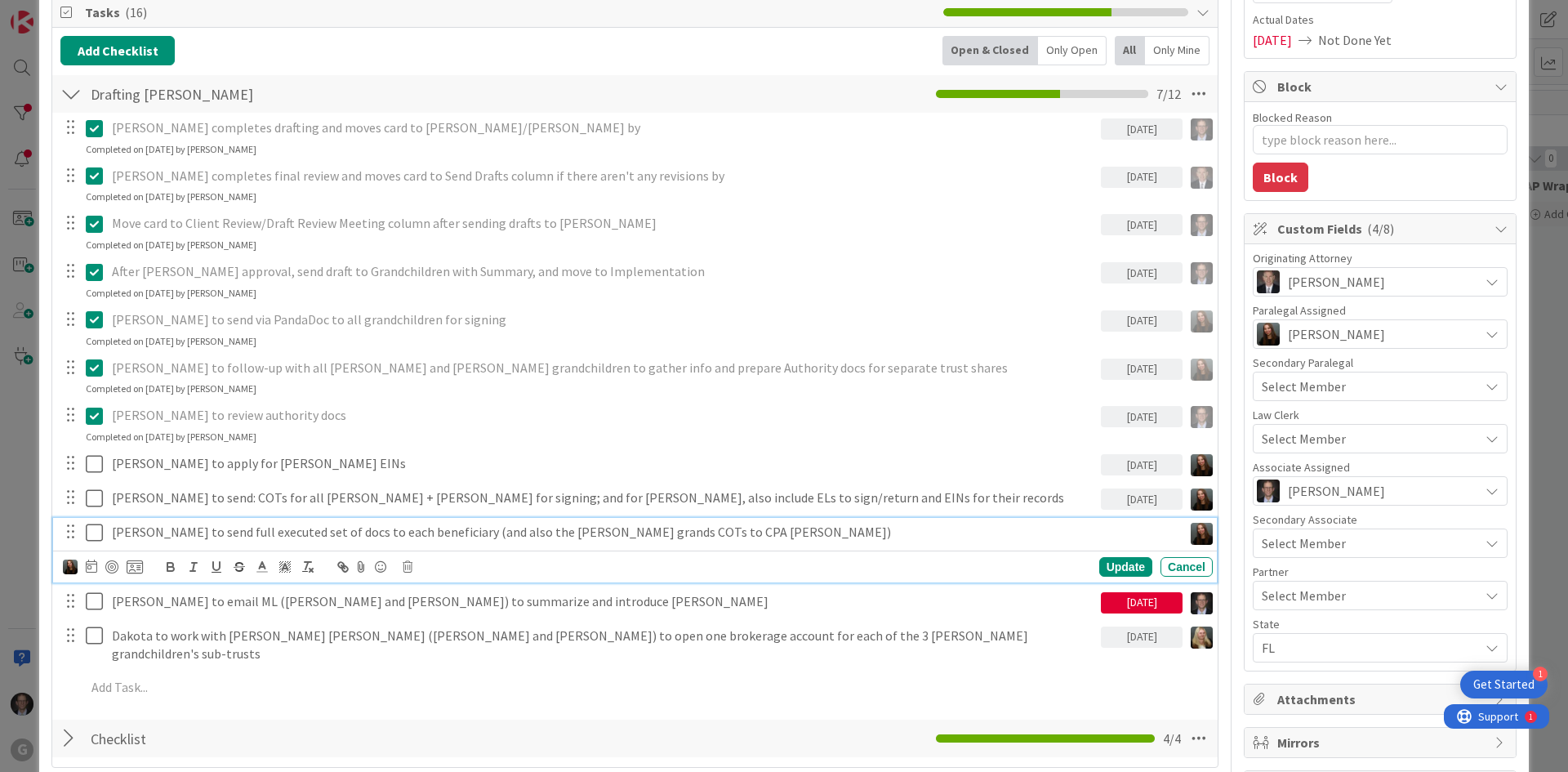
click at [205, 535] on p "[PERSON_NAME] to send full executed set of docs to each beneficiary (and also t…" at bounding box center [643, 533] width 1064 height 19
click at [91, 563] on icon at bounding box center [91, 566] width 12 height 13
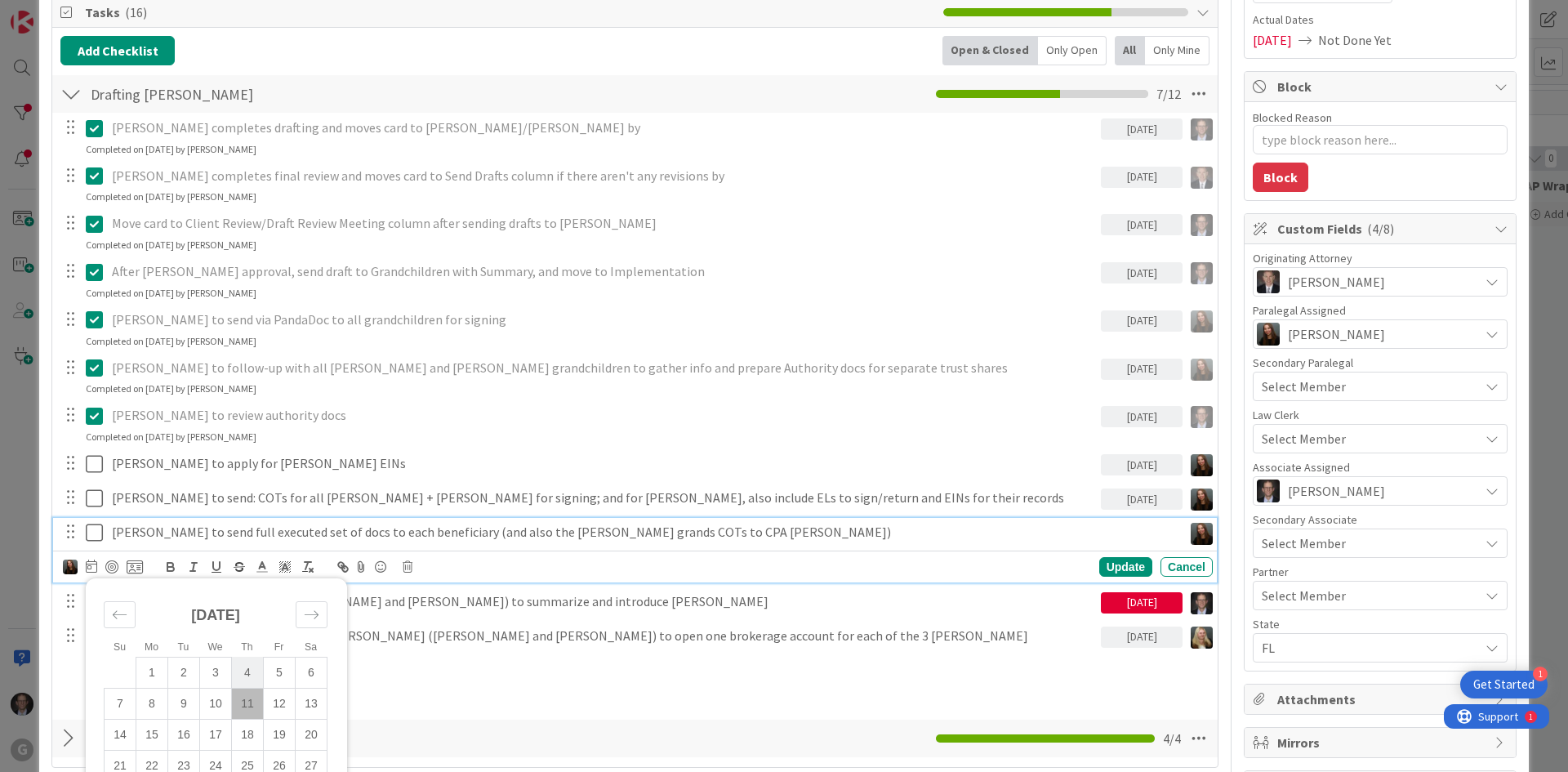
scroll to position [327, 0]
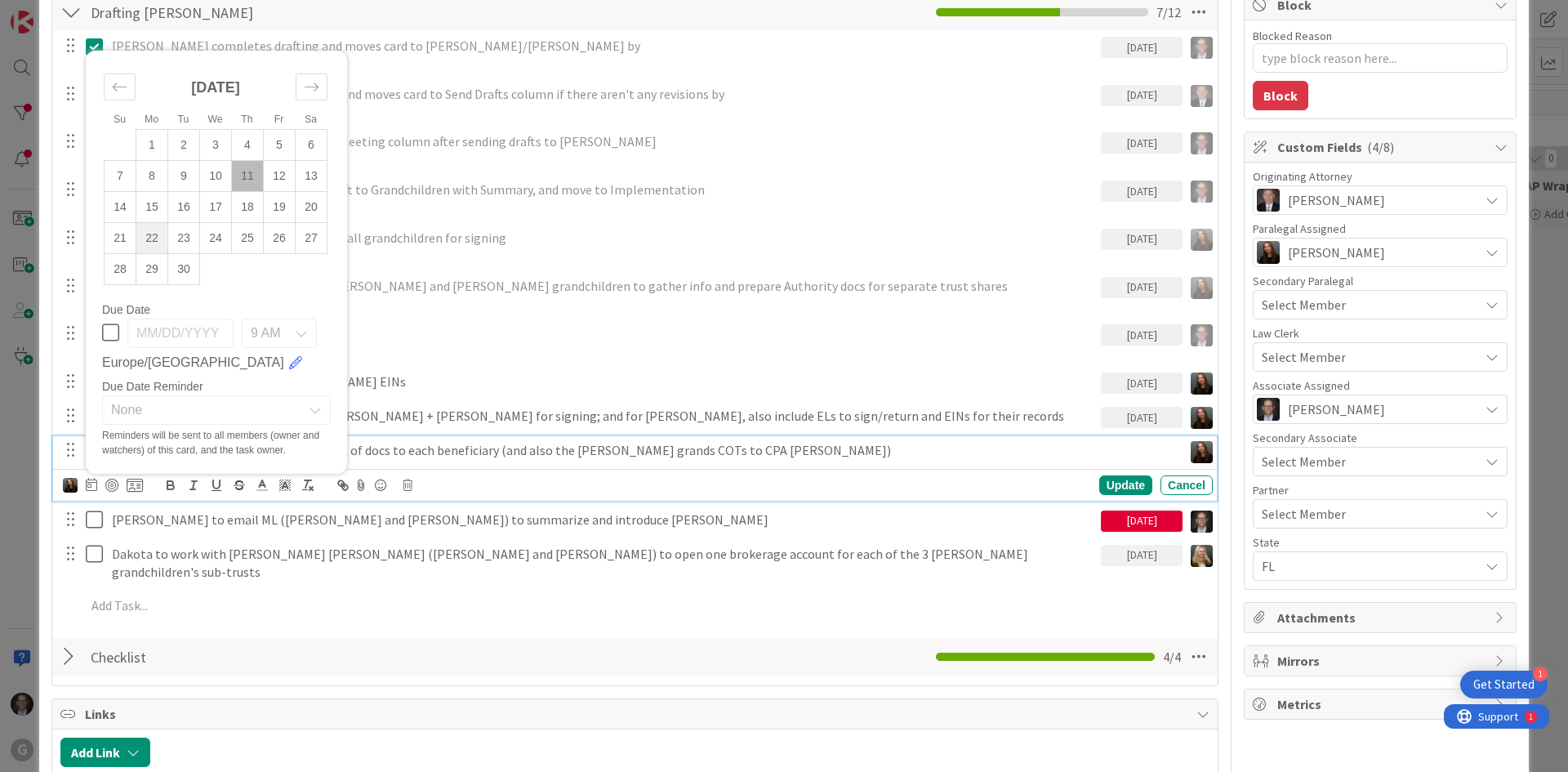
click at [146, 241] on td "22" at bounding box center [152, 237] width 32 height 31
type input "[DATE]"
type textarea "x"
click at [1109, 484] on div "Update" at bounding box center [1125, 485] width 53 height 19
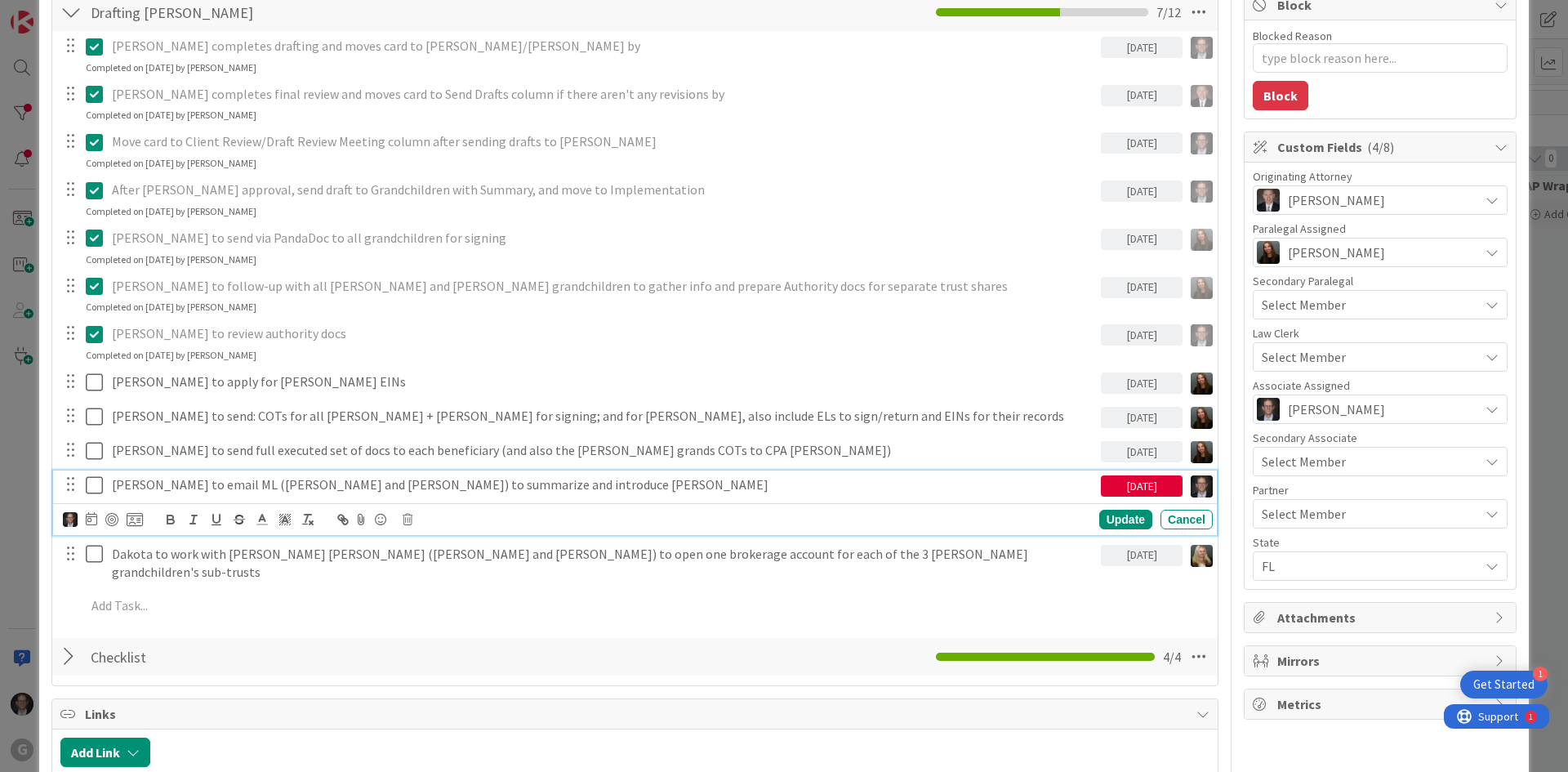
click at [627, 486] on p "[PERSON_NAME] to email ML ([PERSON_NAME] and [PERSON_NAME]) to summarize and in…" at bounding box center [603, 485] width 983 height 19
click at [93, 518] on icon at bounding box center [91, 519] width 12 height 13
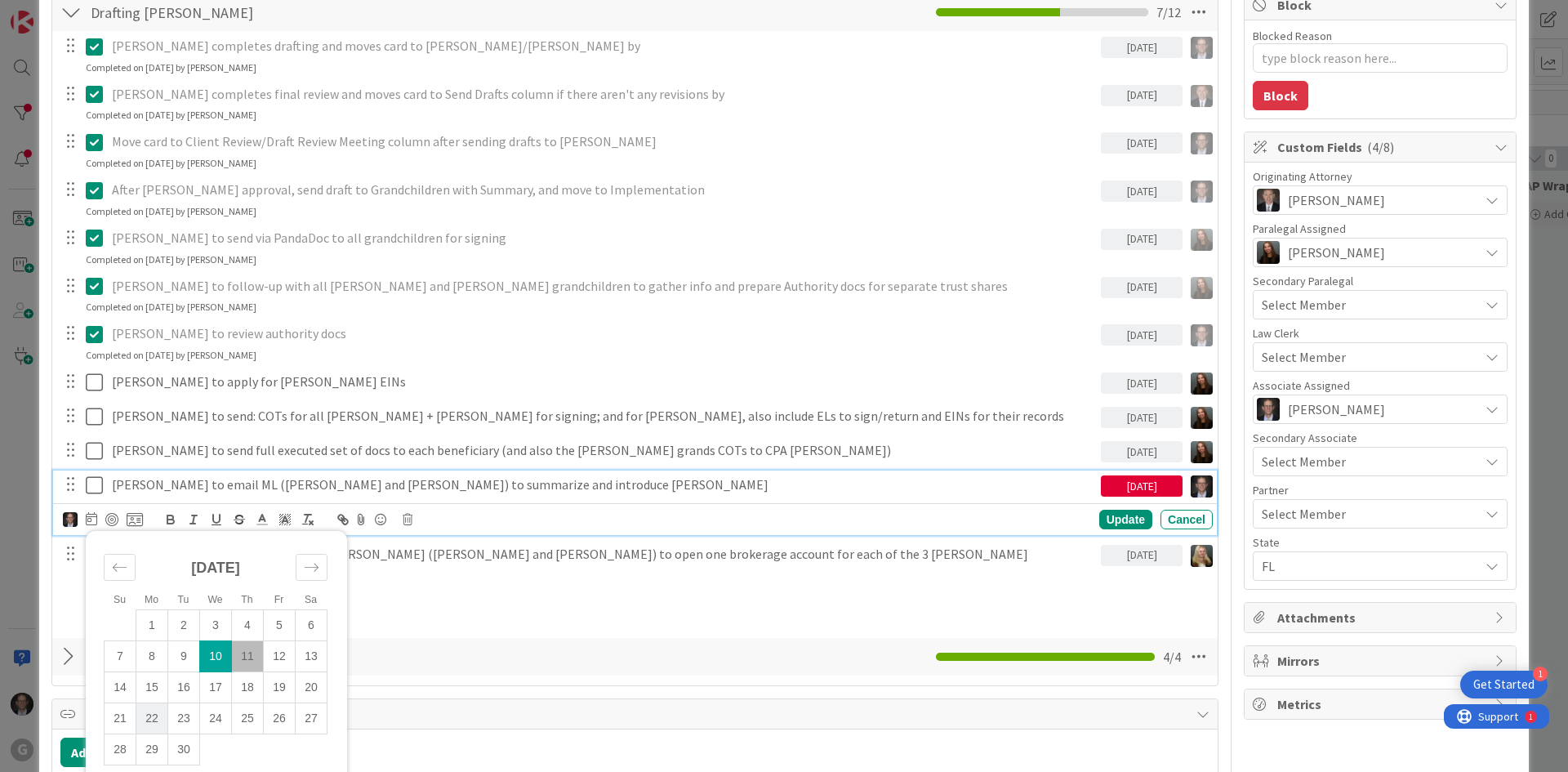
click at [149, 714] on td "22" at bounding box center [152, 718] width 32 height 31
type input "[DATE]"
type textarea "x"
click at [1099, 513] on div "Update" at bounding box center [1125, 519] width 53 height 19
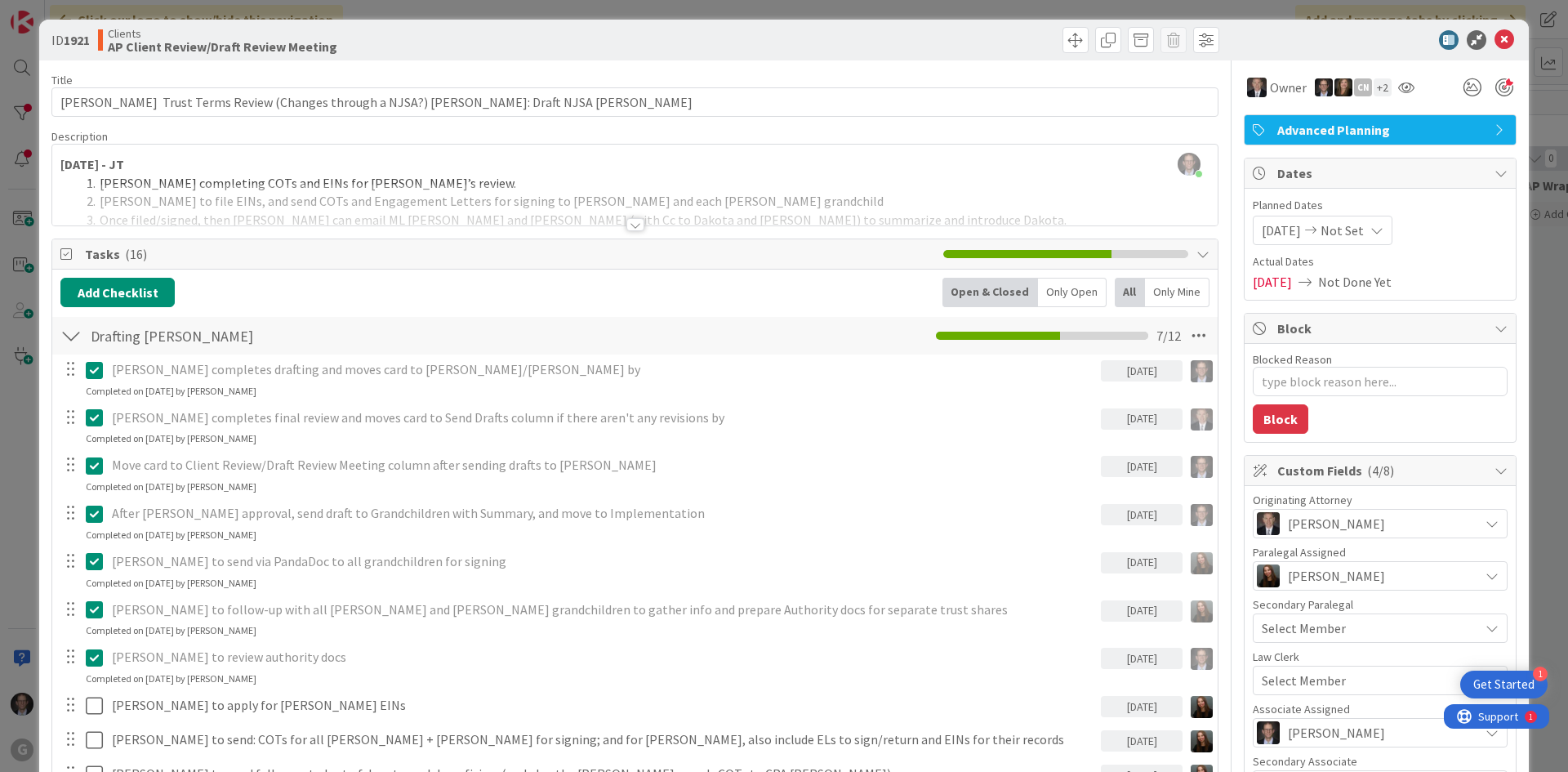
scroll to position [0, 0]
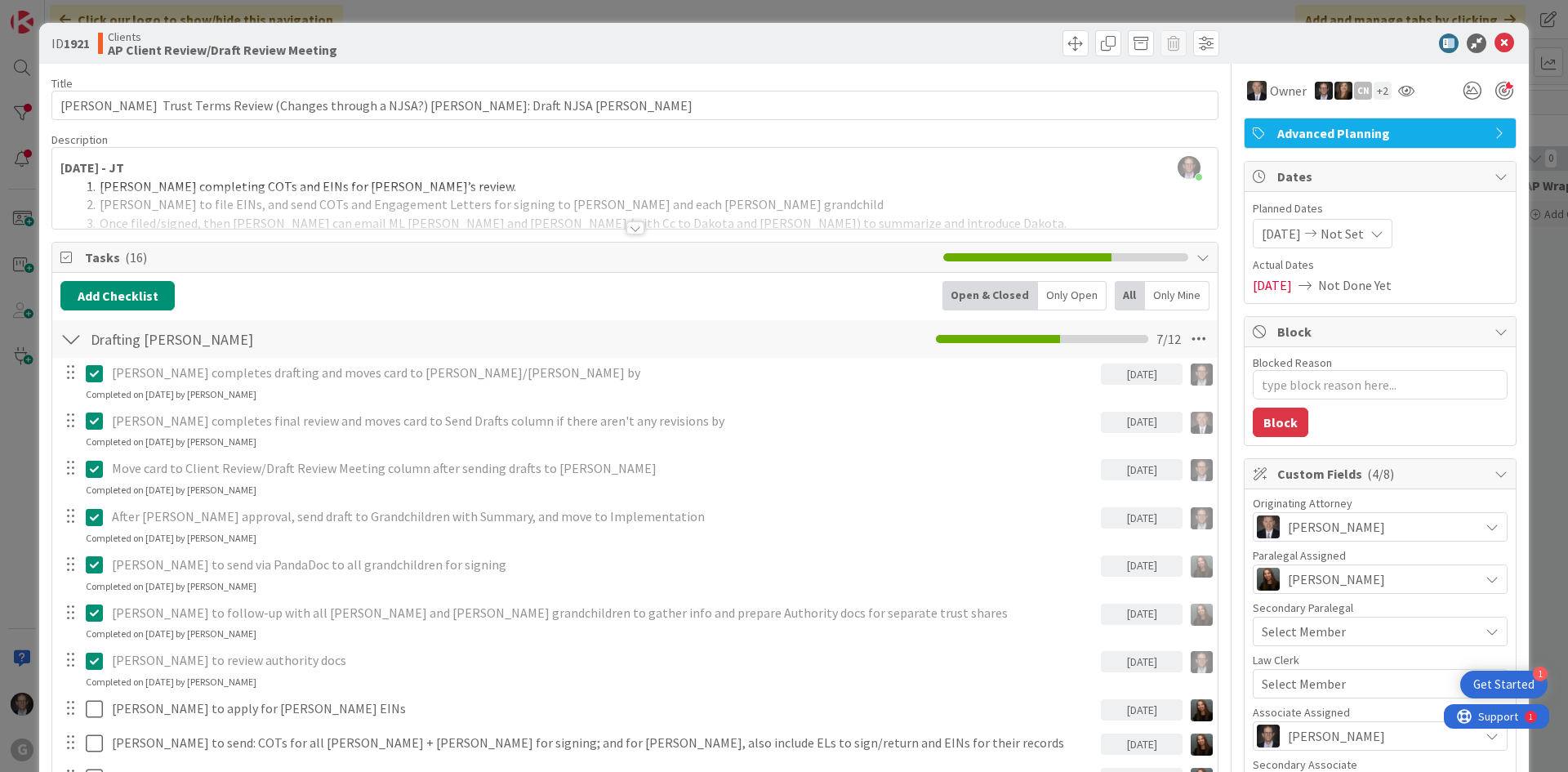
click at [132, 187] on div at bounding box center [635, 208] width 1165 height 41
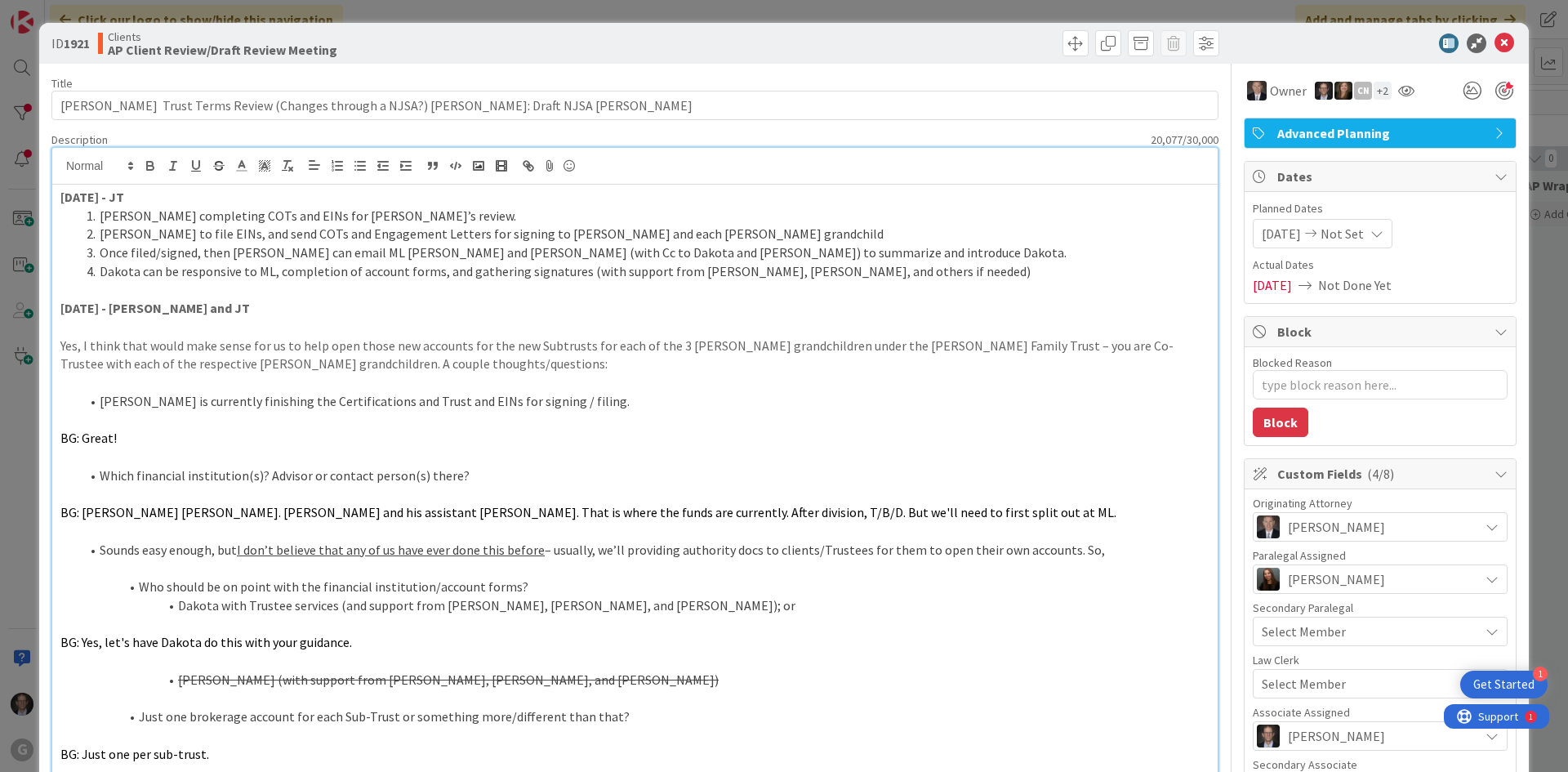
click at [75, 197] on strong "[DATE] - JT" at bounding box center [92, 196] width 63 height 16
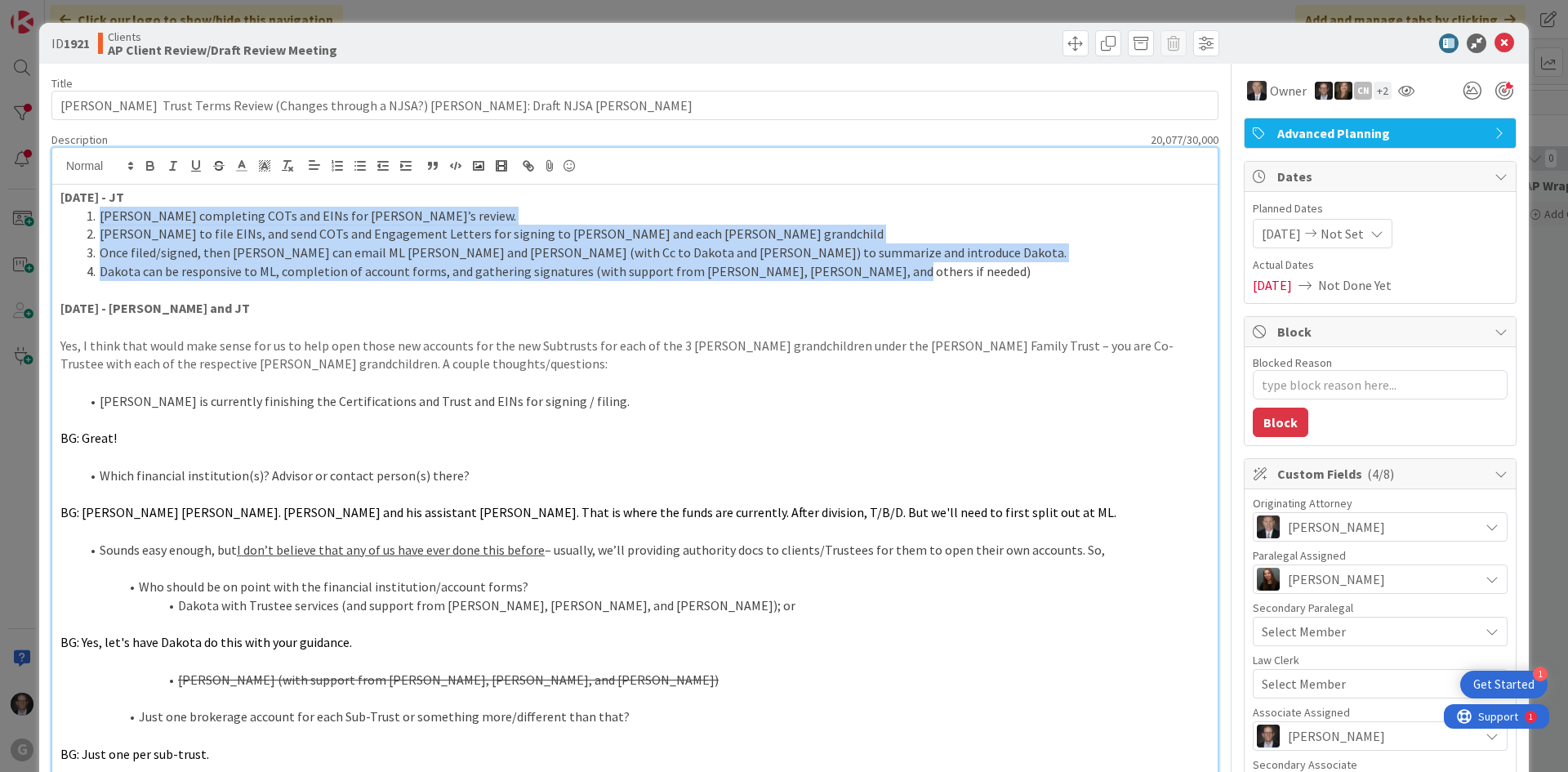
drag, startPoint x: 95, startPoint y: 214, endPoint x: 892, endPoint y: 269, distance: 798.9
click at [918, 269] on ol "[PERSON_NAME] completing COTs and EINs for [PERSON_NAME]’s review. [PERSON_NAME…" at bounding box center [635, 243] width 1149 height 74
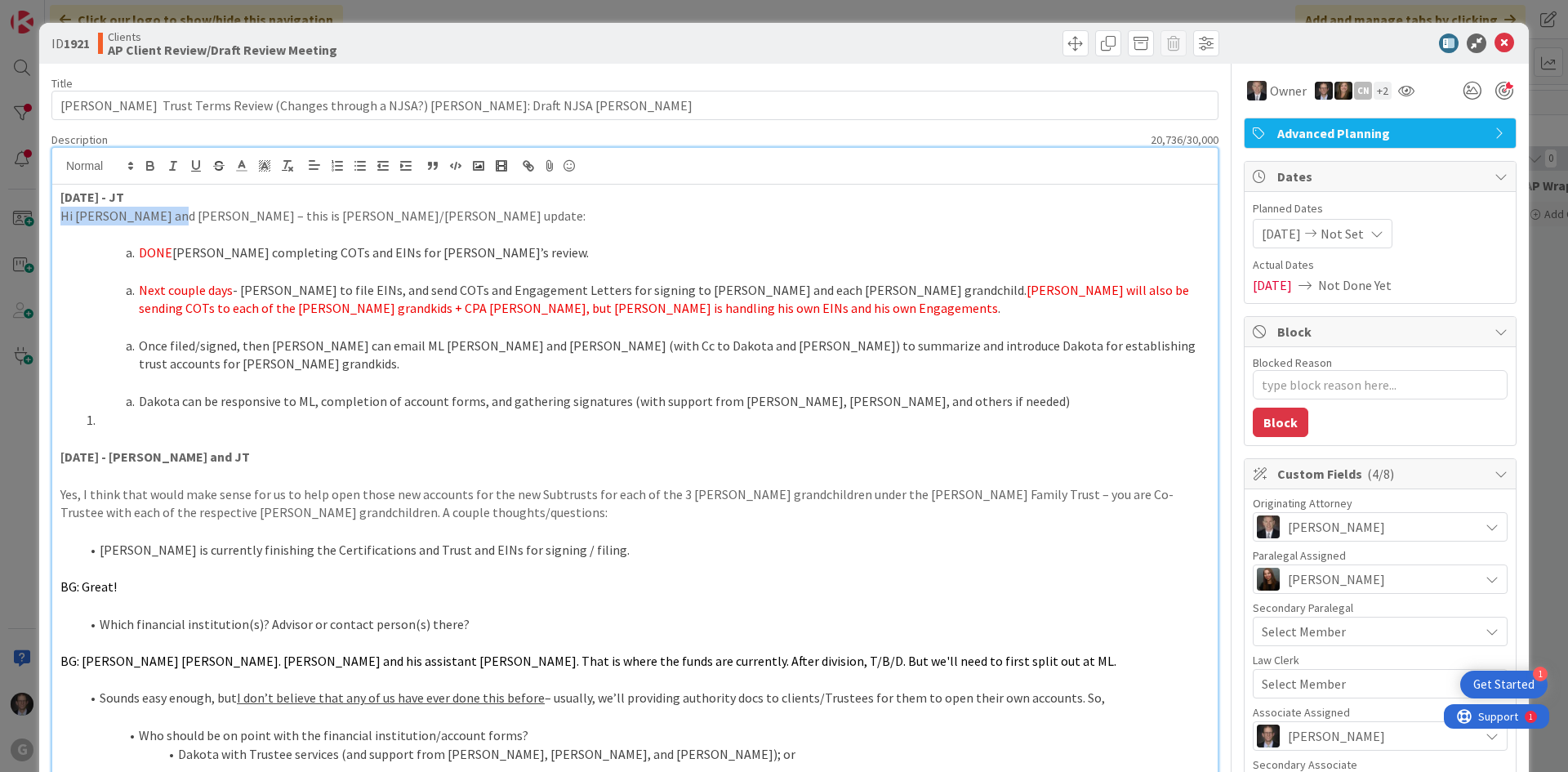
drag, startPoint x: 57, startPoint y: 214, endPoint x: 182, endPoint y: 213, distance: 125.0
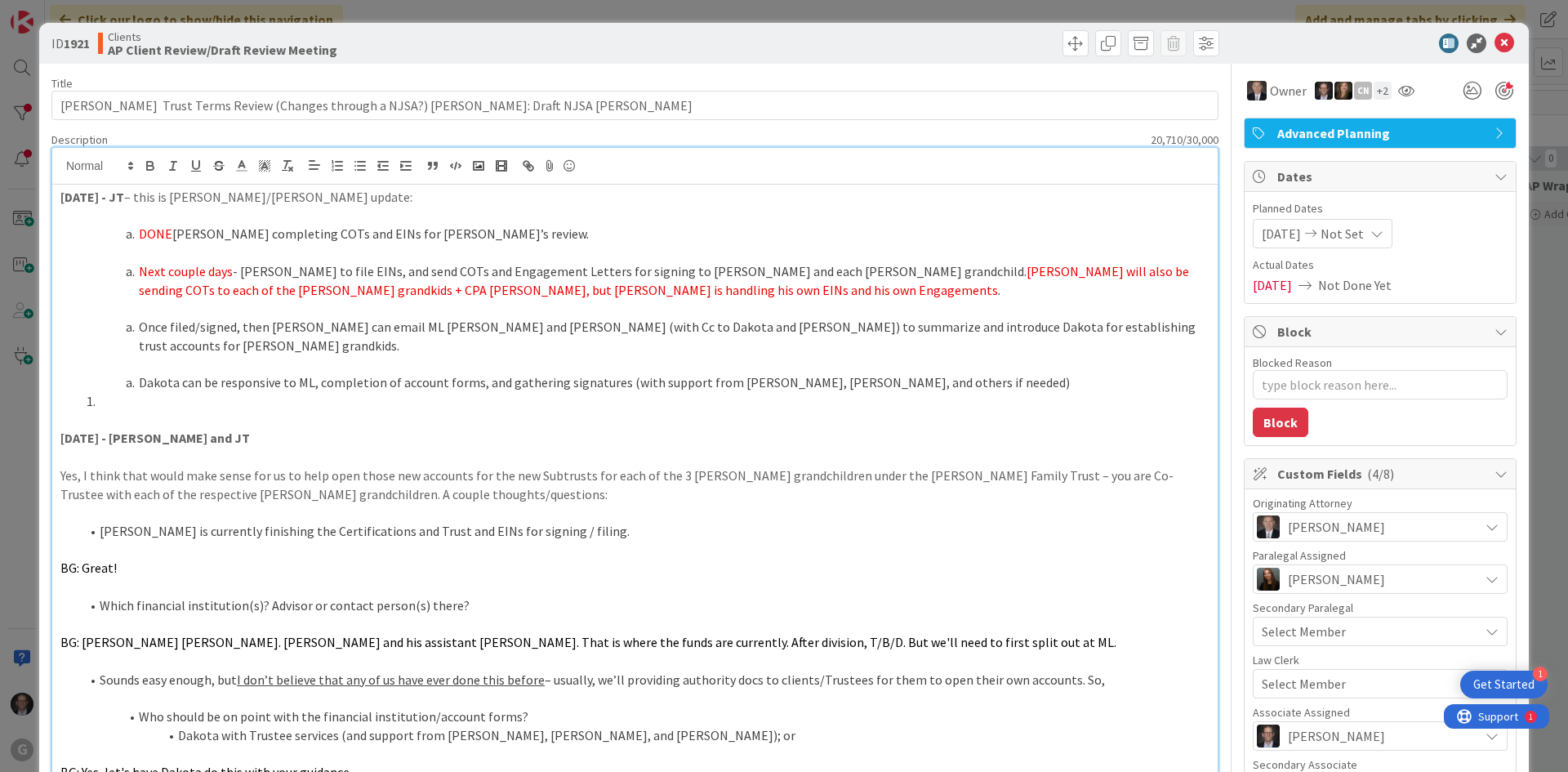
click at [138, 238] on span "DONE" at bounding box center [155, 233] width 34 height 16
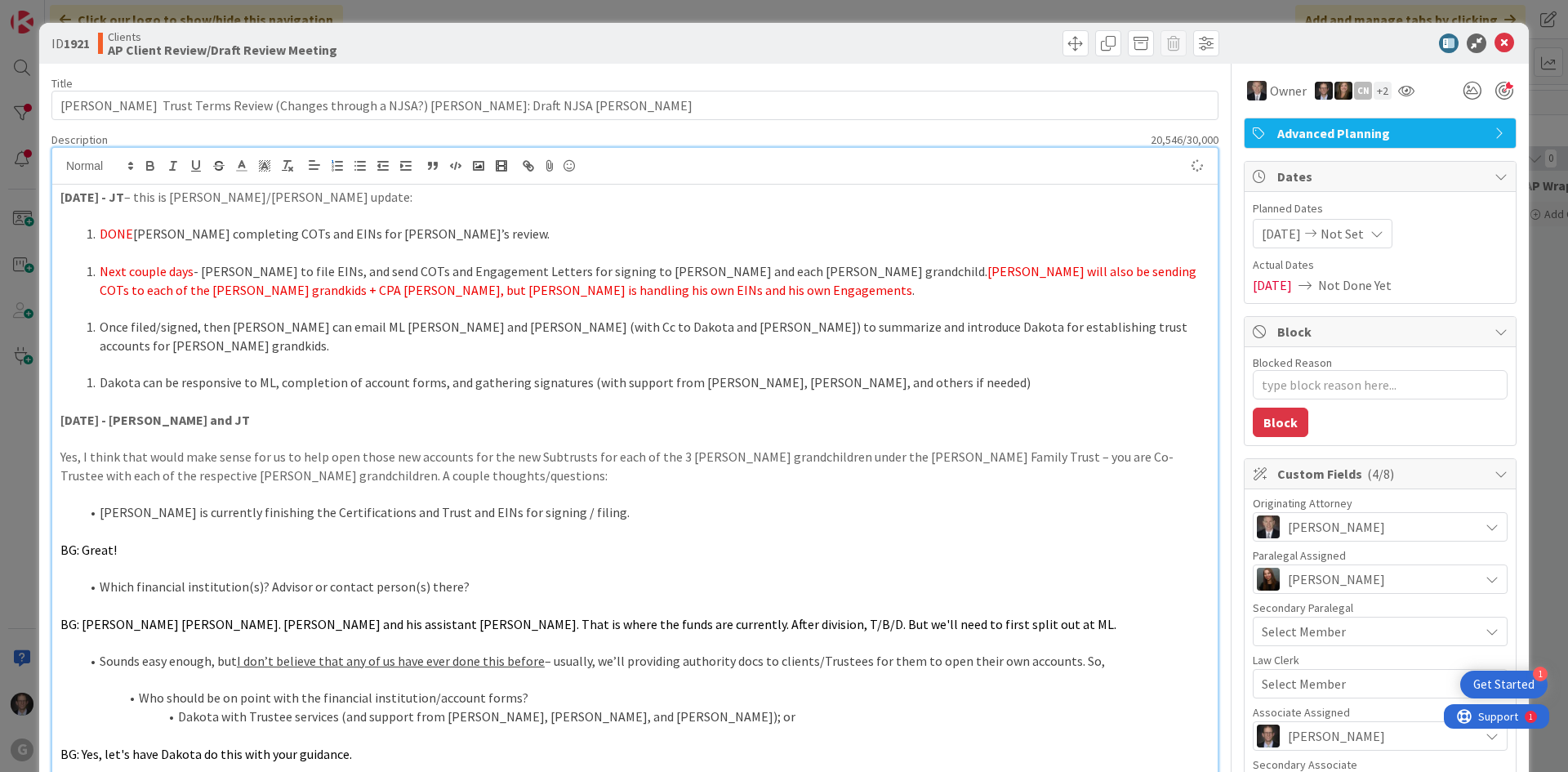
type textarea "x"
click at [1182, 43] on icon at bounding box center [1505, 43] width 19 height 19
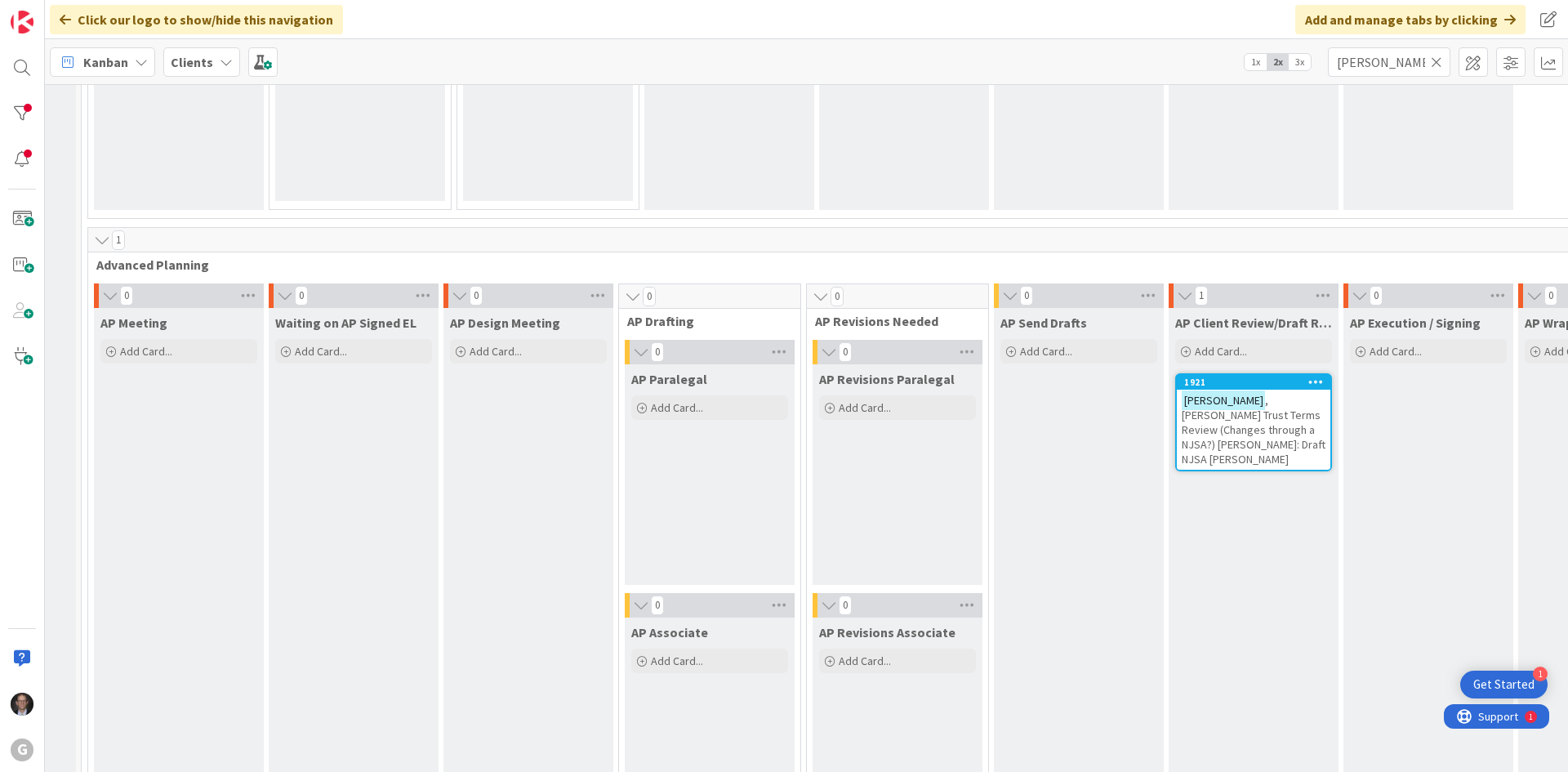
scroll to position [1034, 144]
